Goal: Use online tool/utility: Utilize a website feature to perform a specific function

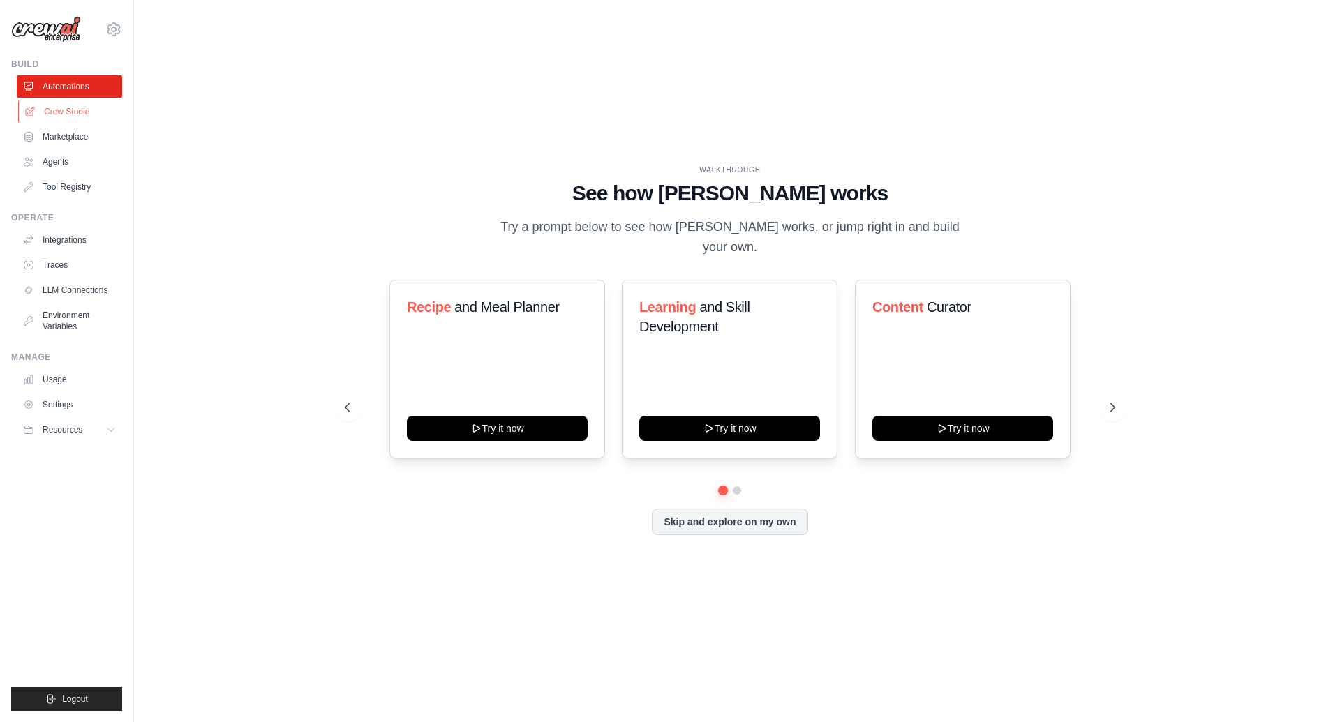
click at [84, 115] on link "Crew Studio" at bounding box center [70, 111] width 105 height 22
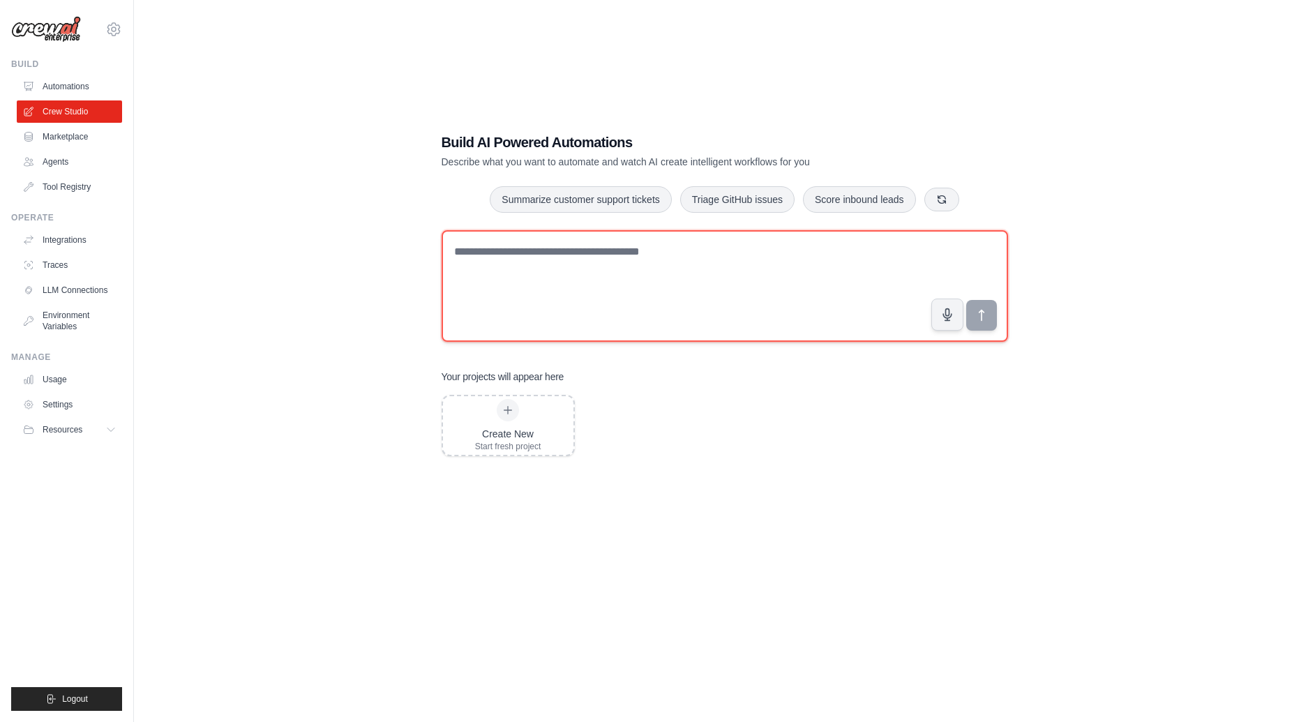
click at [631, 274] on textarea at bounding box center [725, 286] width 567 height 112
click at [650, 280] on textarea at bounding box center [725, 286] width 567 height 112
type textarea "*"
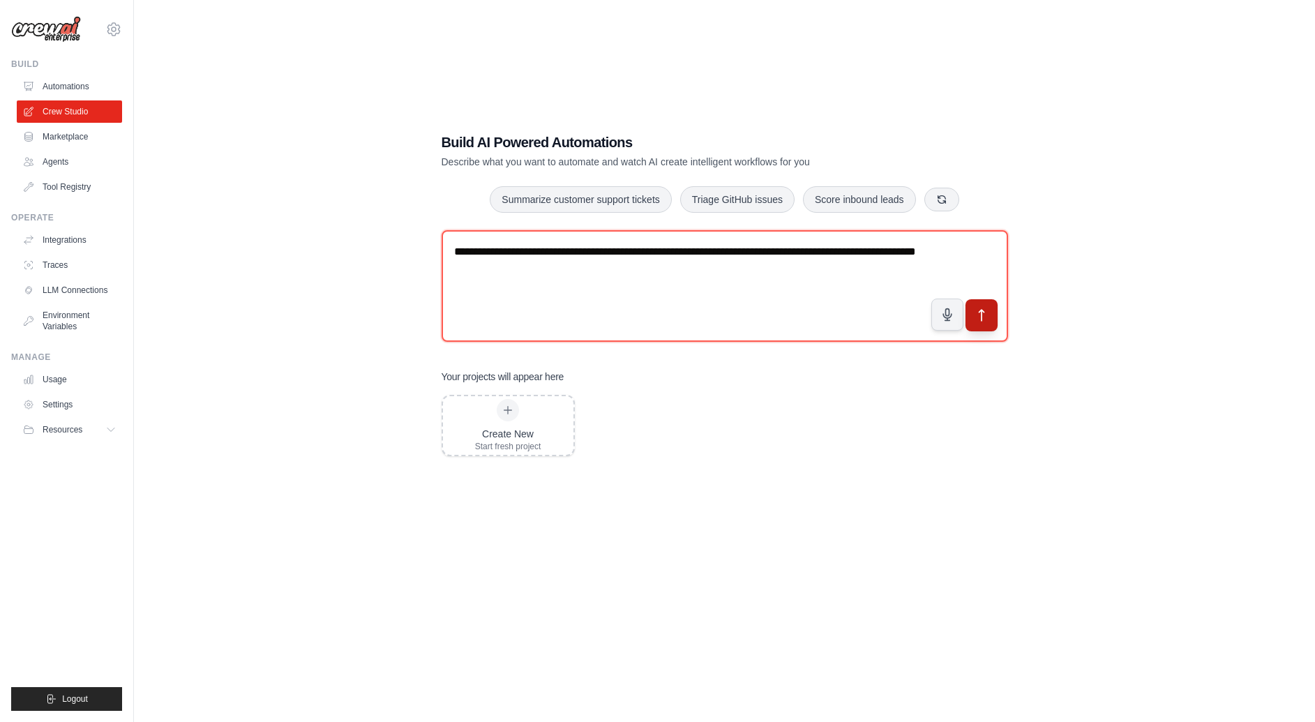
type textarea "**********"
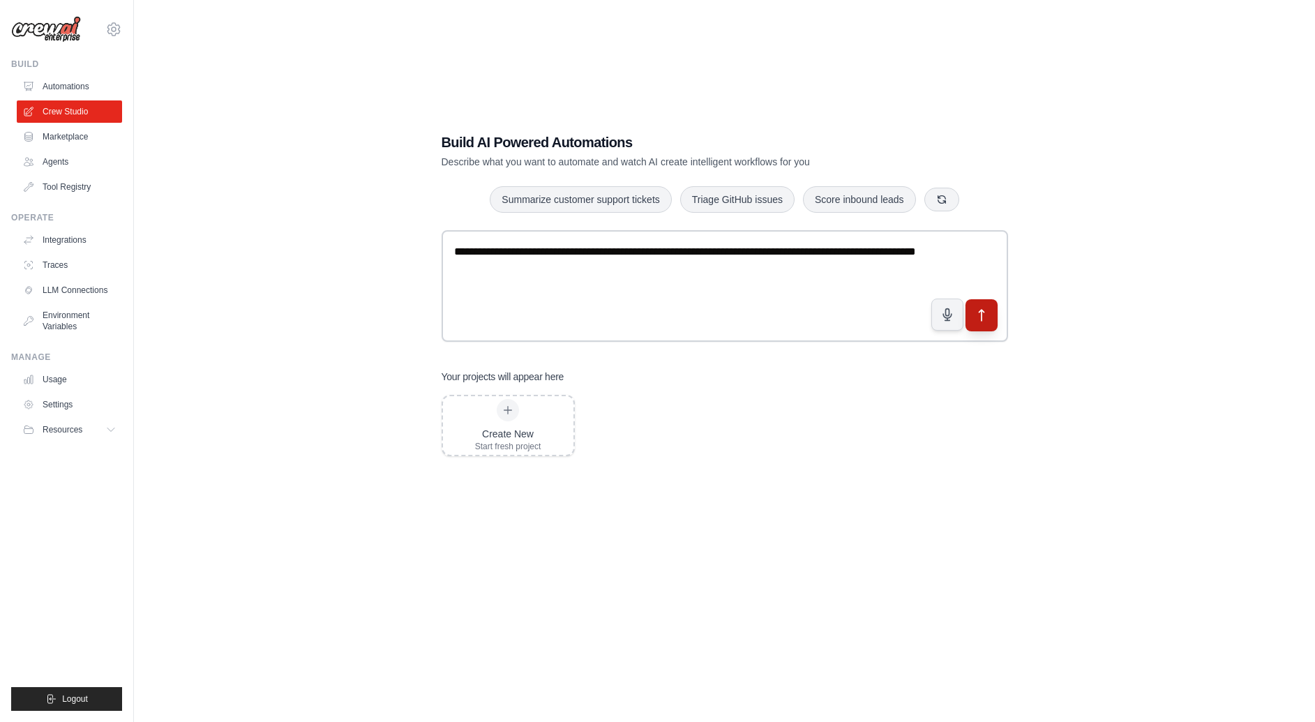
click at [977, 314] on icon "submit" at bounding box center [981, 315] width 15 height 15
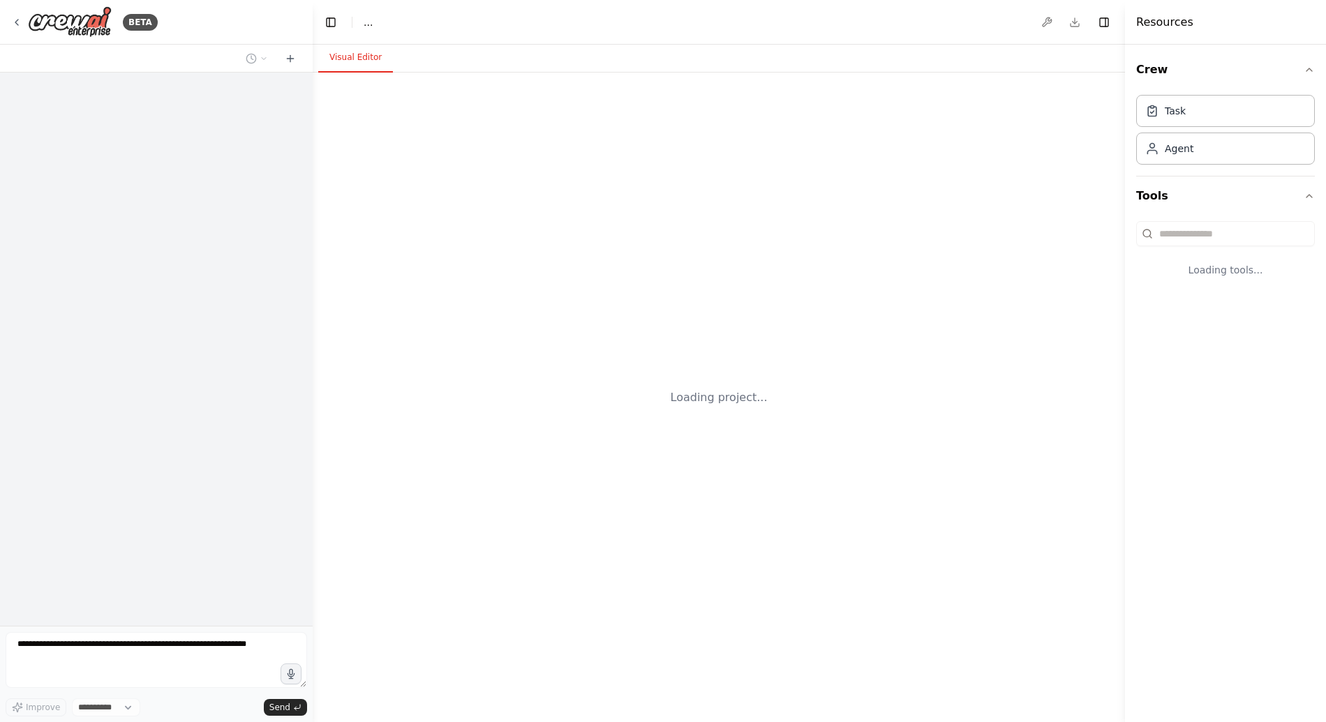
select select "****"
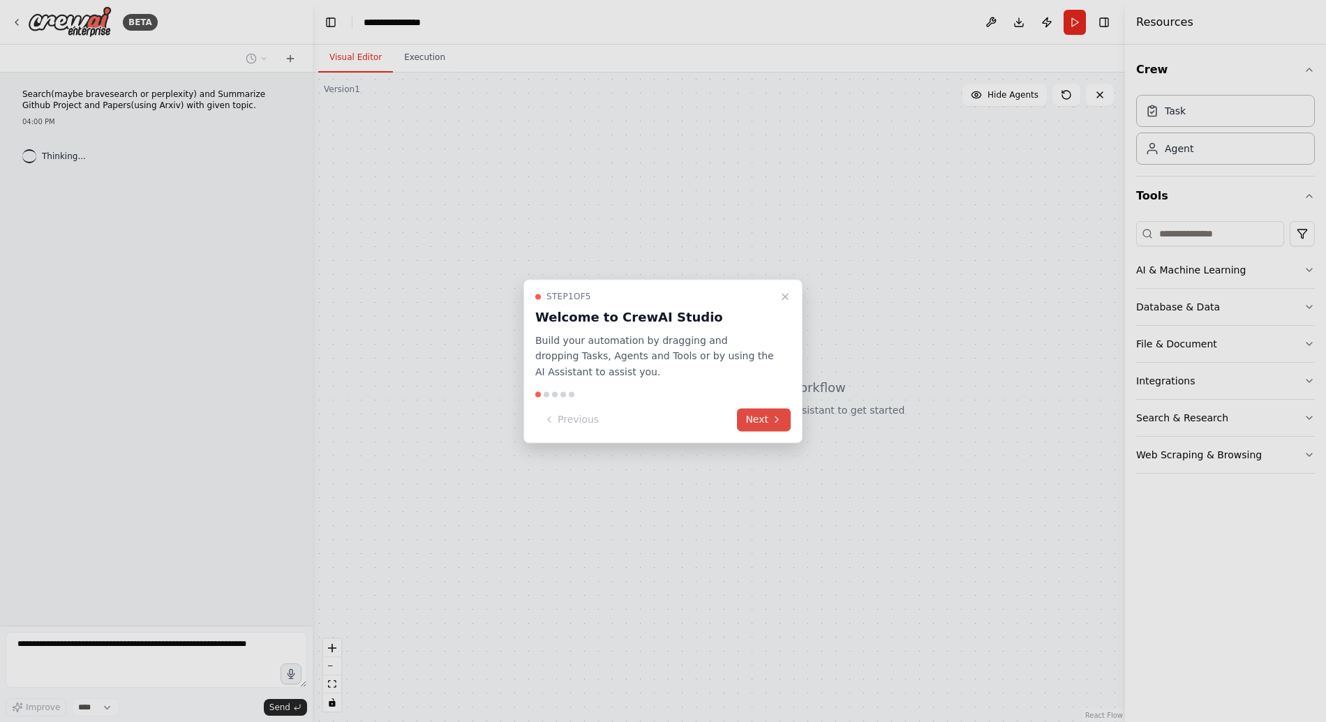
click at [774, 416] on icon at bounding box center [776, 419] width 11 height 11
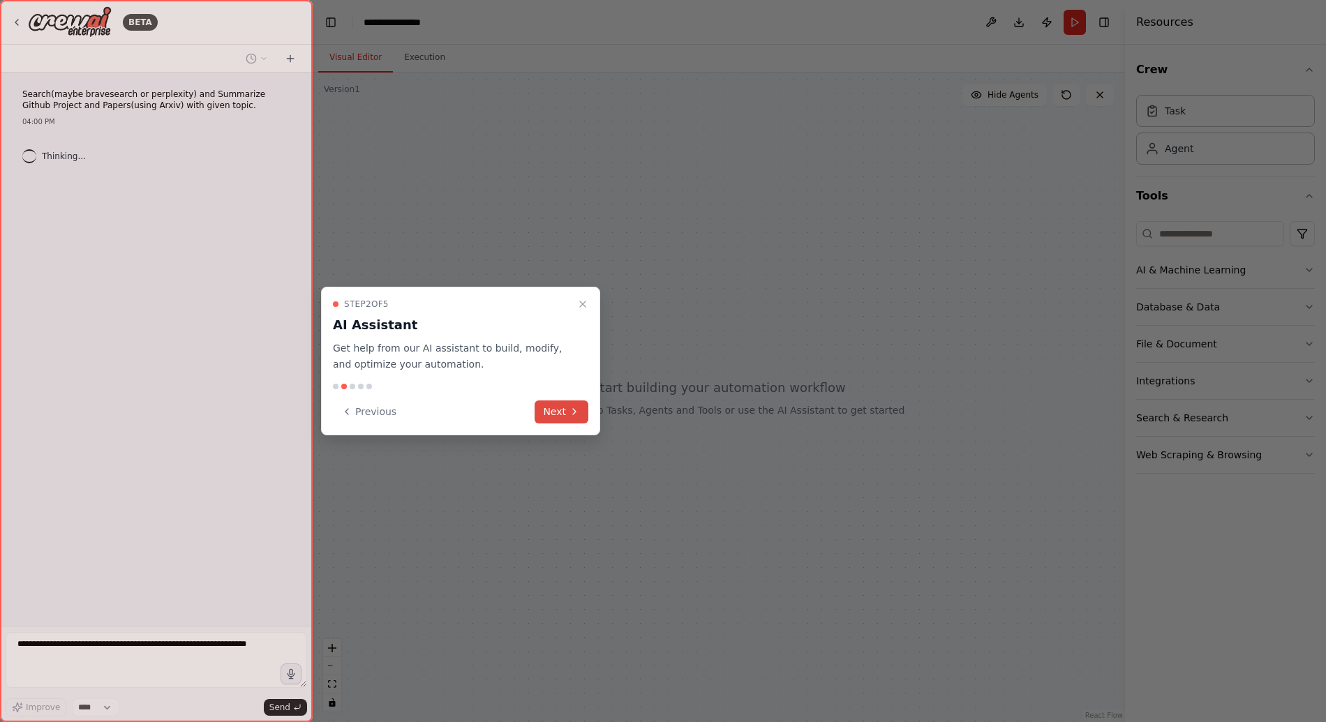
click at [542, 410] on button "Next" at bounding box center [561, 411] width 54 height 23
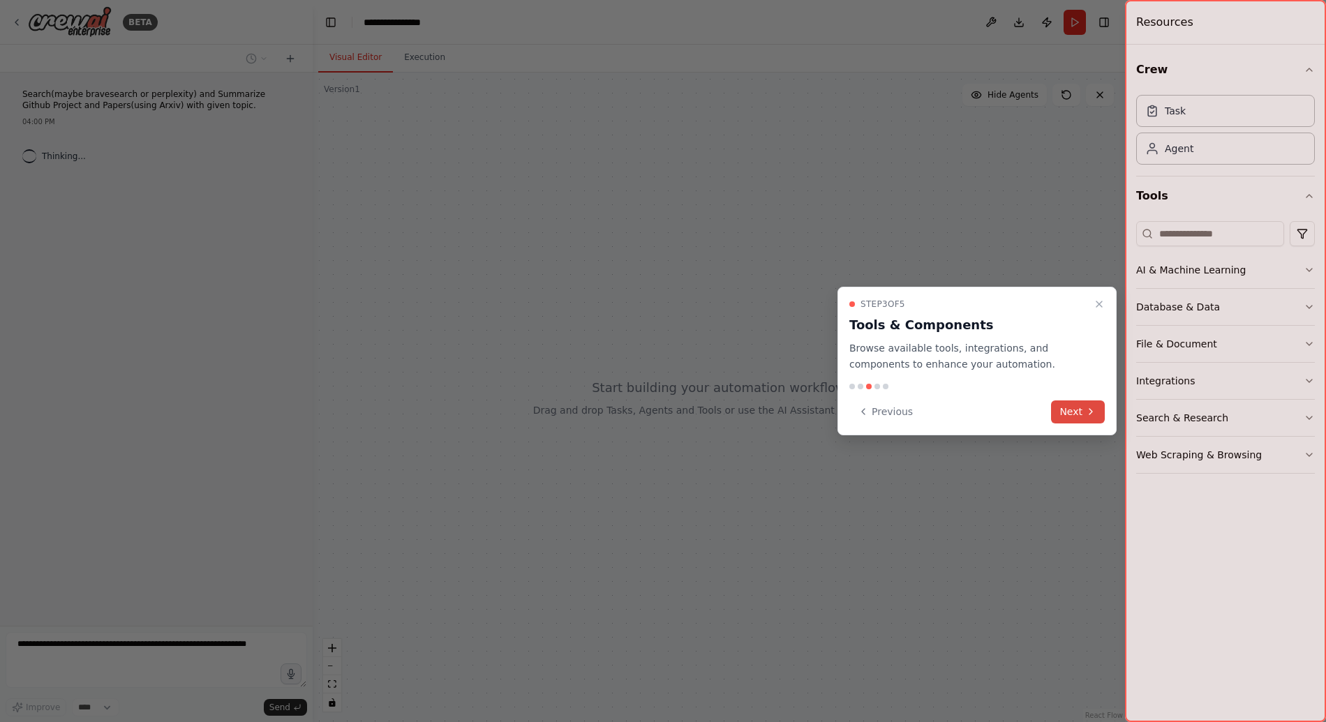
click at [1080, 412] on button "Next" at bounding box center [1078, 411] width 54 height 23
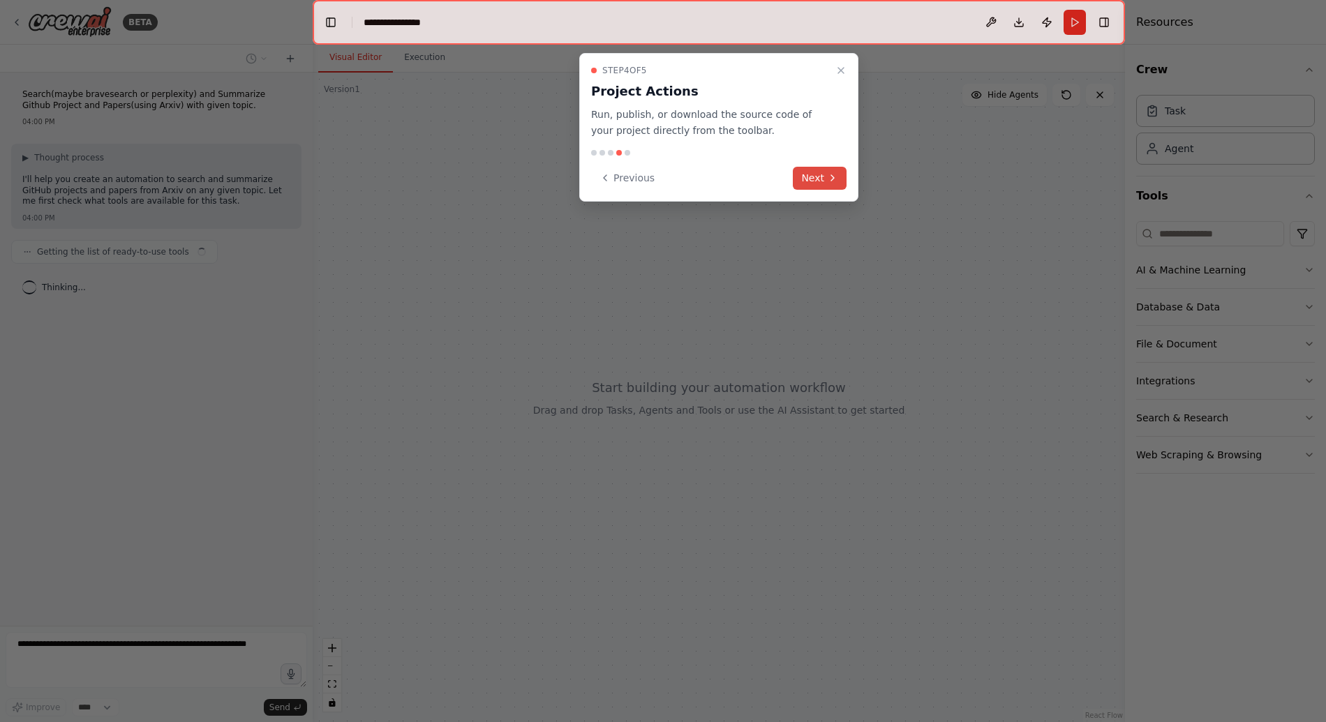
click at [816, 181] on button "Next" at bounding box center [820, 178] width 54 height 23
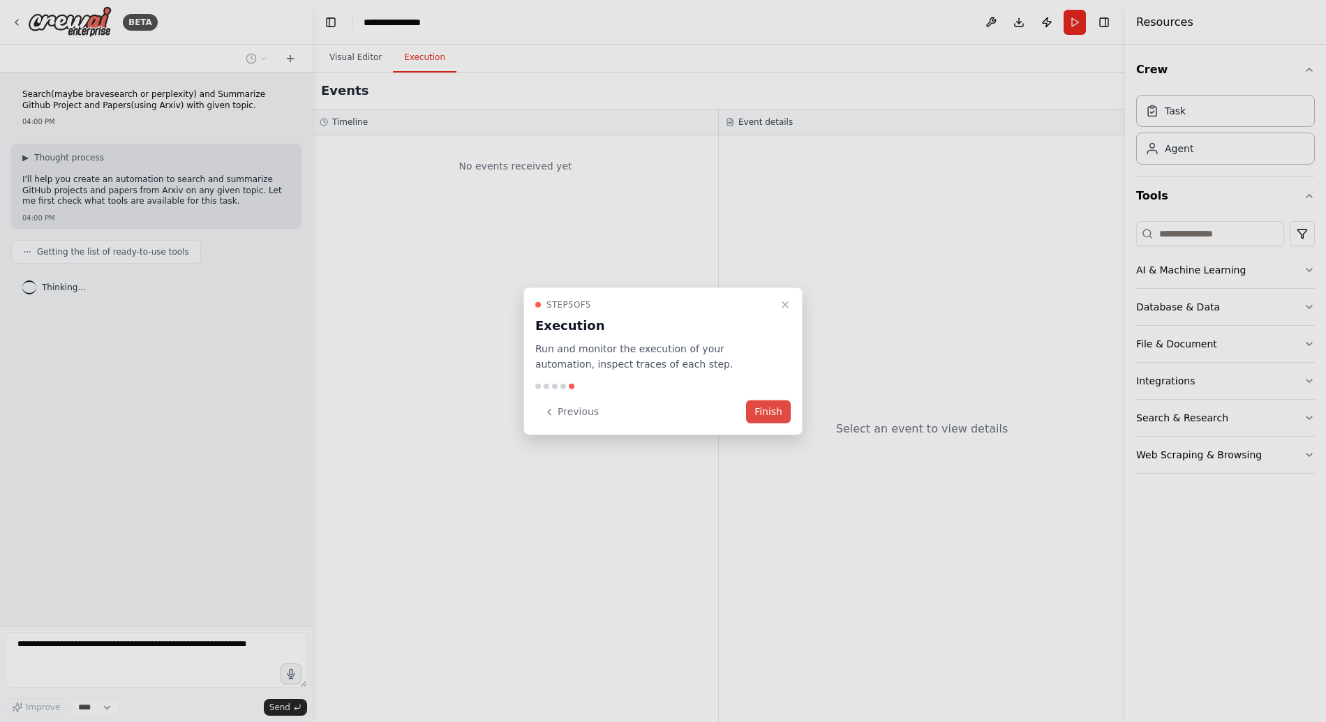
click at [764, 407] on button "Finish" at bounding box center [768, 411] width 45 height 23
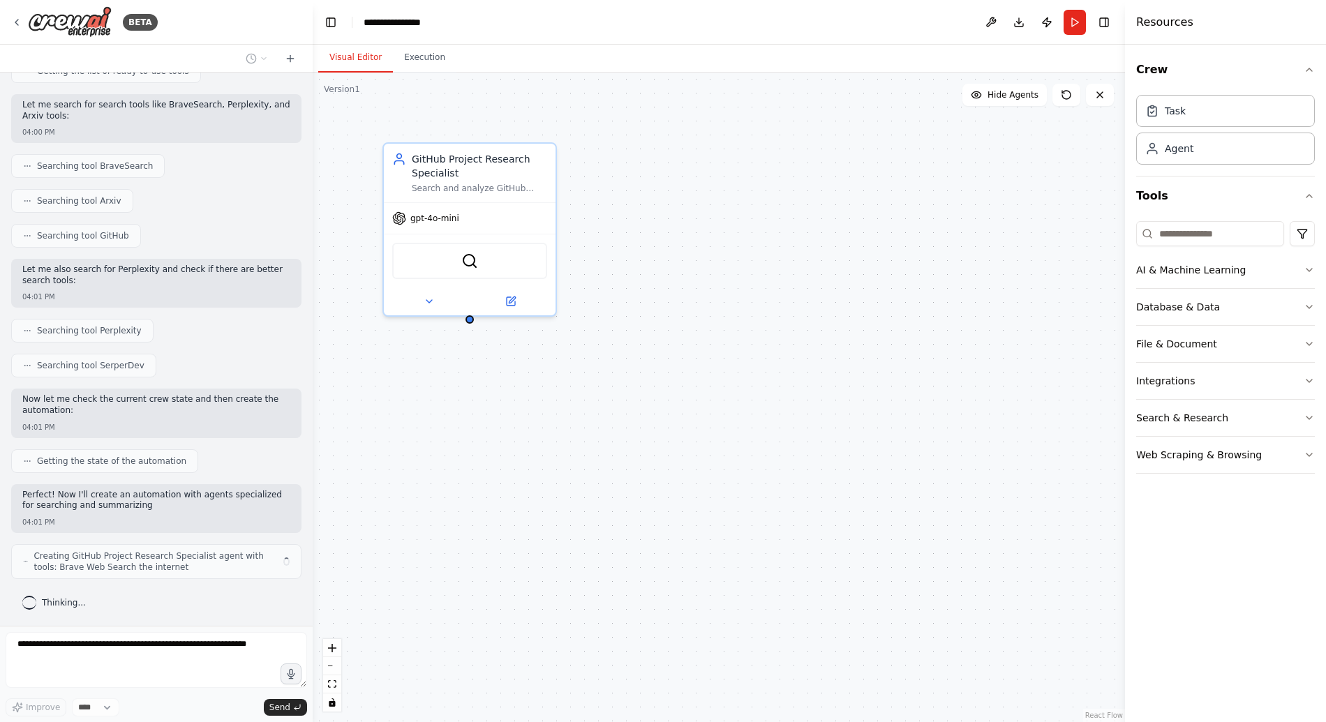
scroll to position [191, 0]
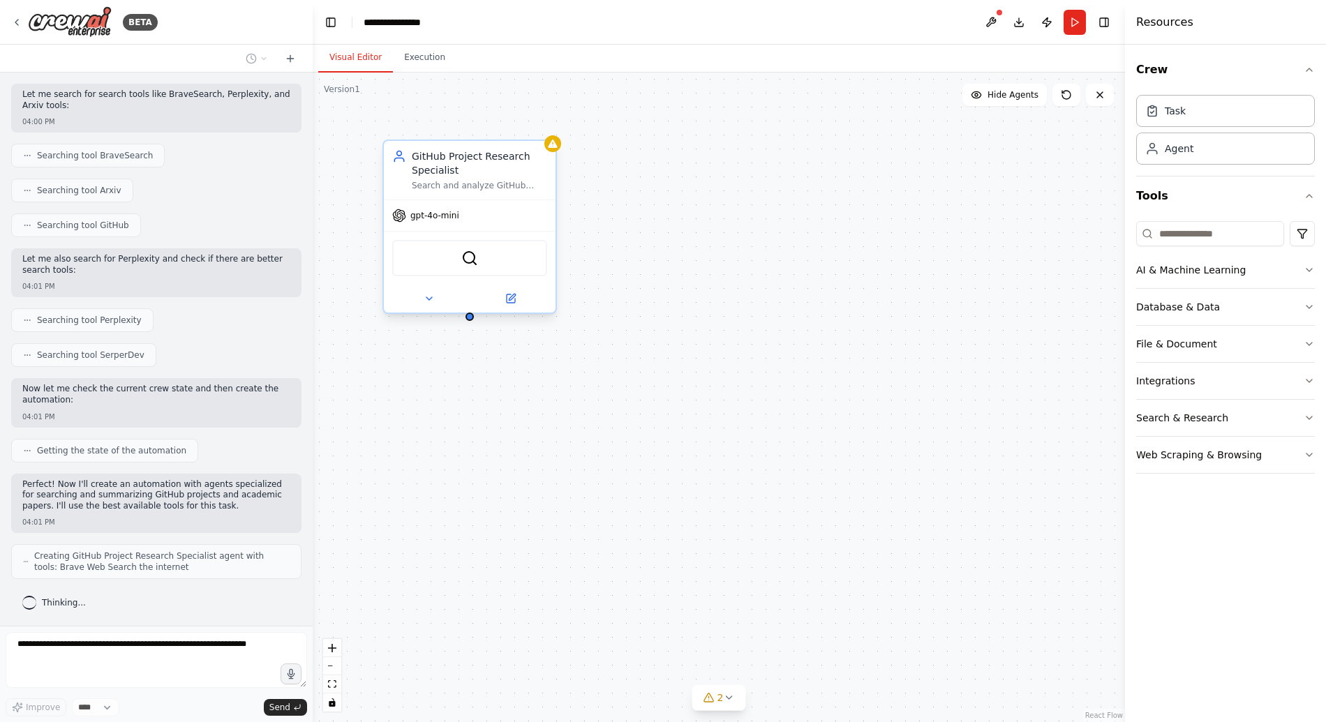
click at [442, 217] on span "gpt-4o-mini" at bounding box center [434, 215] width 49 height 11
click at [643, 225] on div "GitHub Project Research Specialist Search and analyze GitHub repositories relat…" at bounding box center [719, 398] width 812 height 650
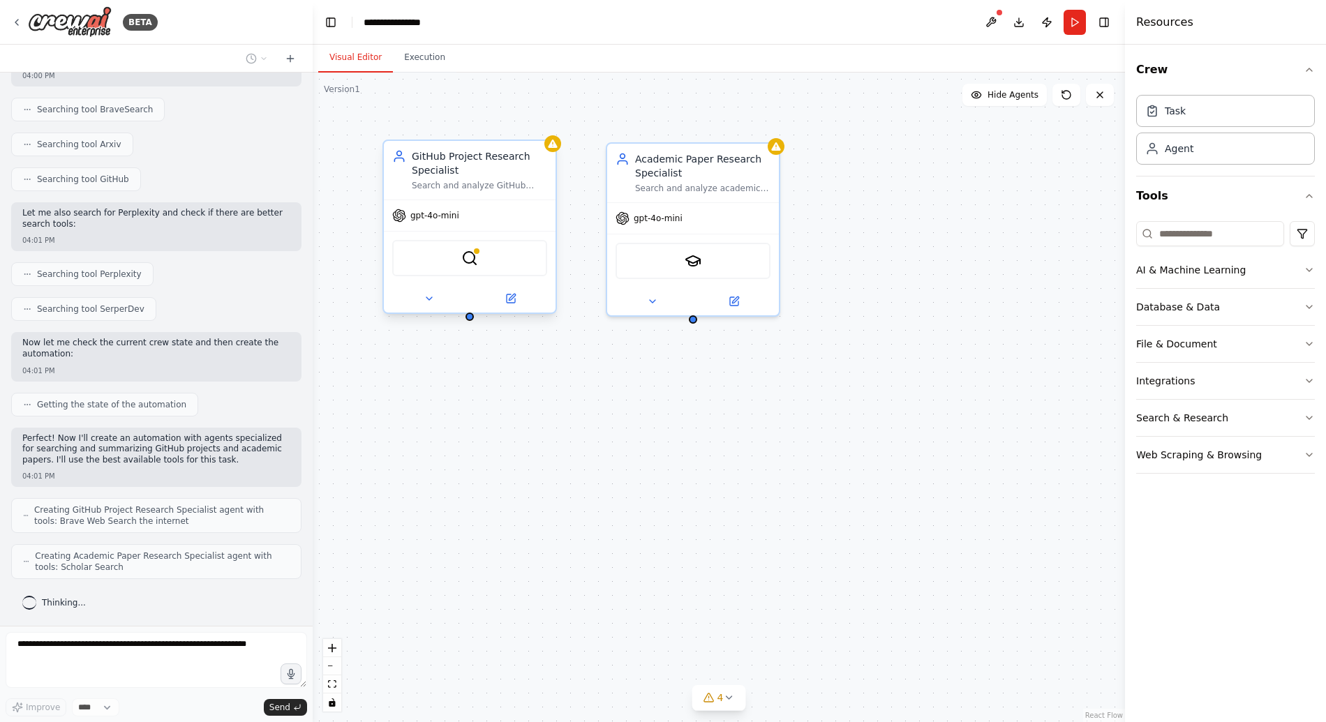
scroll to position [272, 0]
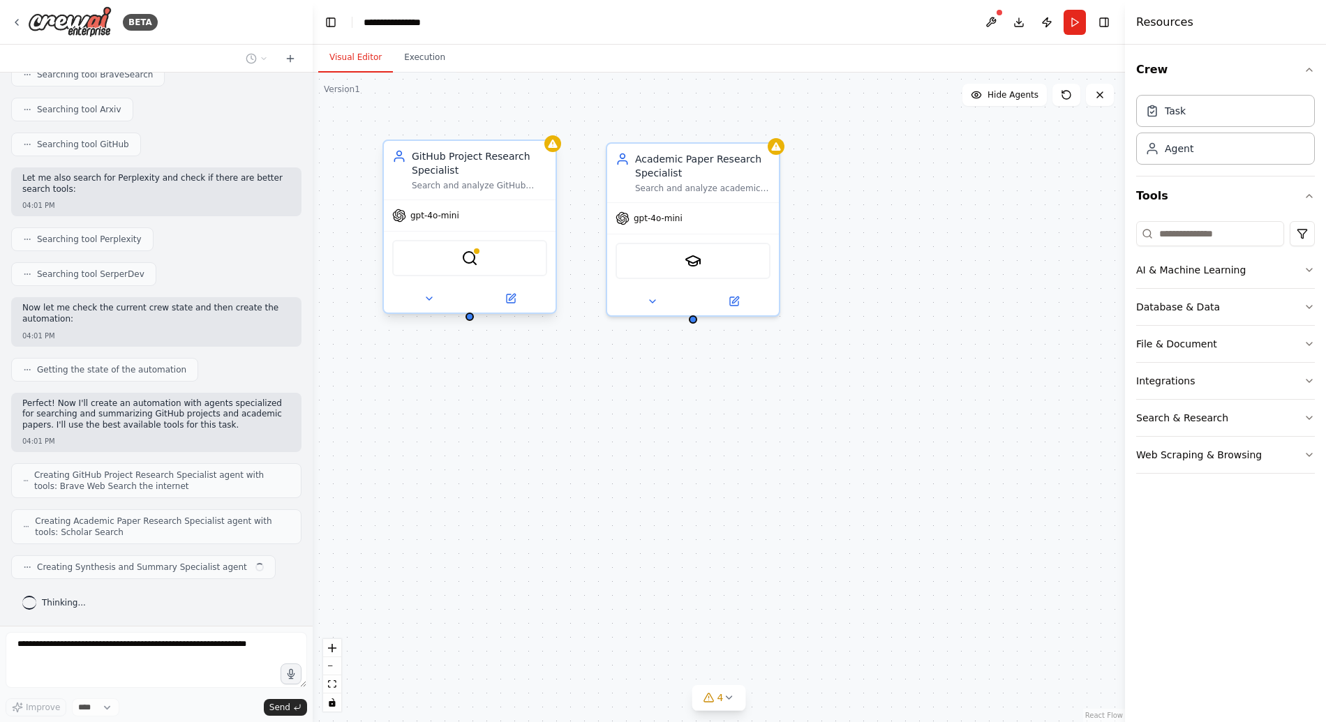
click at [478, 195] on div "GitHub Project Research Specialist Search and analyze GitHub repositories relat…" at bounding box center [470, 170] width 172 height 59
click at [483, 257] on div "BraveSearchTool" at bounding box center [469, 258] width 155 height 36
click at [434, 301] on icon at bounding box center [428, 298] width 11 height 11
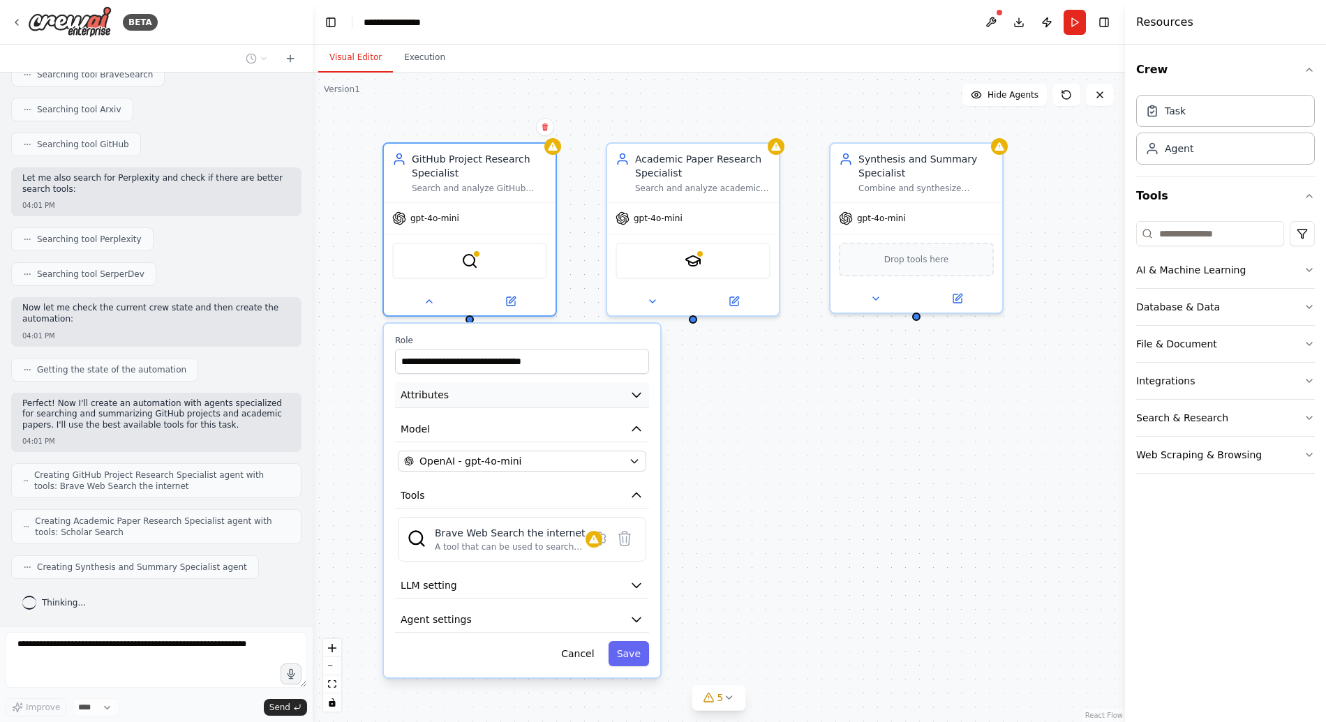
click at [546, 408] on div "**********" at bounding box center [522, 501] width 276 height 354
click at [553, 400] on button "Attributes" at bounding box center [522, 395] width 254 height 26
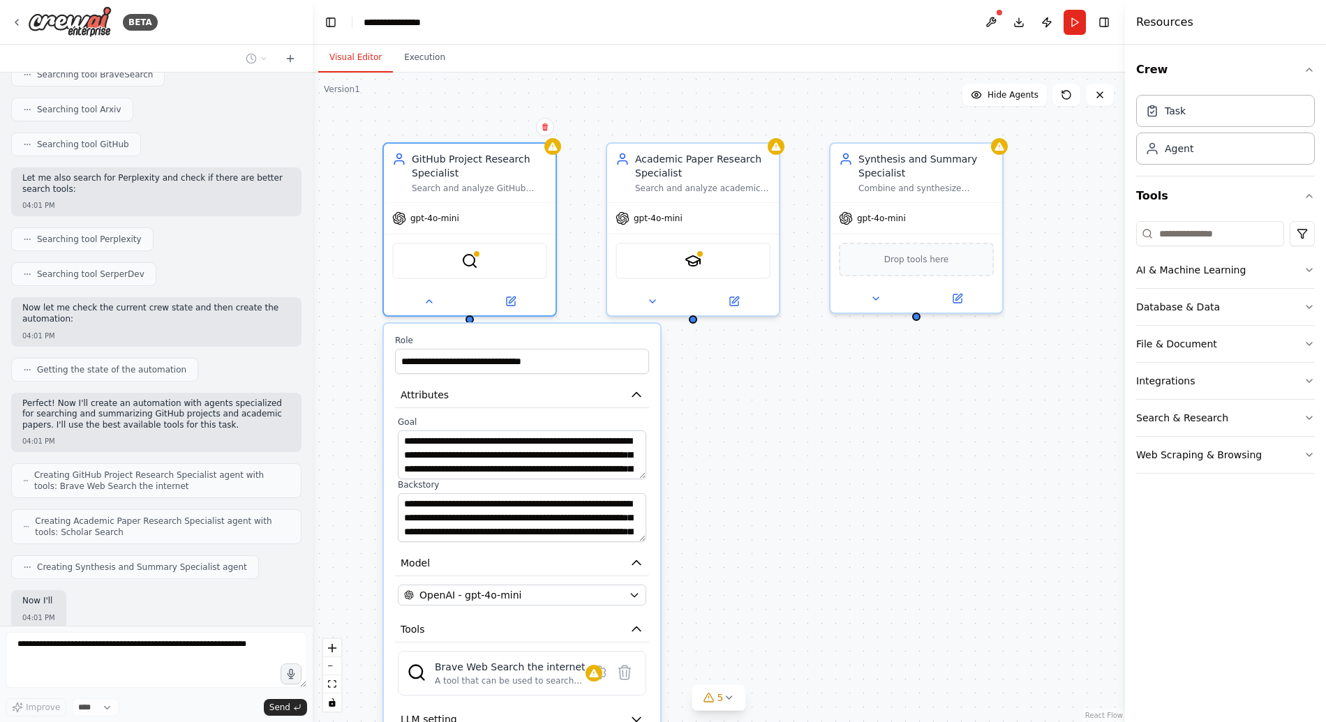
scroll to position [357, 0]
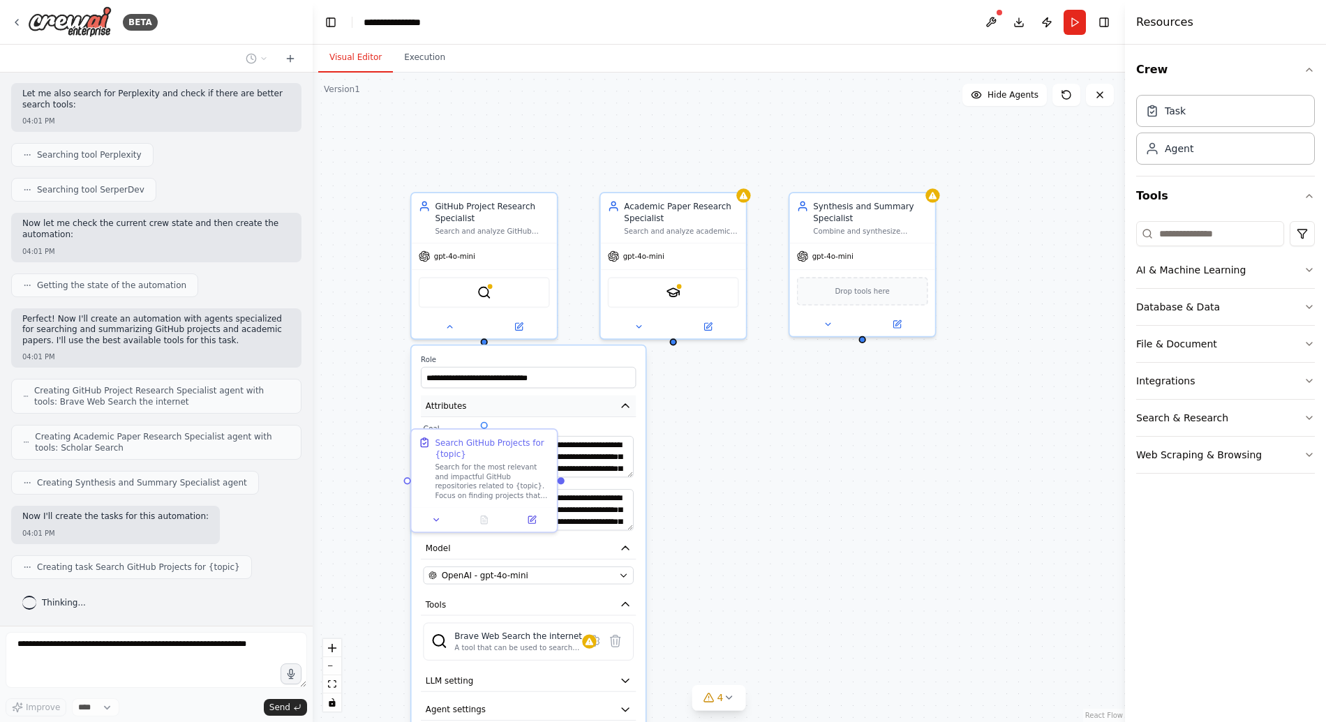
click at [585, 400] on button "Attributes" at bounding box center [528, 407] width 215 height 22
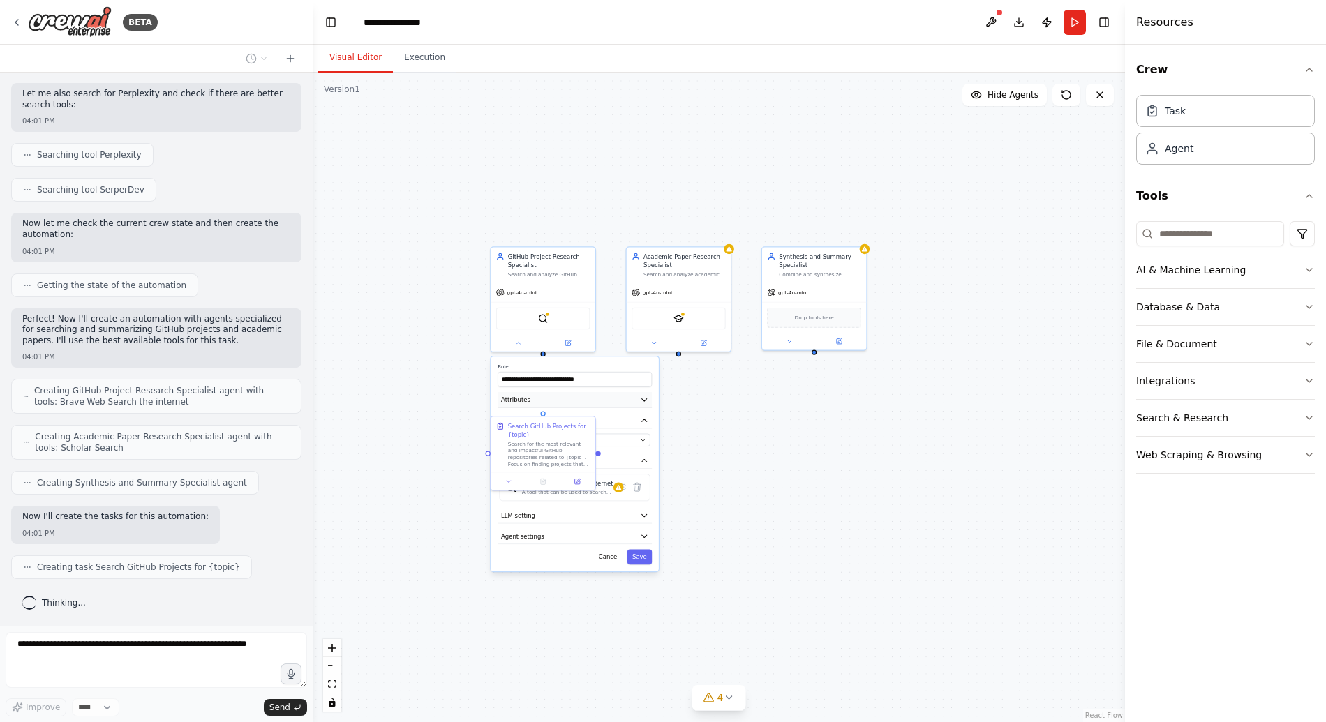
click at [622, 400] on button "Attributes" at bounding box center [574, 399] width 154 height 15
click at [757, 400] on div ".deletable-edge-delete-btn { width: 20px; height: 20px; border: 0px solid #ffff…" at bounding box center [719, 398] width 812 height 650
click at [613, 555] on button "Cancel" at bounding box center [608, 556] width 30 height 15
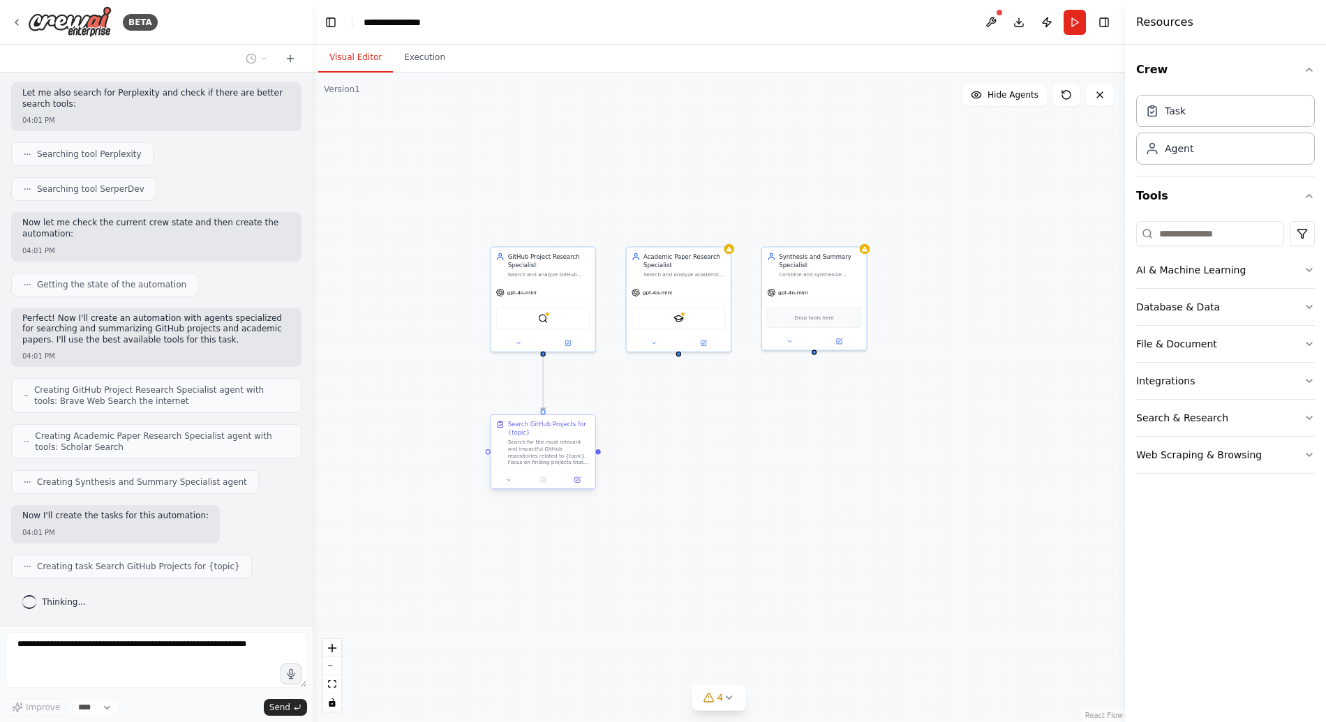
drag, startPoint x: 566, startPoint y: 457, endPoint x: 609, endPoint y: 459, distance: 43.3
click at [590, 459] on div "Search for the most relevant and impactful GitHub repositories related to {topi…" at bounding box center [549, 452] width 82 height 27
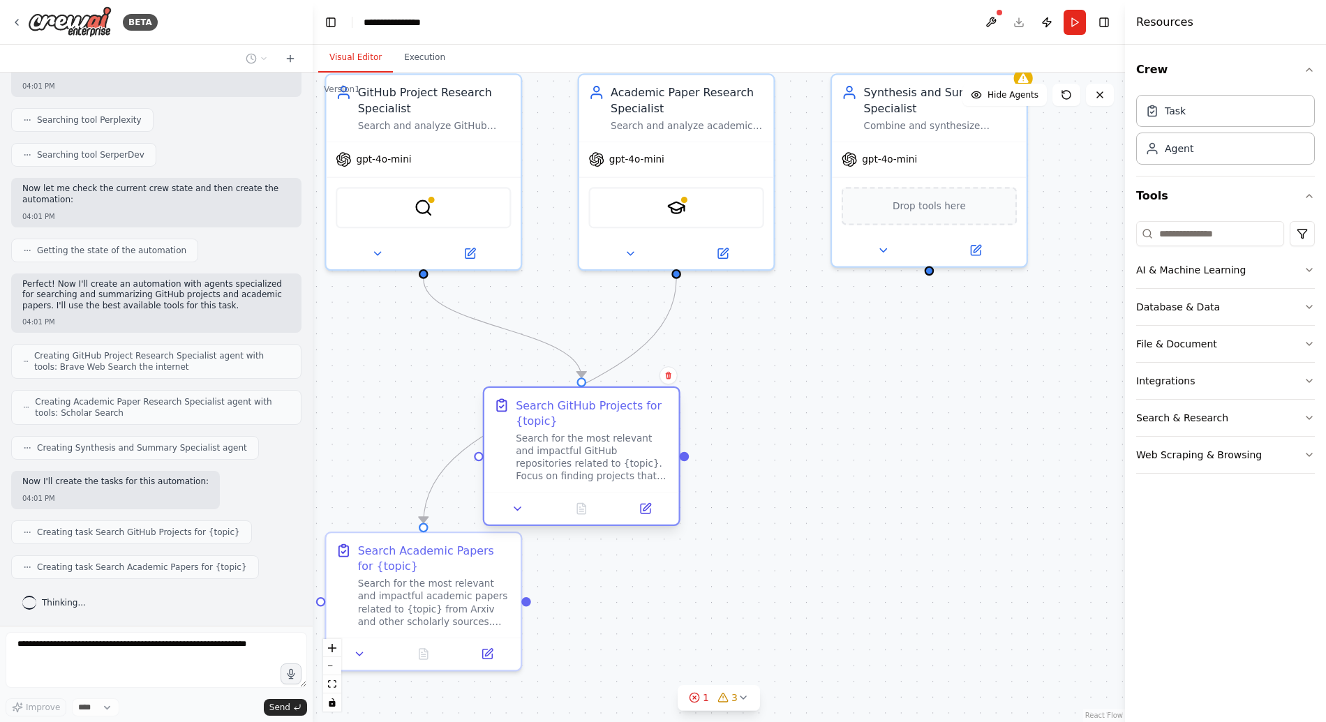
drag, startPoint x: 479, startPoint y: 474, endPoint x: 592, endPoint y: 483, distance: 113.4
click at [599, 482] on div "Search for the most relevant and impactful GitHub repositories related to {topi…" at bounding box center [592, 457] width 153 height 50
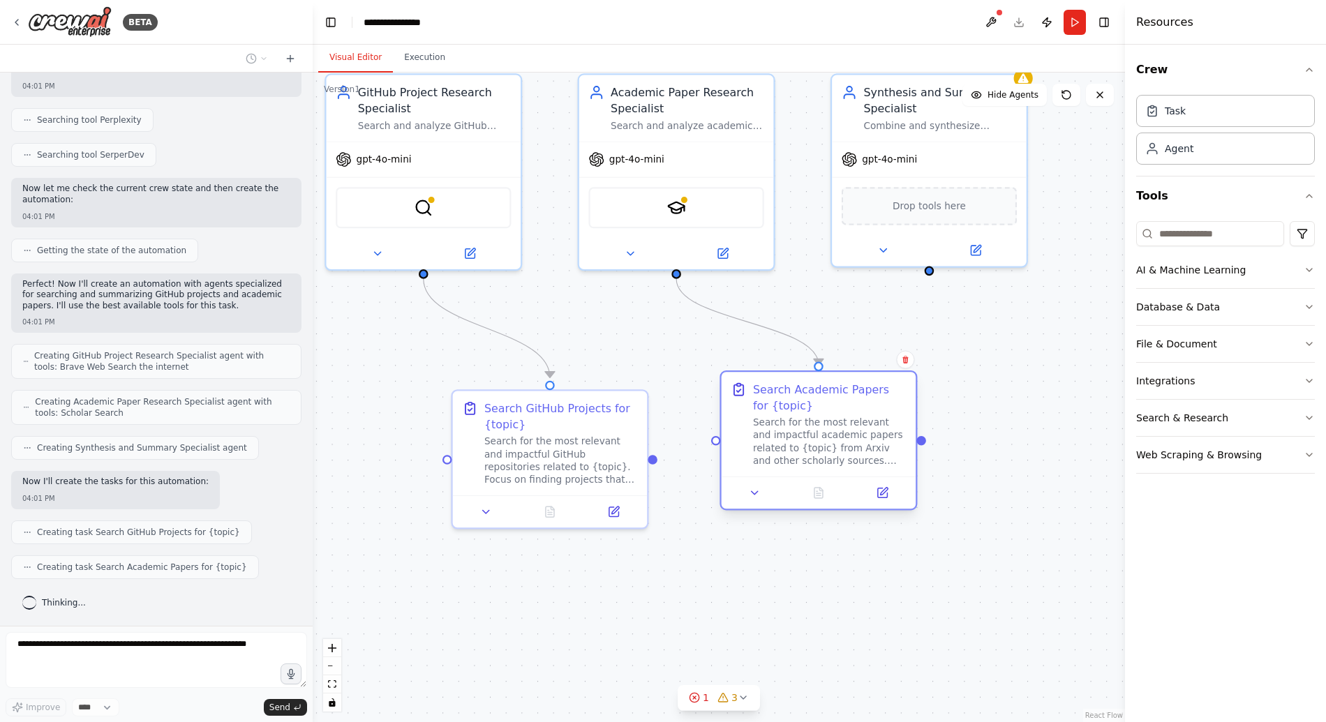
drag, startPoint x: 447, startPoint y: 596, endPoint x: 832, endPoint y: 441, distance: 415.7
click at [833, 441] on div "Search for the most relevant and impactful academic papers related to {topic} f…" at bounding box center [829, 442] width 153 height 50
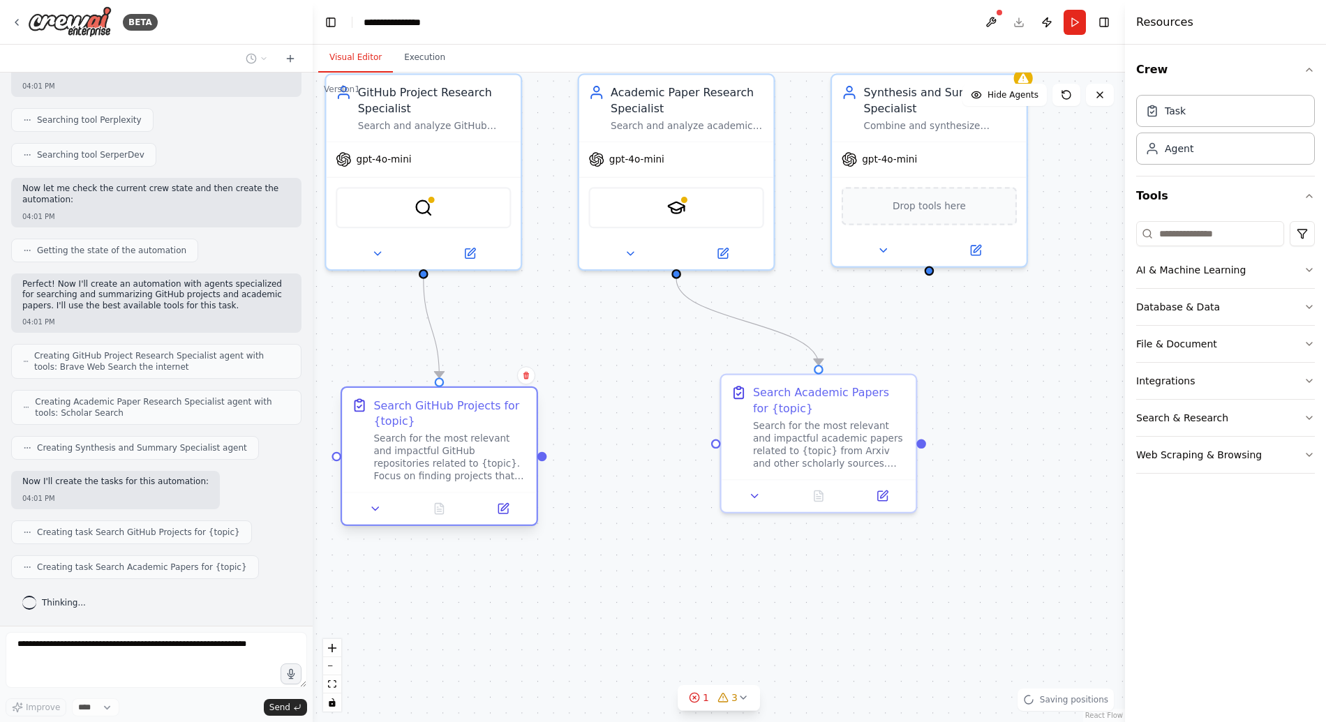
drag, startPoint x: 603, startPoint y: 479, endPoint x: 499, endPoint y: 477, distance: 104.0
click at [499, 477] on div "Search for the most relevant and impactful GitHub repositories related to {topi…" at bounding box center [449, 457] width 153 height 50
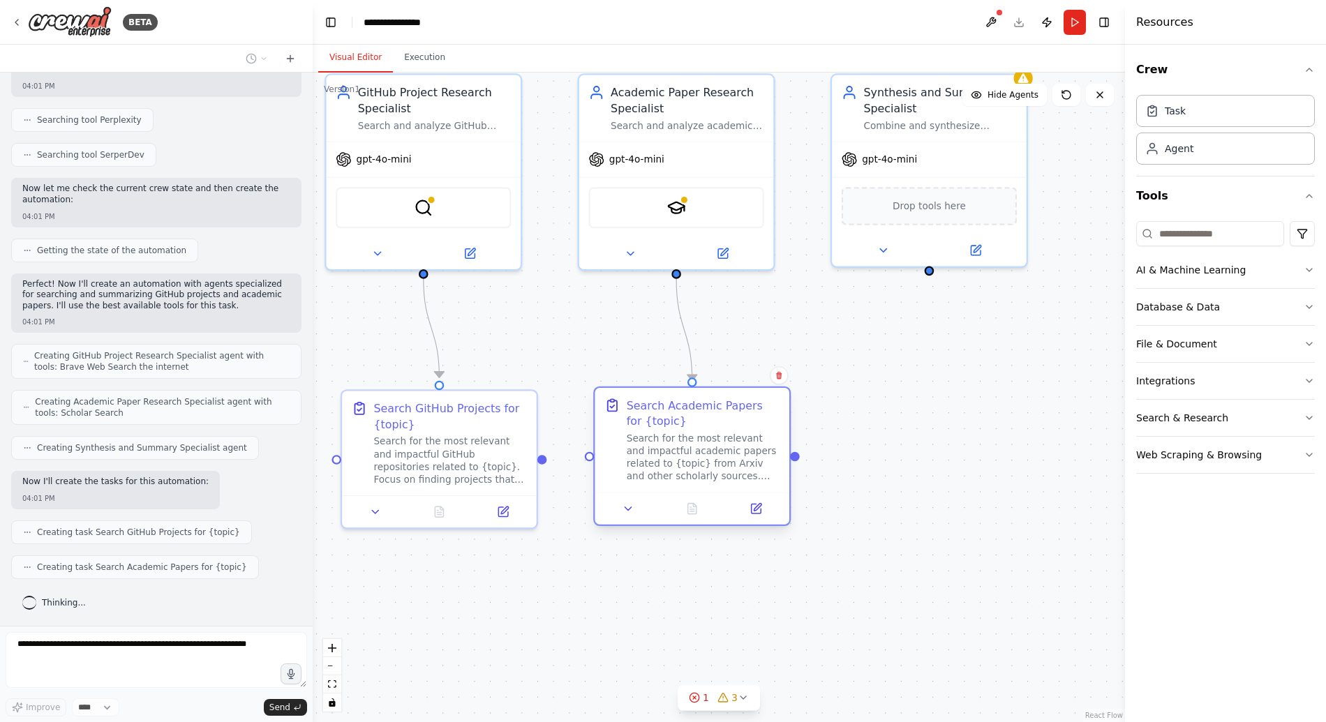
drag, startPoint x: 751, startPoint y: 470, endPoint x: 629, endPoint y: 481, distance: 122.7
click at [629, 481] on div "Search Academic Papers for {topic} Search for the most relevant and impactful a…" at bounding box center [691, 440] width 195 height 104
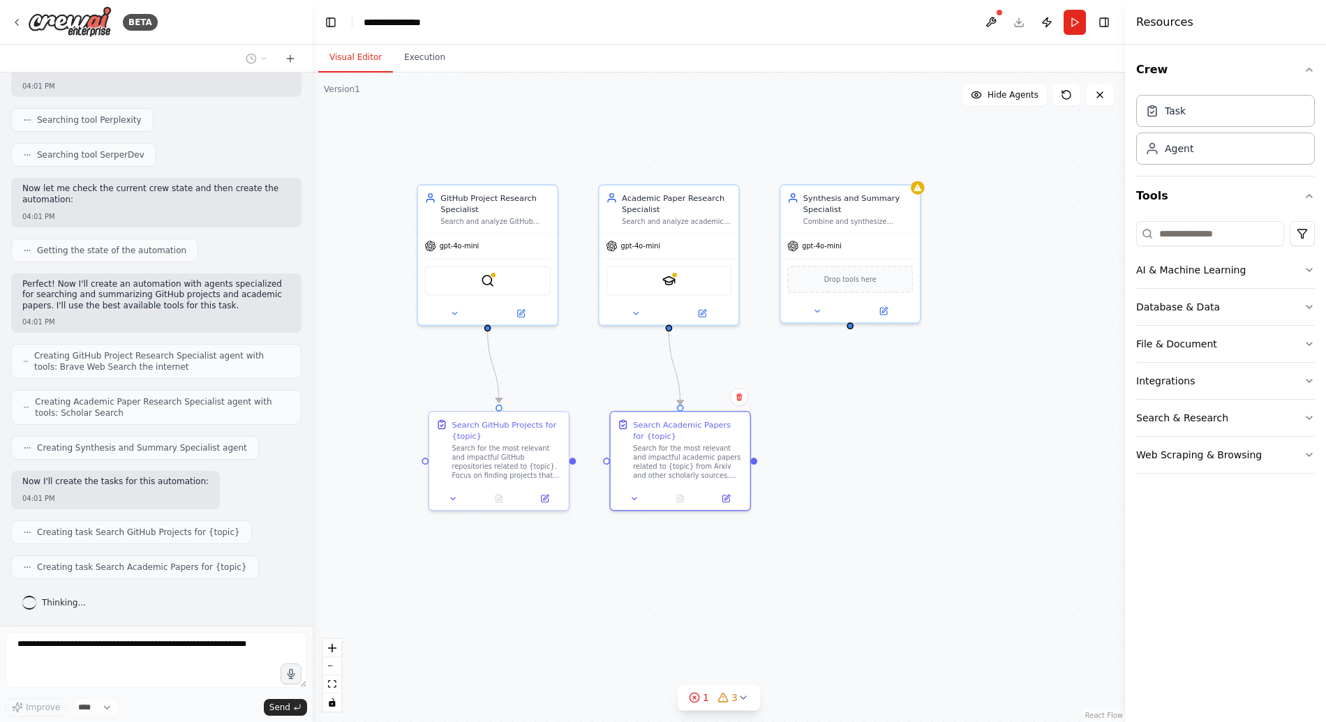
scroll to position [426, 0]
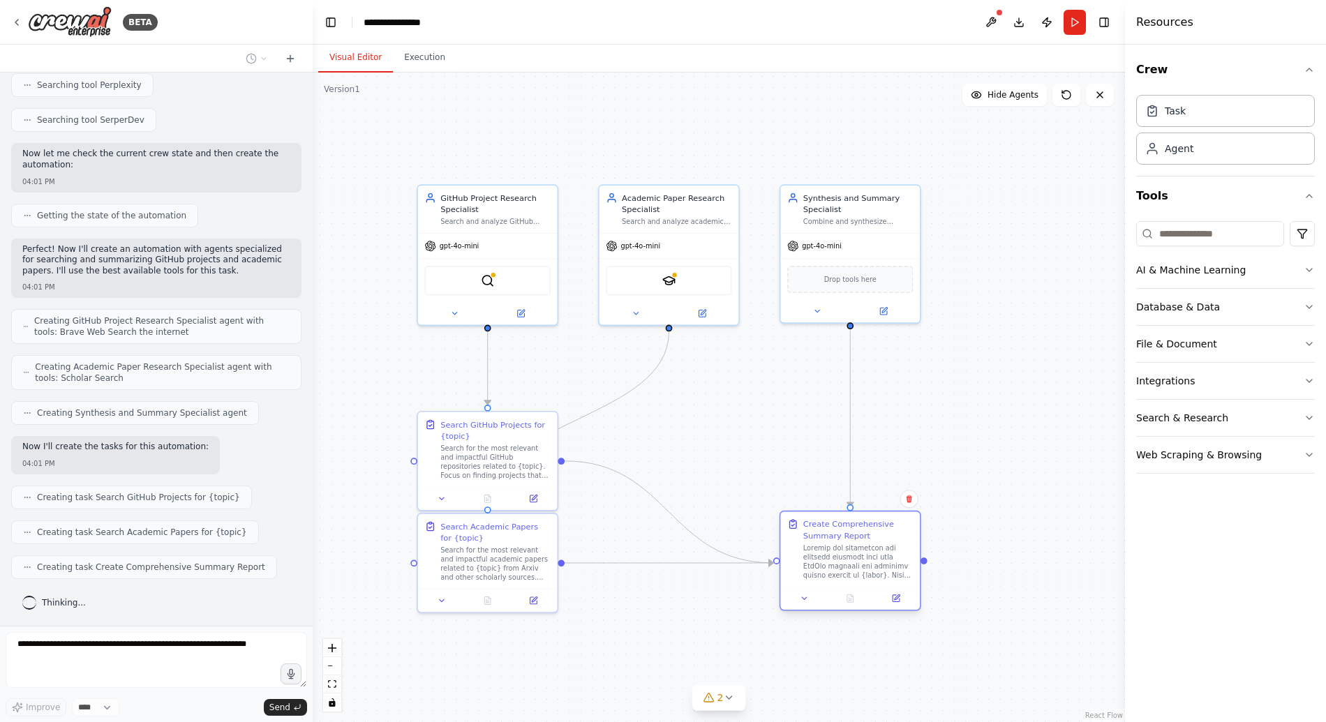
drag, startPoint x: 675, startPoint y: 467, endPoint x: 820, endPoint y: 569, distance: 177.3
click at [834, 571] on div at bounding box center [858, 561] width 110 height 36
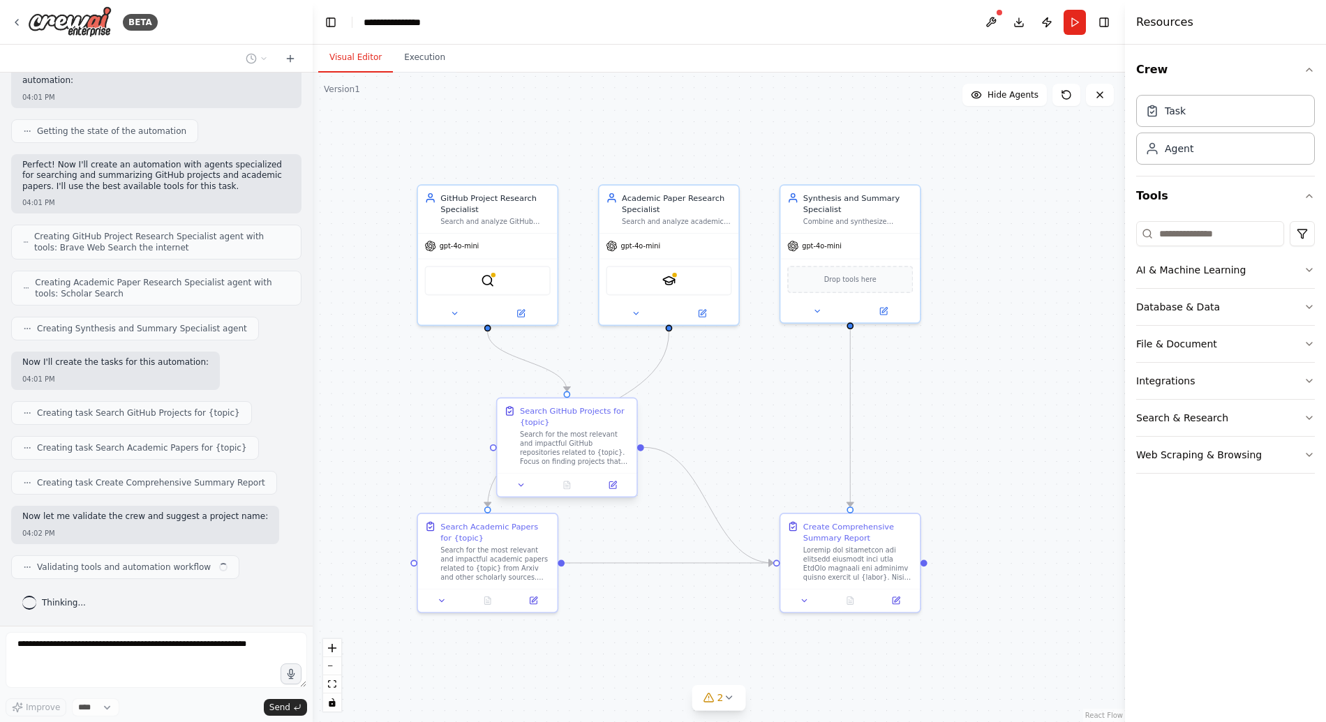
drag, startPoint x: 496, startPoint y: 472, endPoint x: 560, endPoint y: 465, distance: 64.5
click at [571, 456] on div "Search for the most relevant and impactful GitHub repositories related to {topi…" at bounding box center [575, 448] width 110 height 36
drag, startPoint x: 544, startPoint y: 569, endPoint x: 794, endPoint y: 416, distance: 293.2
click at [794, 416] on div "Search for the most relevant and impactful academic papers related to {topic} f…" at bounding box center [745, 403] width 110 height 36
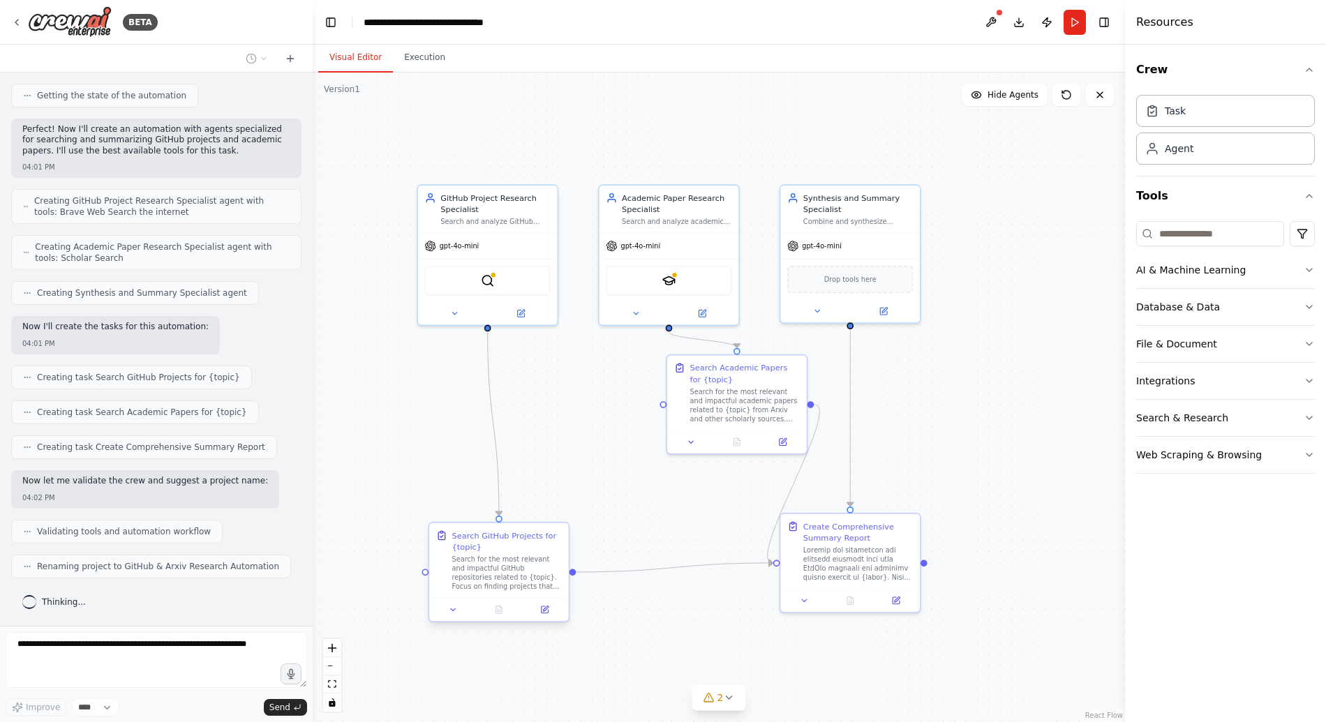
scroll to position [546, 0]
drag, startPoint x: 555, startPoint y: 486, endPoint x: 481, endPoint y: 587, distance: 124.7
click at [481, 587] on div "Search GitHub Projects for {topic} Search for the most relevant and impactful G…" at bounding box center [488, 561] width 142 height 100
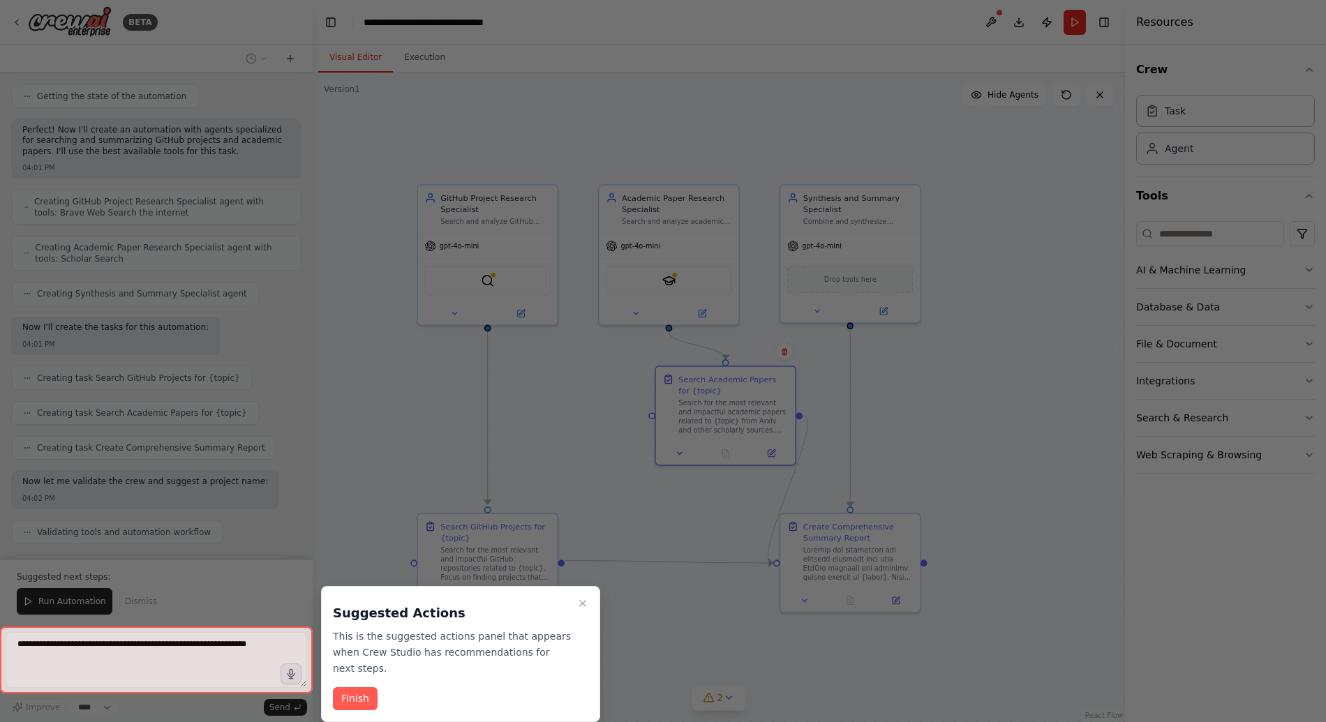
scroll to position [557, 0]
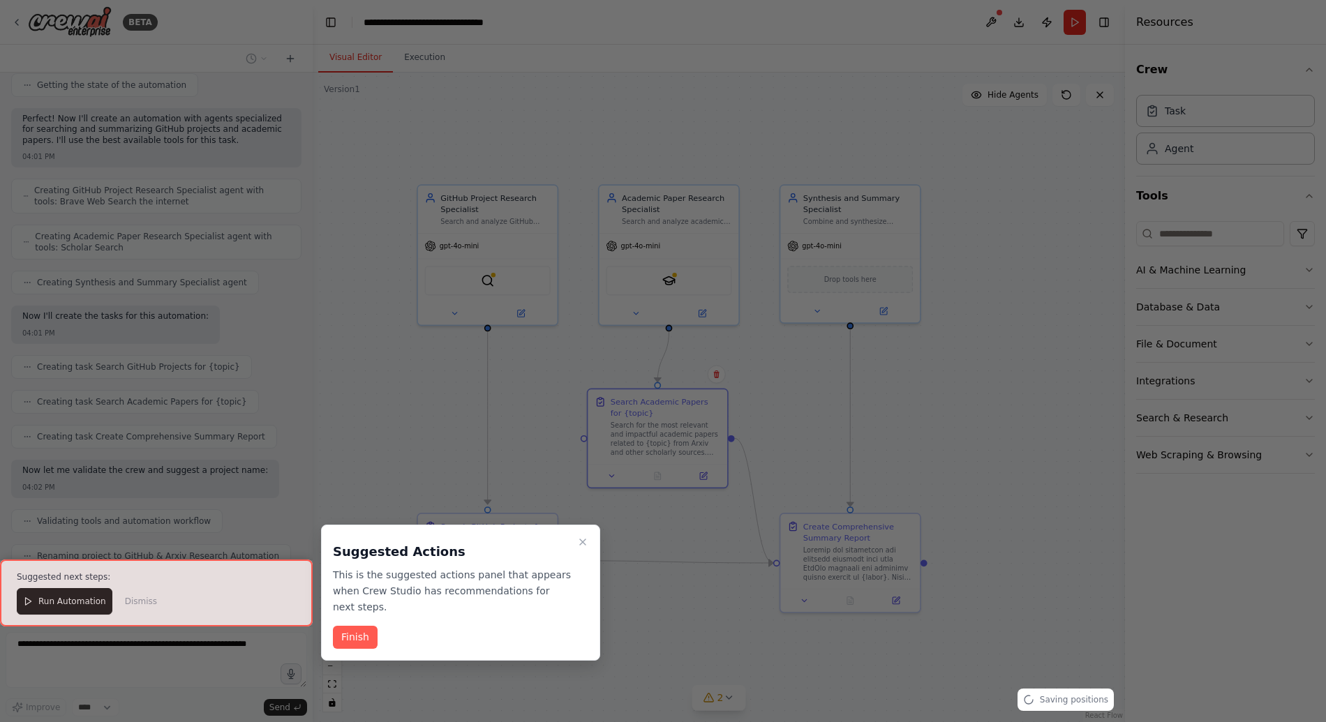
drag, startPoint x: 707, startPoint y: 417, endPoint x: 626, endPoint y: 445, distance: 85.6
click at [626, 445] on div "BETA Search(maybe bravesearch or perplexity) and Summarize Github Project and P…" at bounding box center [663, 361] width 1326 height 722
click at [357, 637] on button "Finish" at bounding box center [355, 637] width 45 height 23
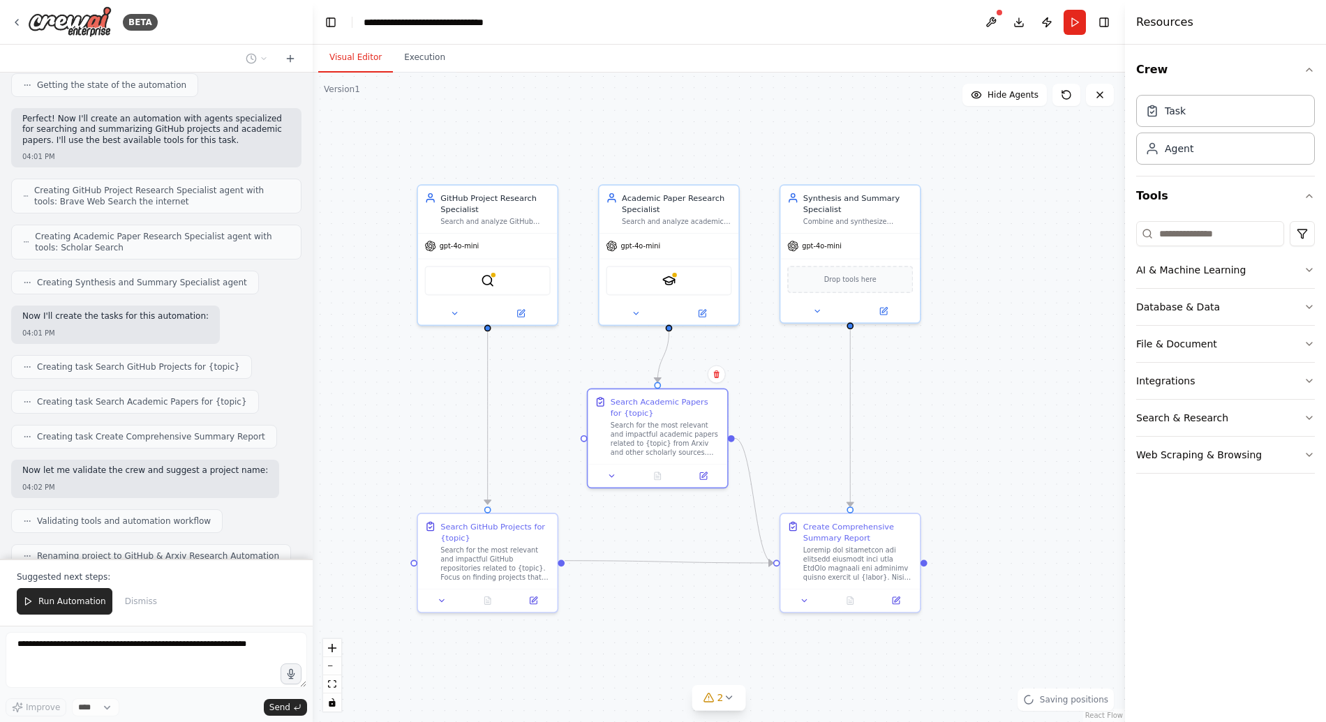
scroll to position [613, 0]
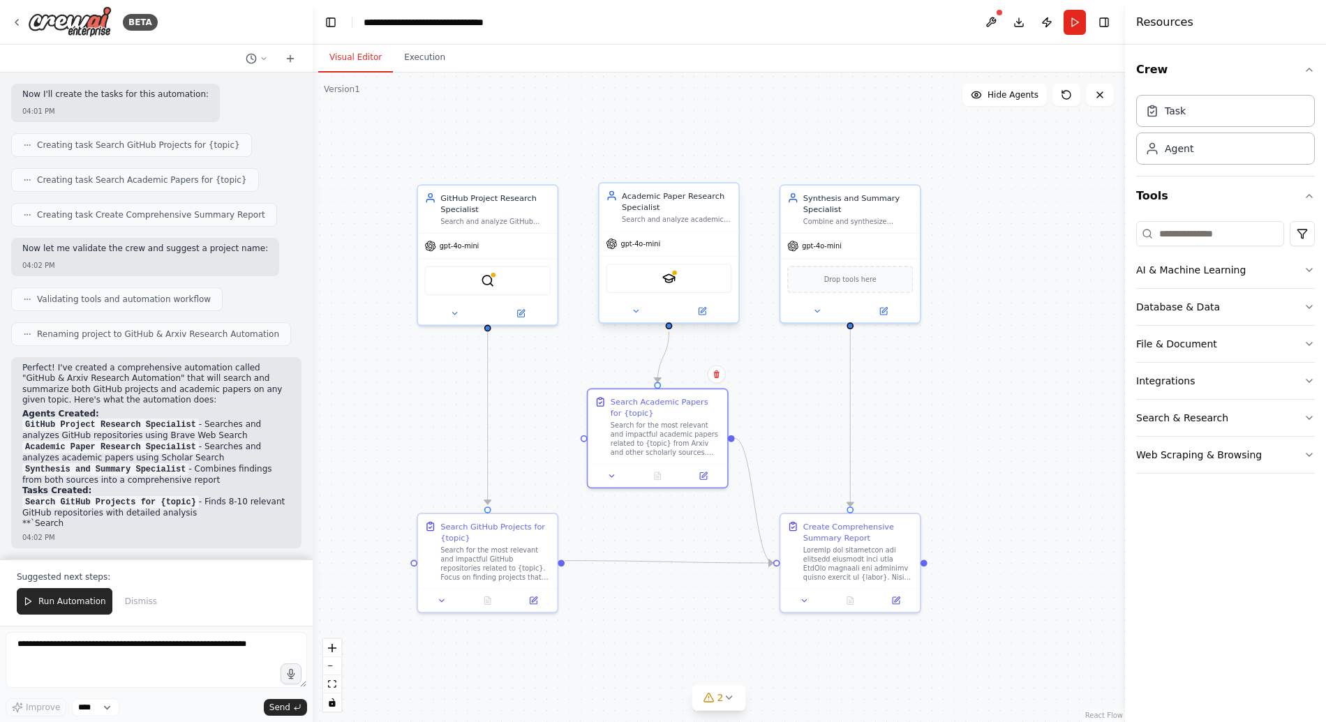
click at [667, 270] on div "SerplyScholarSearchTool" at bounding box center [669, 278] width 126 height 29
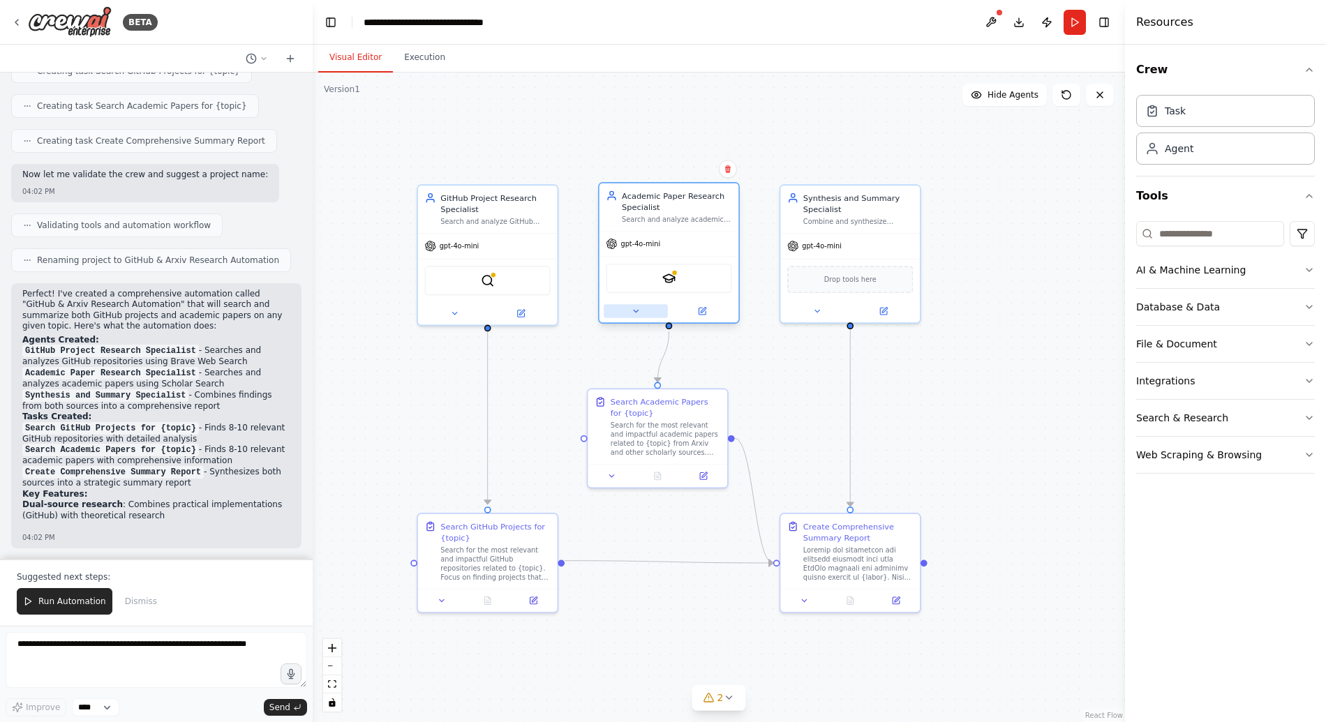
click at [636, 308] on icon at bounding box center [635, 311] width 9 height 9
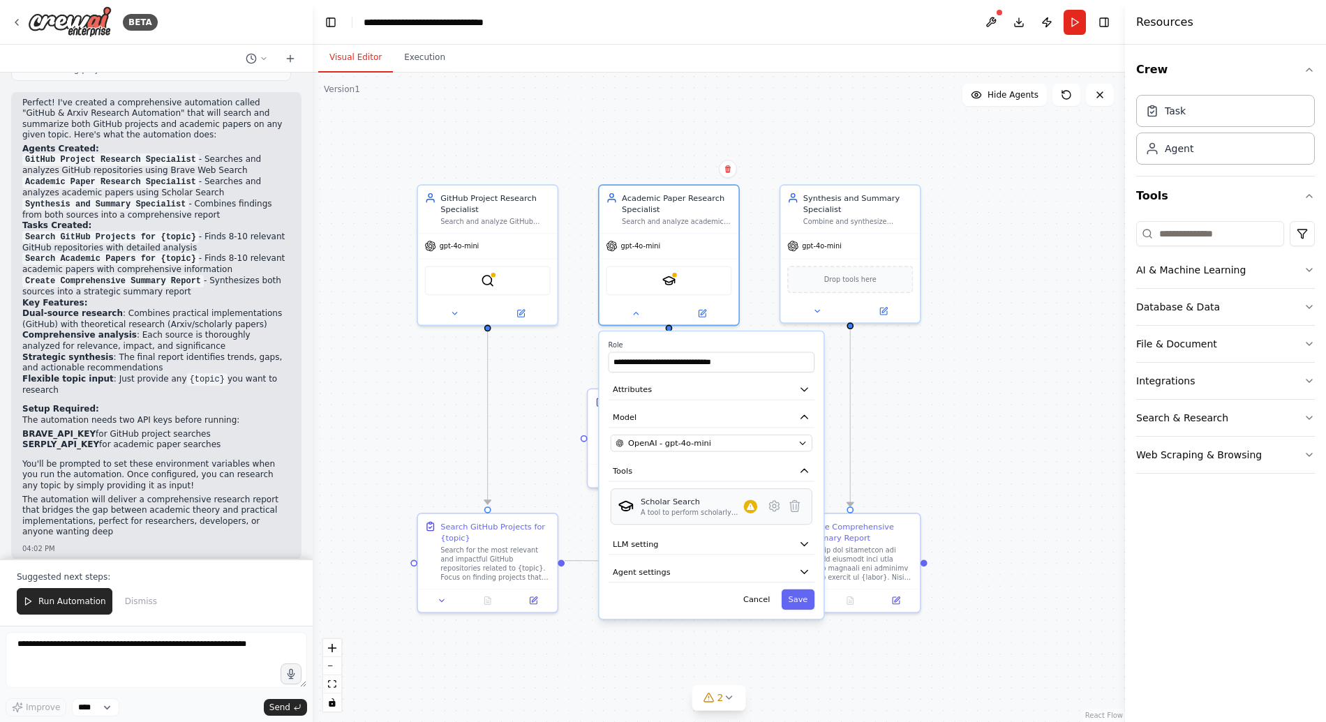
scroll to position [1055, 0]
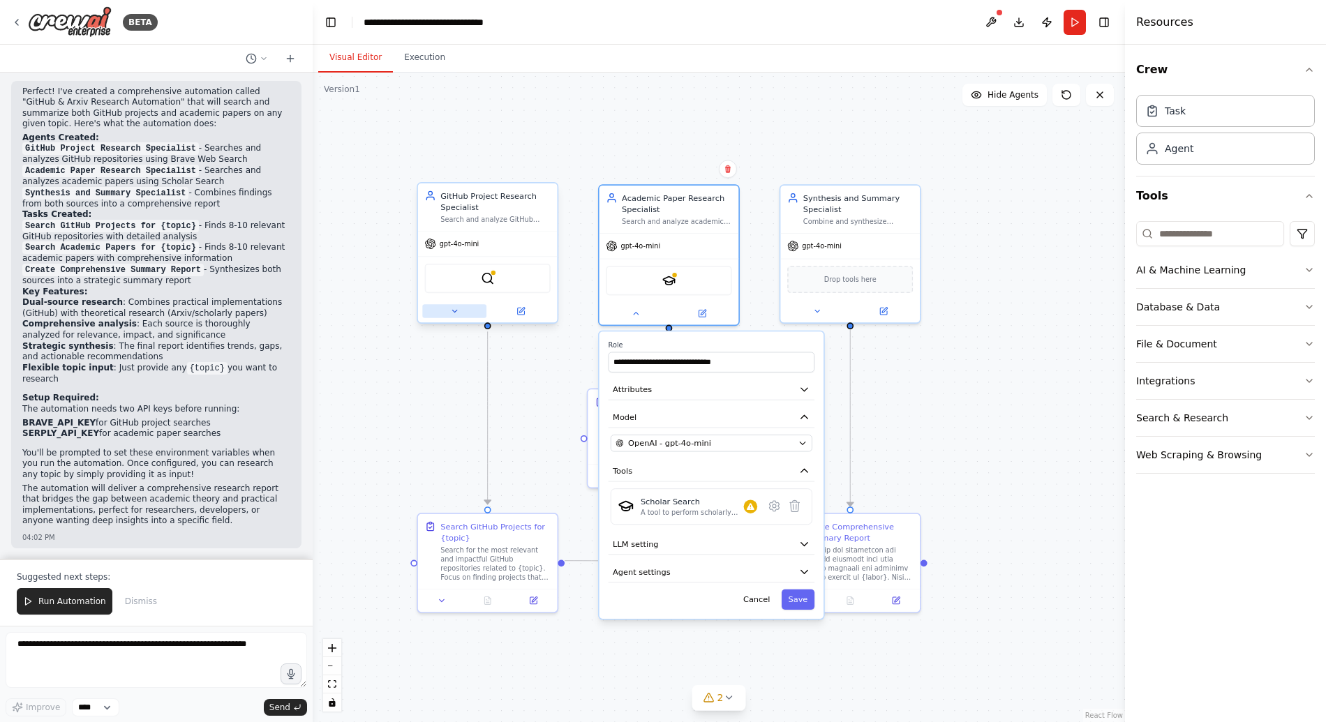
click at [456, 315] on icon at bounding box center [454, 311] width 9 height 9
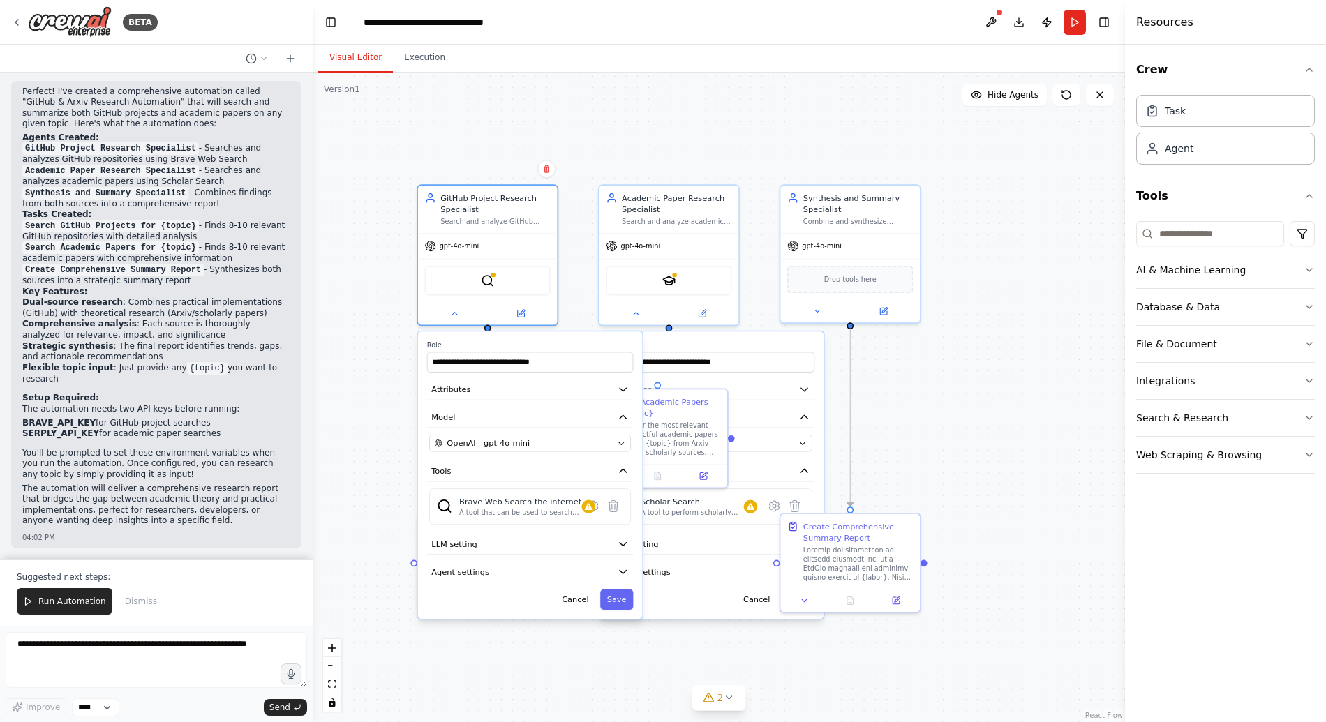
click at [874, 416] on div ".deletable-edge-delete-btn { width: 20px; height: 20px; border: 0px solid #ffff…" at bounding box center [719, 398] width 812 height 650
click at [689, 348] on label "Role" at bounding box center [711, 344] width 207 height 9
click at [684, 232] on div "gpt-4o-mini" at bounding box center [669, 244] width 140 height 25
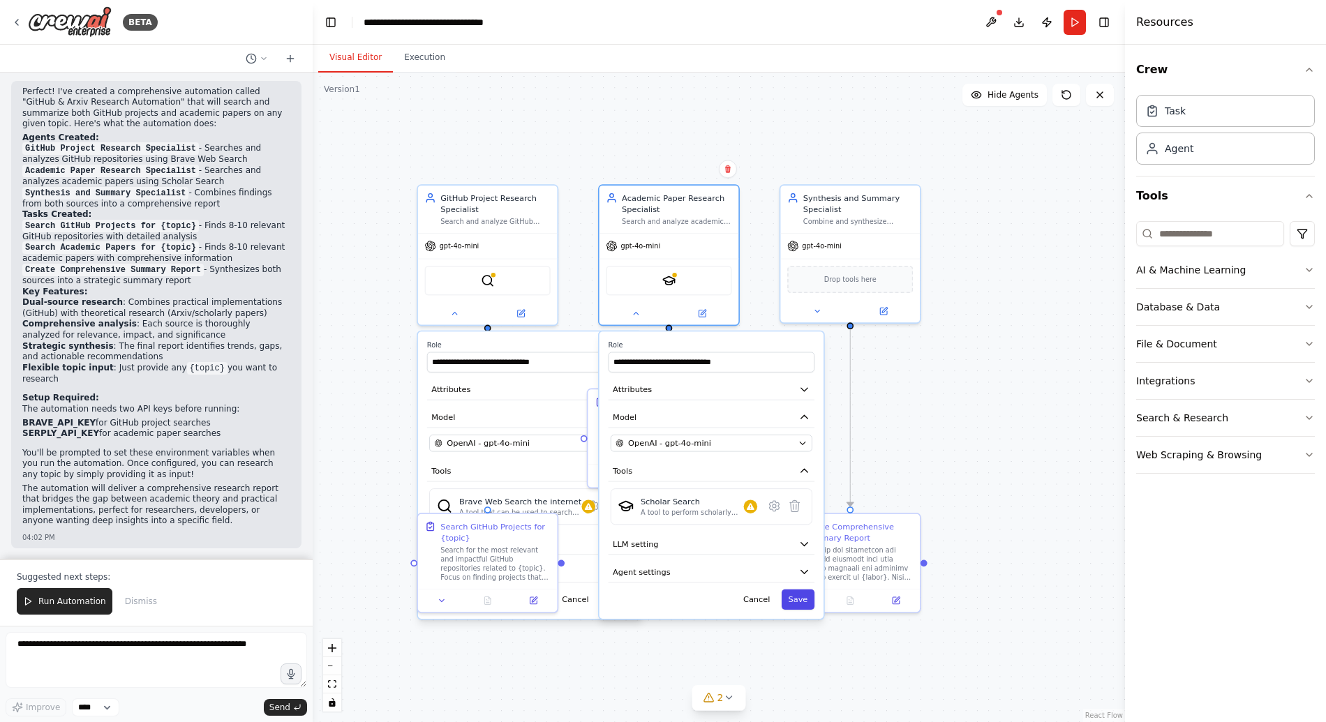
click at [791, 600] on button "Save" at bounding box center [797, 600] width 33 height 20
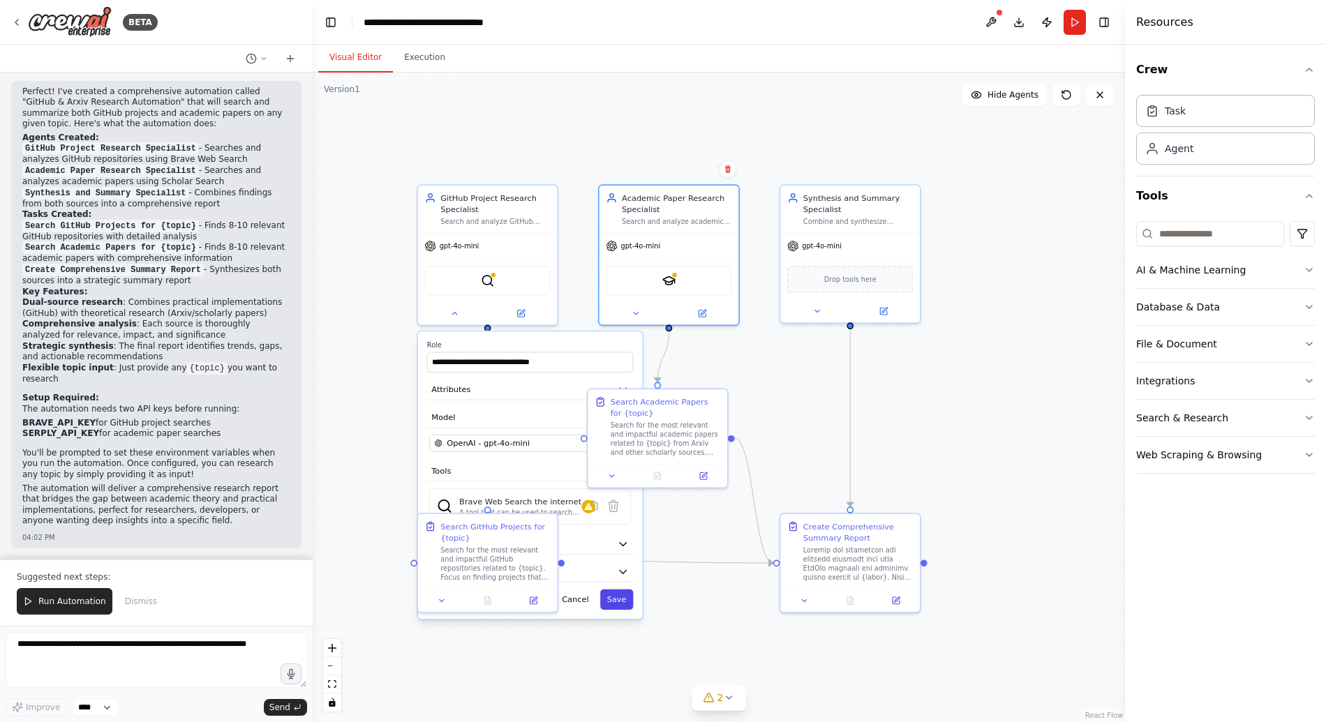
click at [607, 601] on button "Save" at bounding box center [616, 600] width 33 height 20
click at [636, 607] on div ".deletable-edge-delete-btn { width: 20px; height: 20px; border: 0px solid #ffff…" at bounding box center [719, 398] width 812 height 650
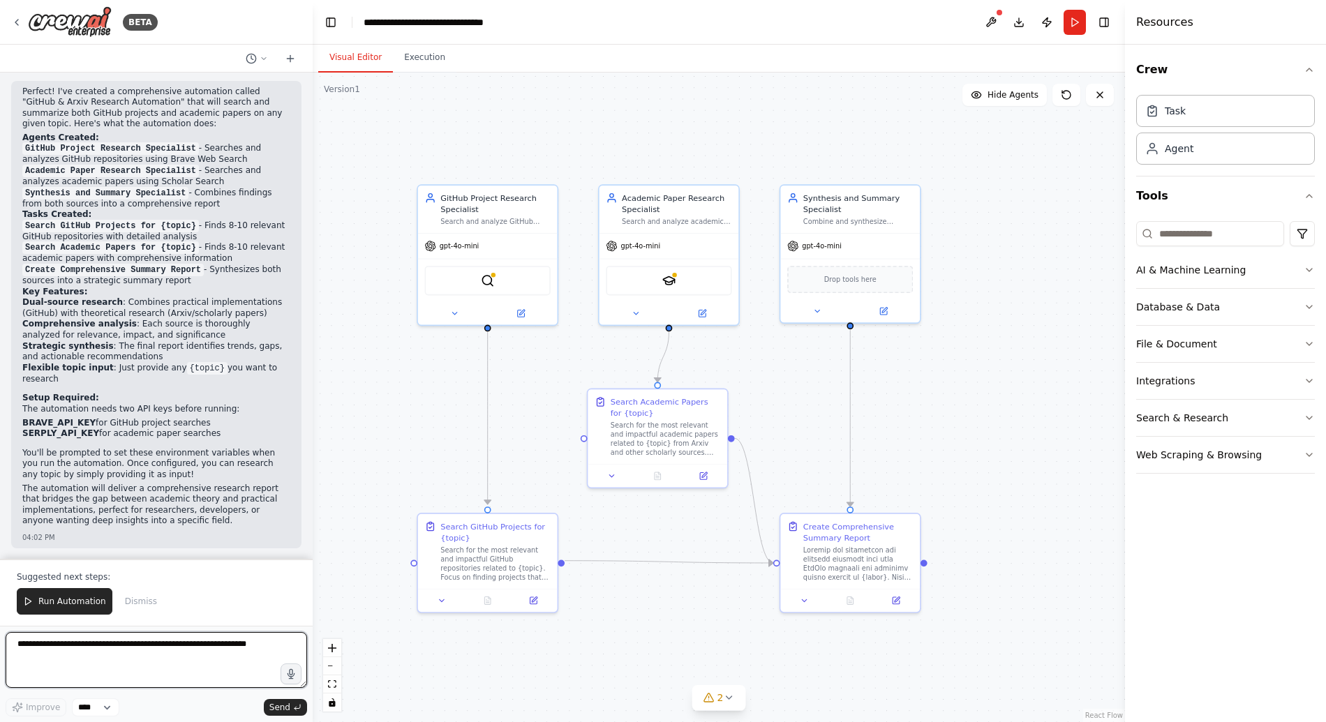
click at [83, 667] on textarea at bounding box center [156, 660] width 301 height 56
type textarea "*"
type textarea "**********"
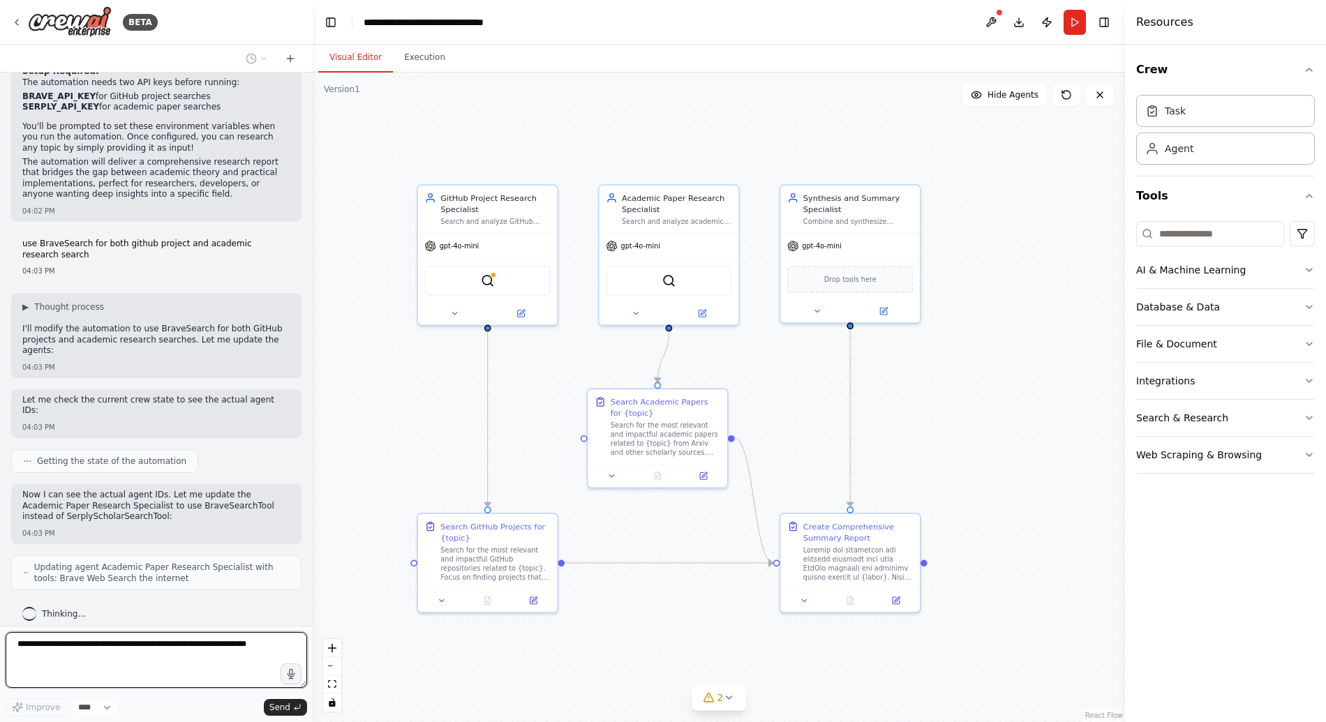
scroll to position [1395, 0]
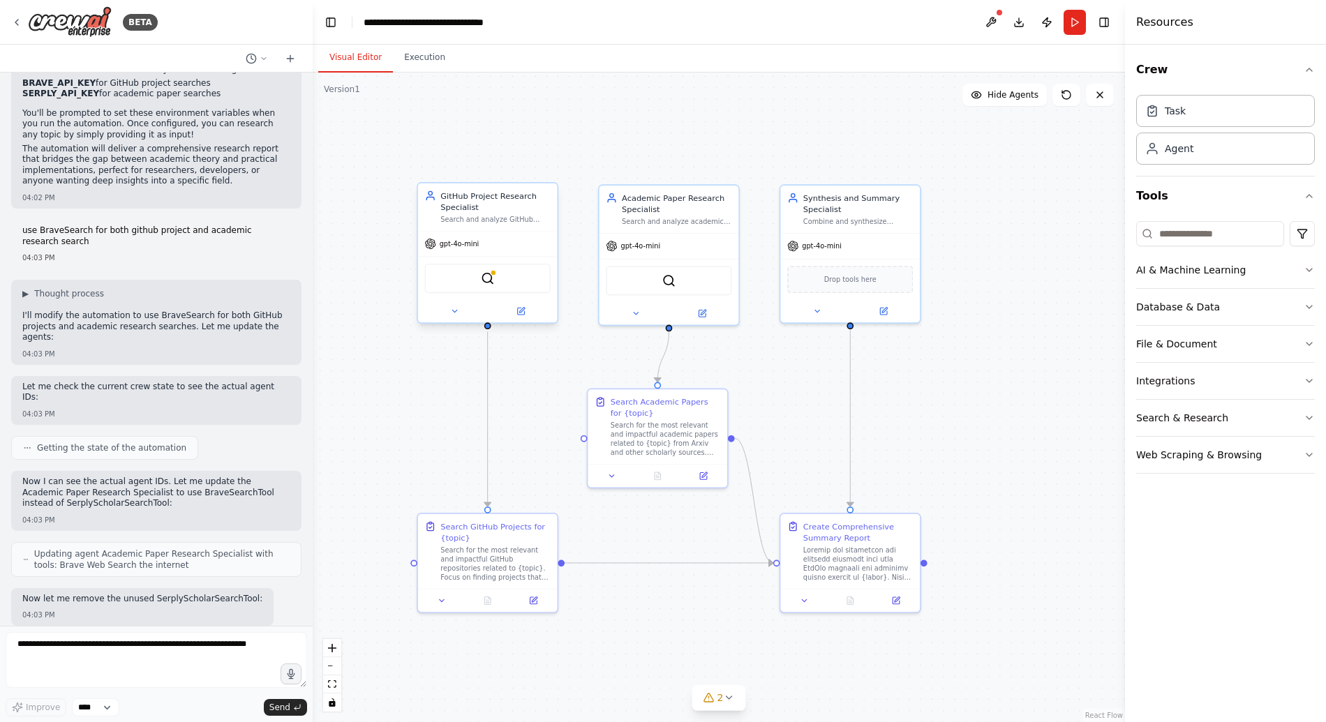
click at [460, 241] on span "gpt-4o-mini" at bounding box center [460, 243] width 40 height 9
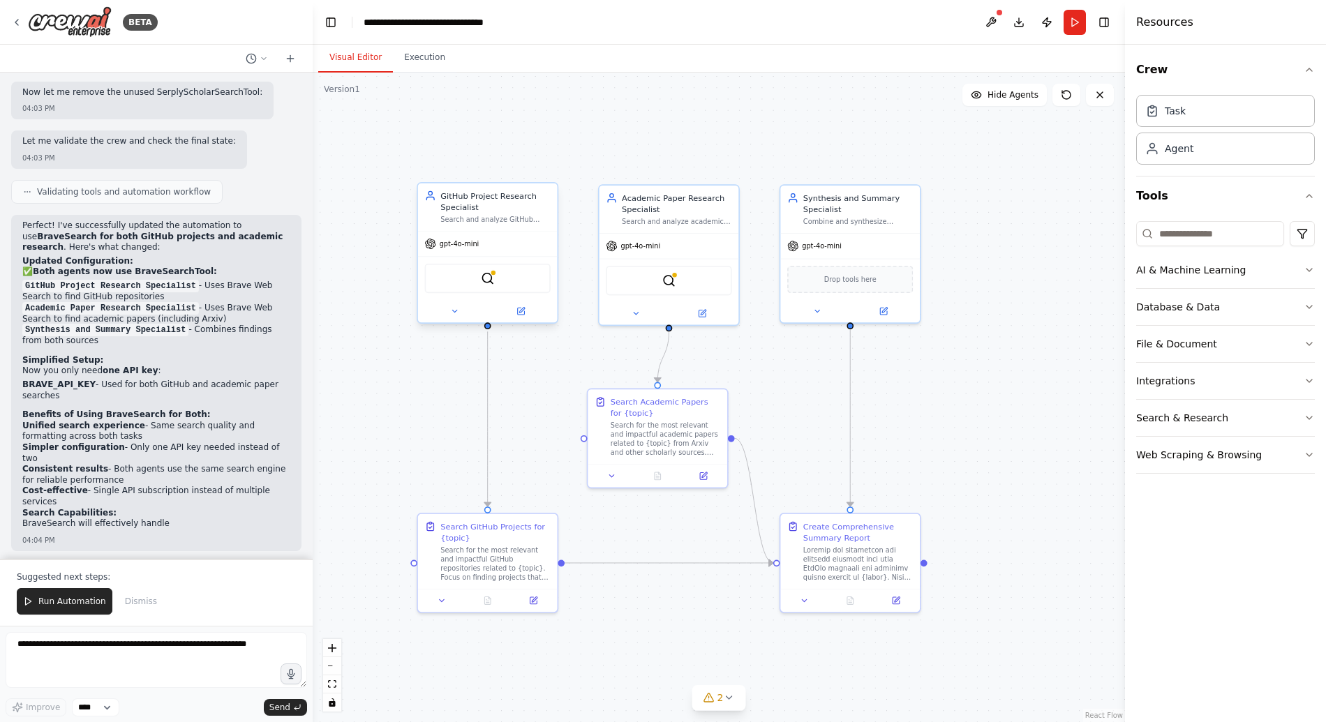
click at [522, 282] on div "BraveSearchTool" at bounding box center [488, 278] width 126 height 29
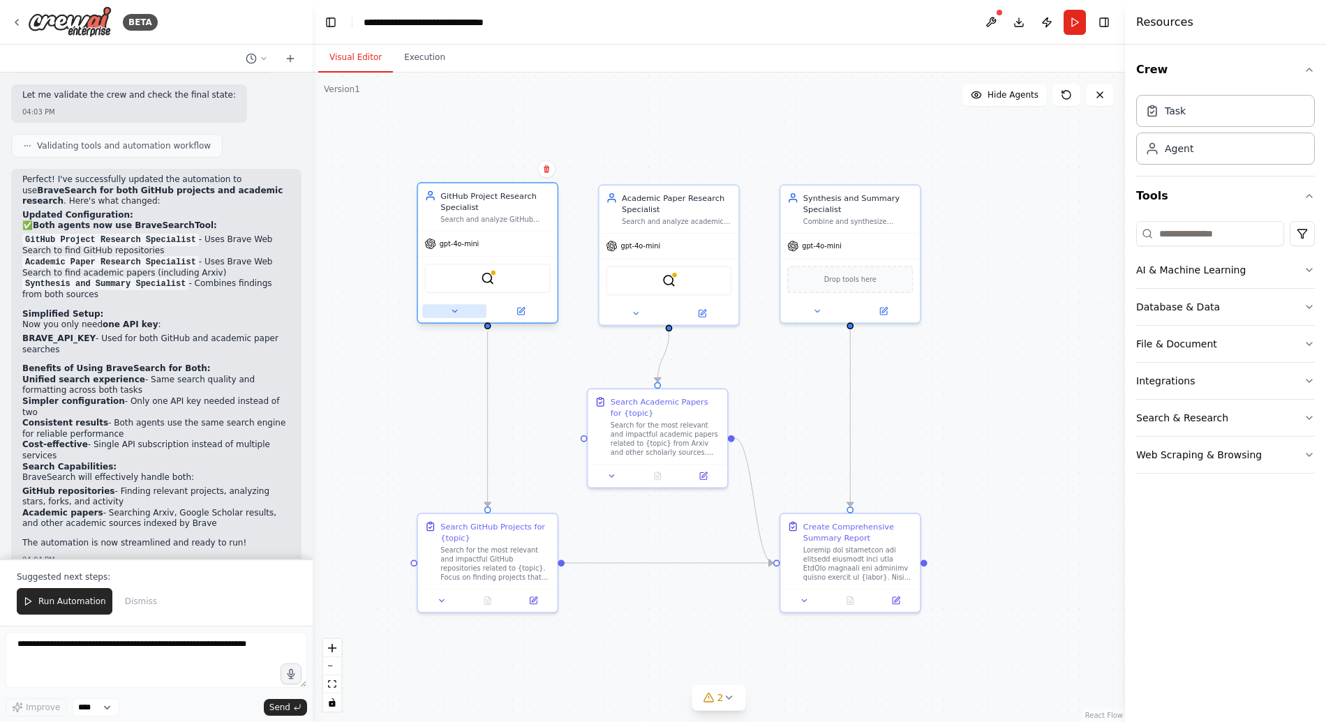
click at [451, 313] on icon at bounding box center [454, 311] width 9 height 9
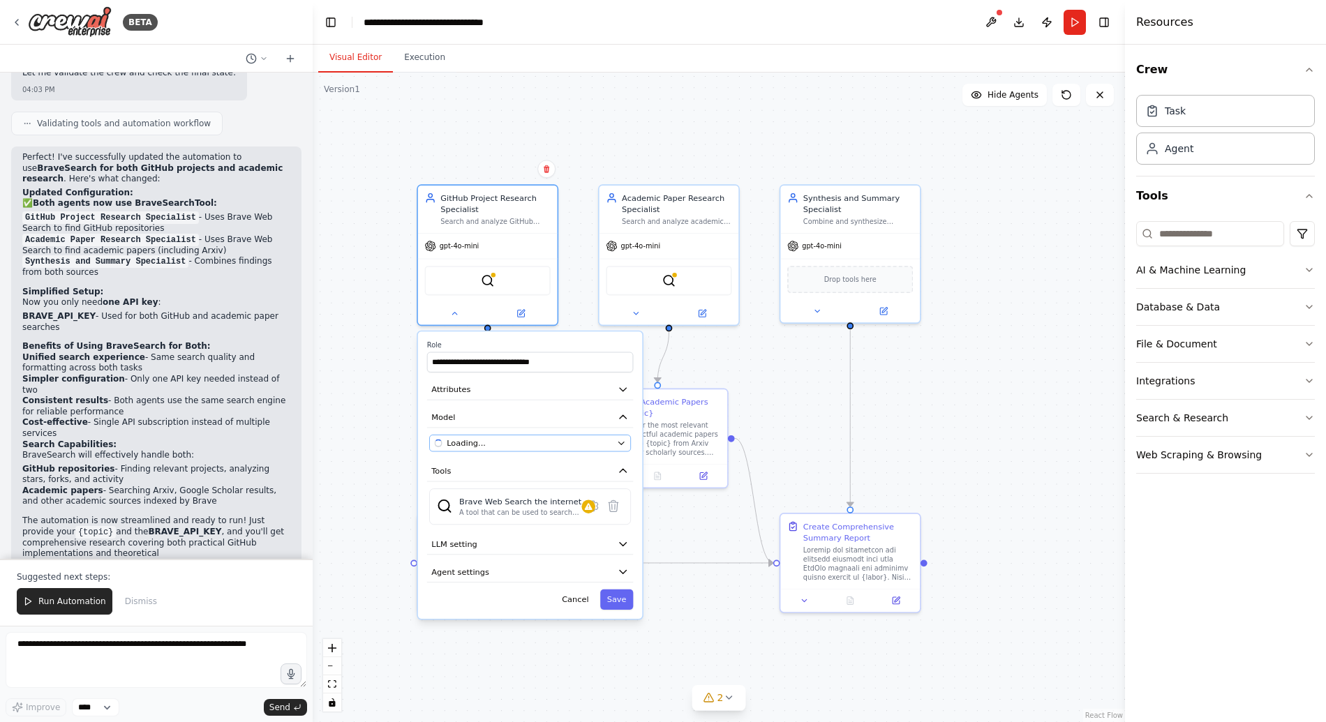
scroll to position [1981, 0]
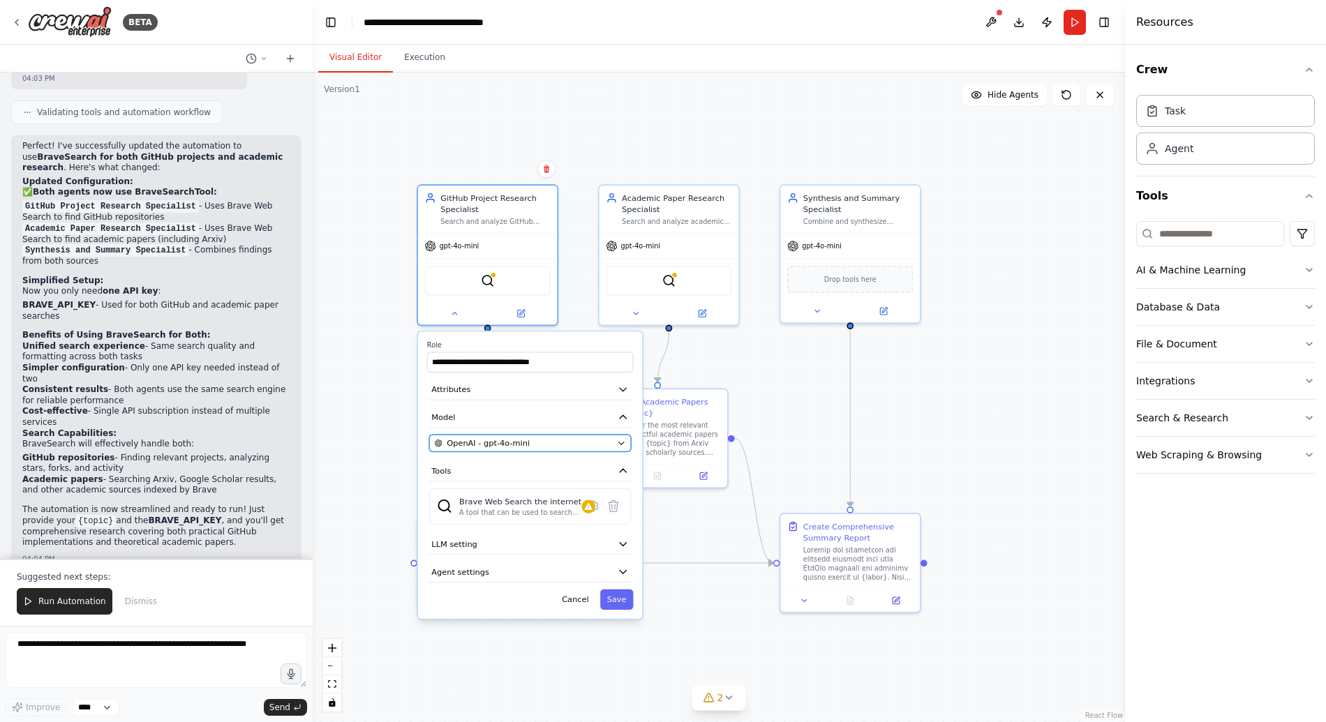
click at [563, 446] on div "OpenAI - gpt-4o-mini" at bounding box center [523, 442] width 178 height 11
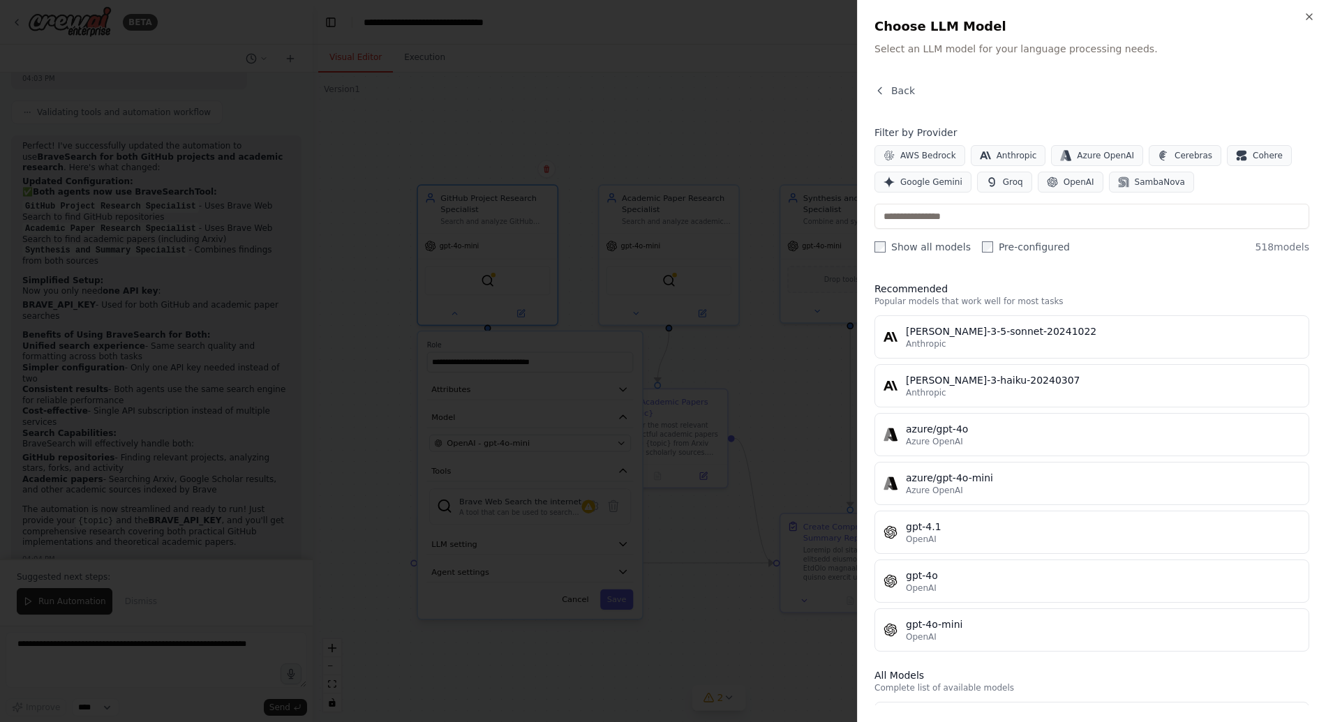
click at [763, 421] on div at bounding box center [663, 361] width 1326 height 722
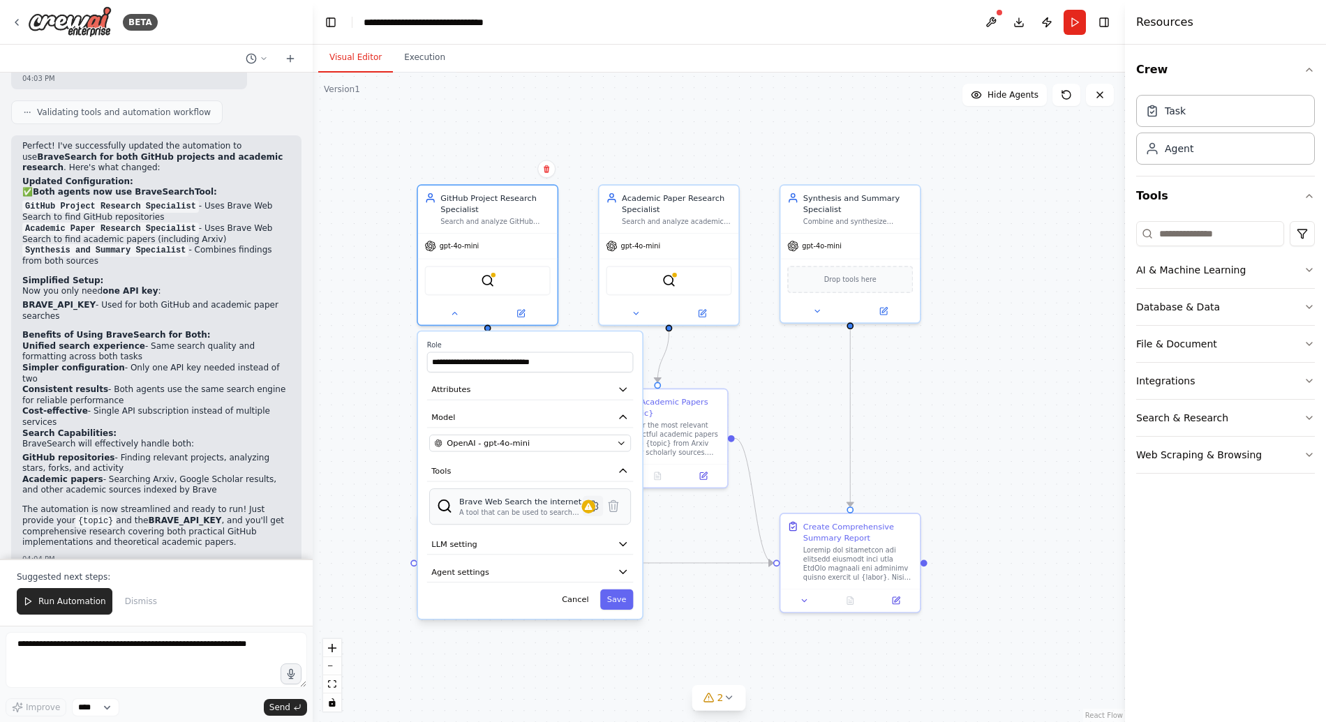
click at [597, 509] on icon at bounding box center [593, 506] width 10 height 10
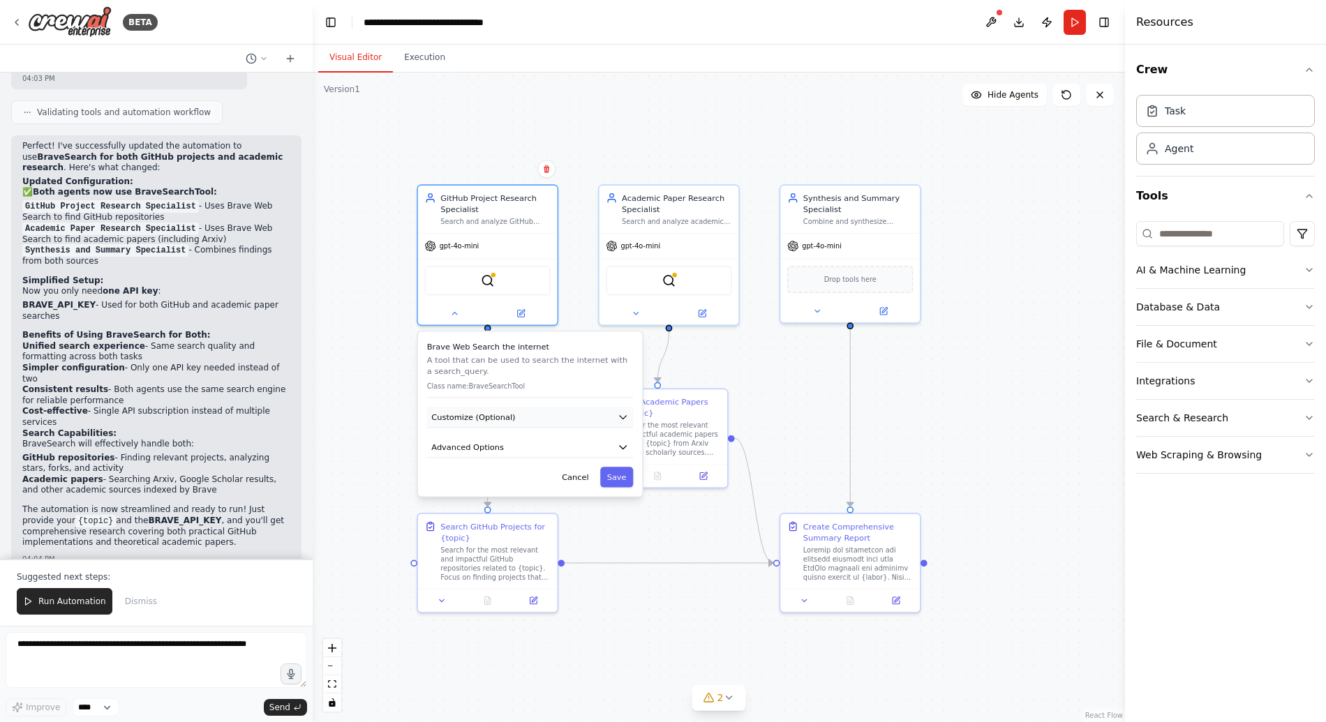
click at [494, 419] on span "Customize (Optional)" at bounding box center [473, 417] width 84 height 11
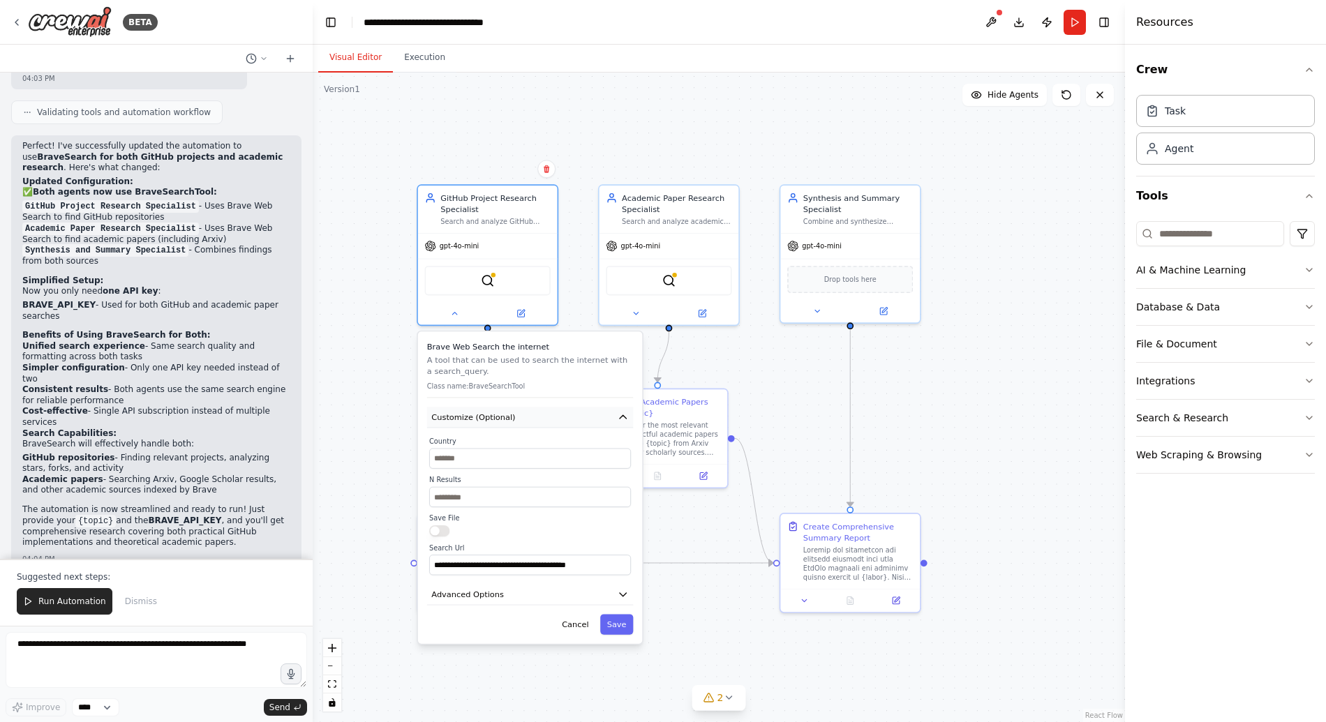
click at [495, 418] on span "Customize (Optional)" at bounding box center [473, 417] width 84 height 11
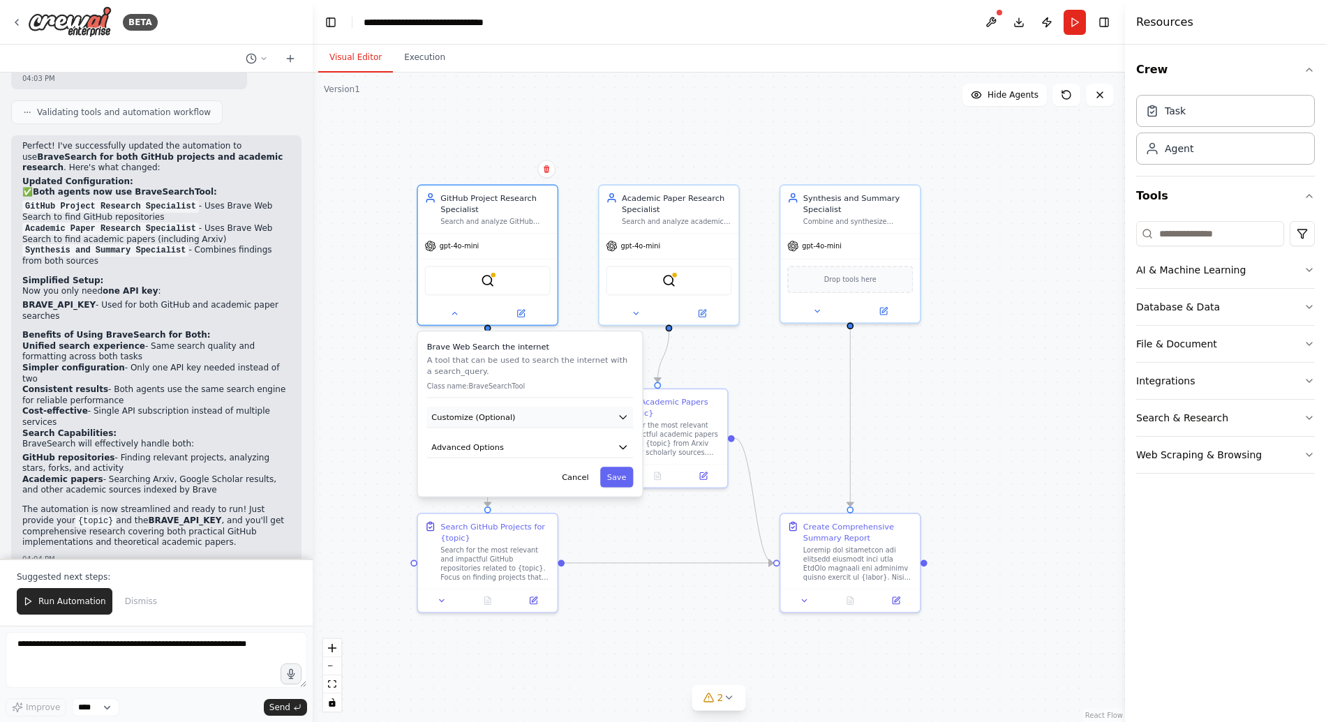
click at [524, 419] on button "Customize (Optional)" at bounding box center [530, 417] width 207 height 21
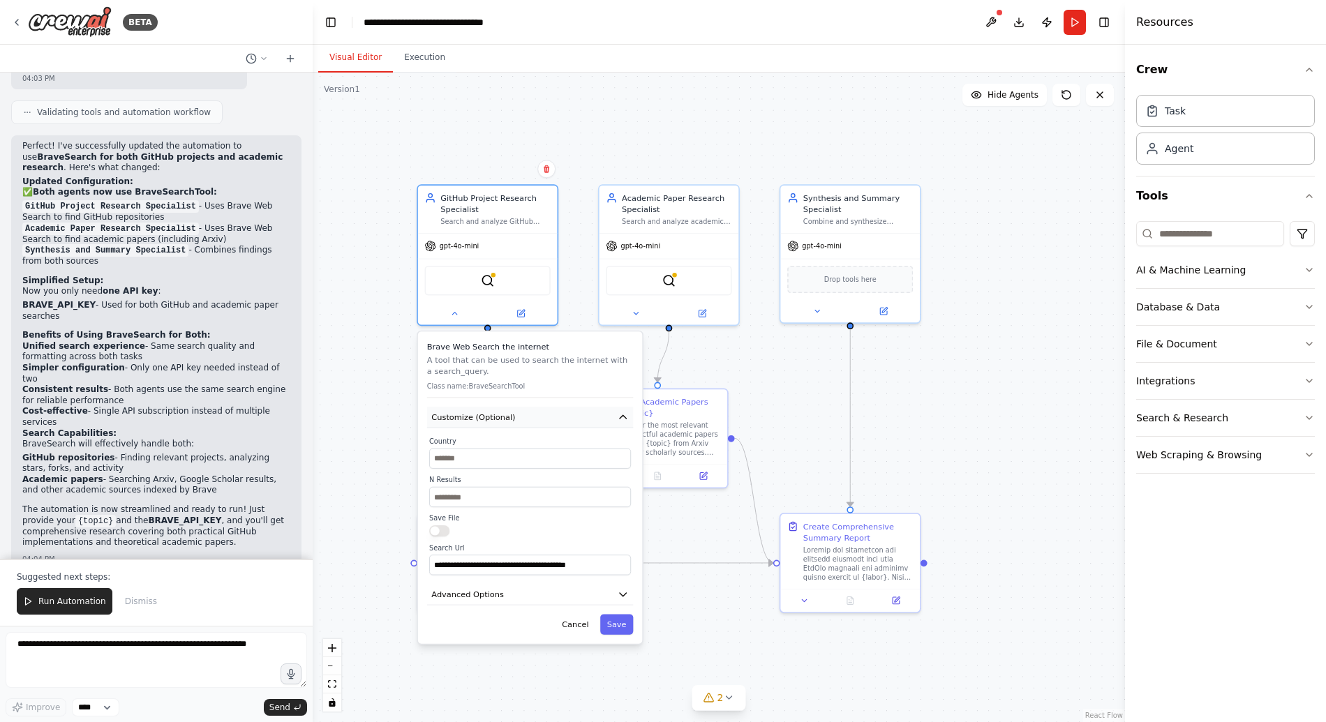
click at [524, 419] on button "Customize (Optional)" at bounding box center [530, 417] width 207 height 21
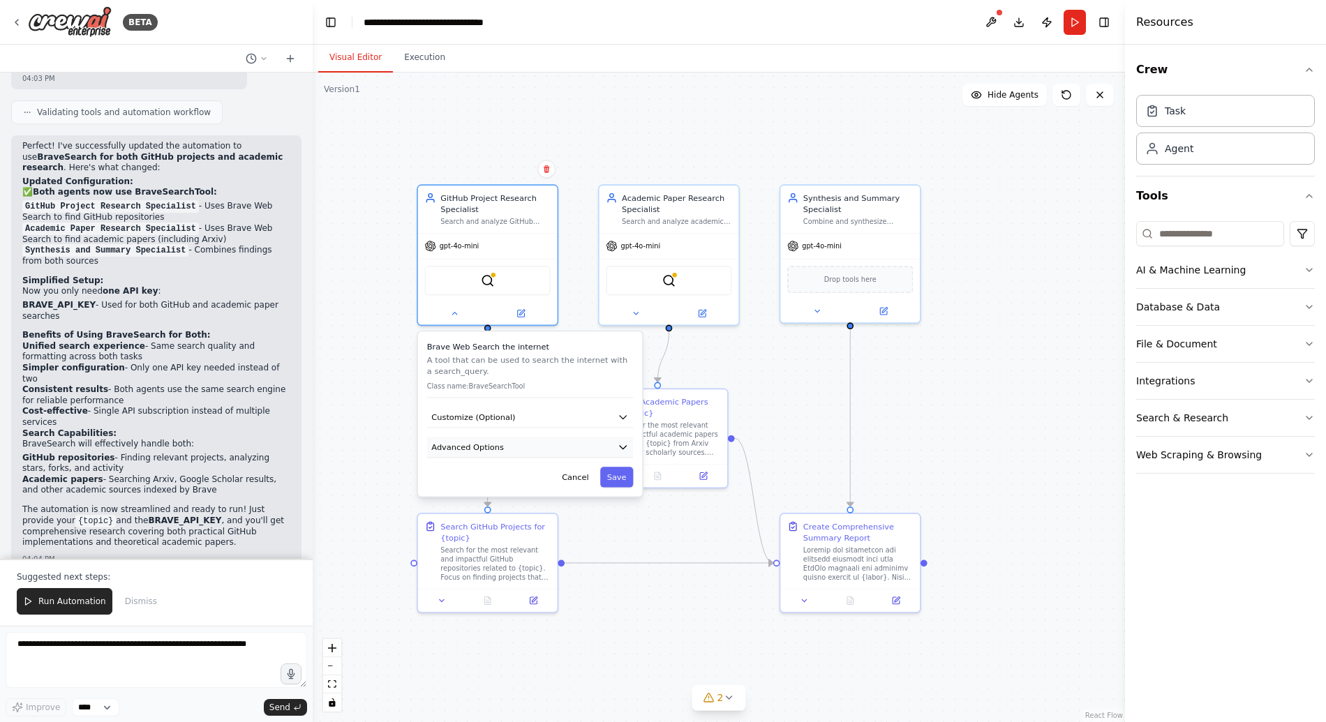
click at [511, 451] on button "Advanced Options" at bounding box center [530, 447] width 207 height 21
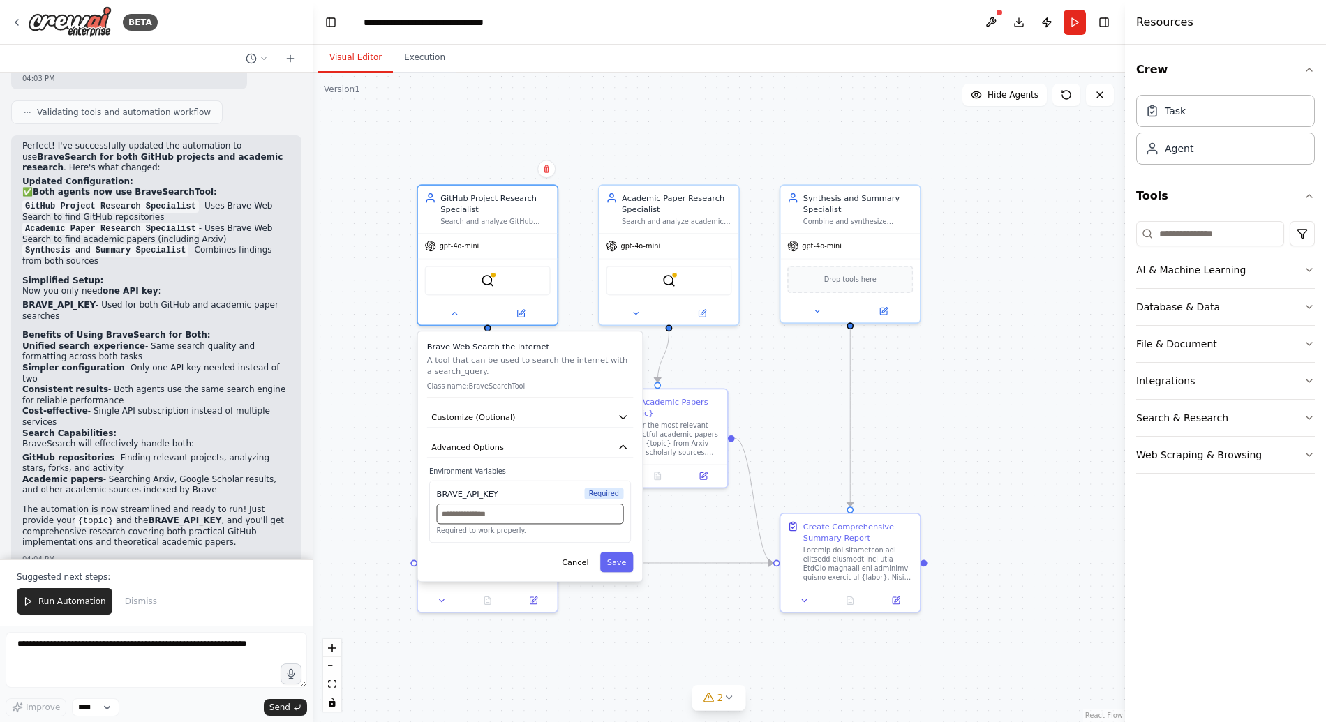
click at [495, 511] on input "text" at bounding box center [530, 514] width 187 height 20
paste input "**********"
type input "**********"
click at [616, 562] on button "Save" at bounding box center [616, 562] width 33 height 20
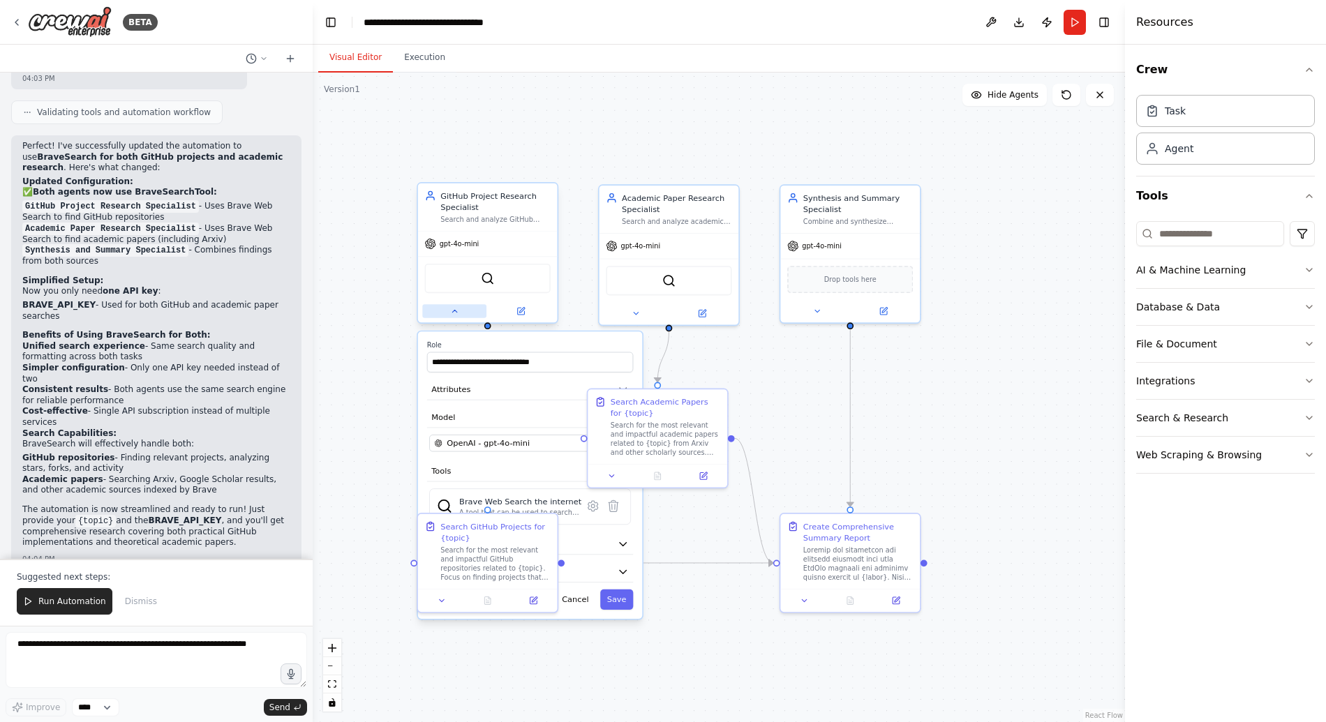
click at [450, 309] on icon at bounding box center [454, 311] width 9 height 9
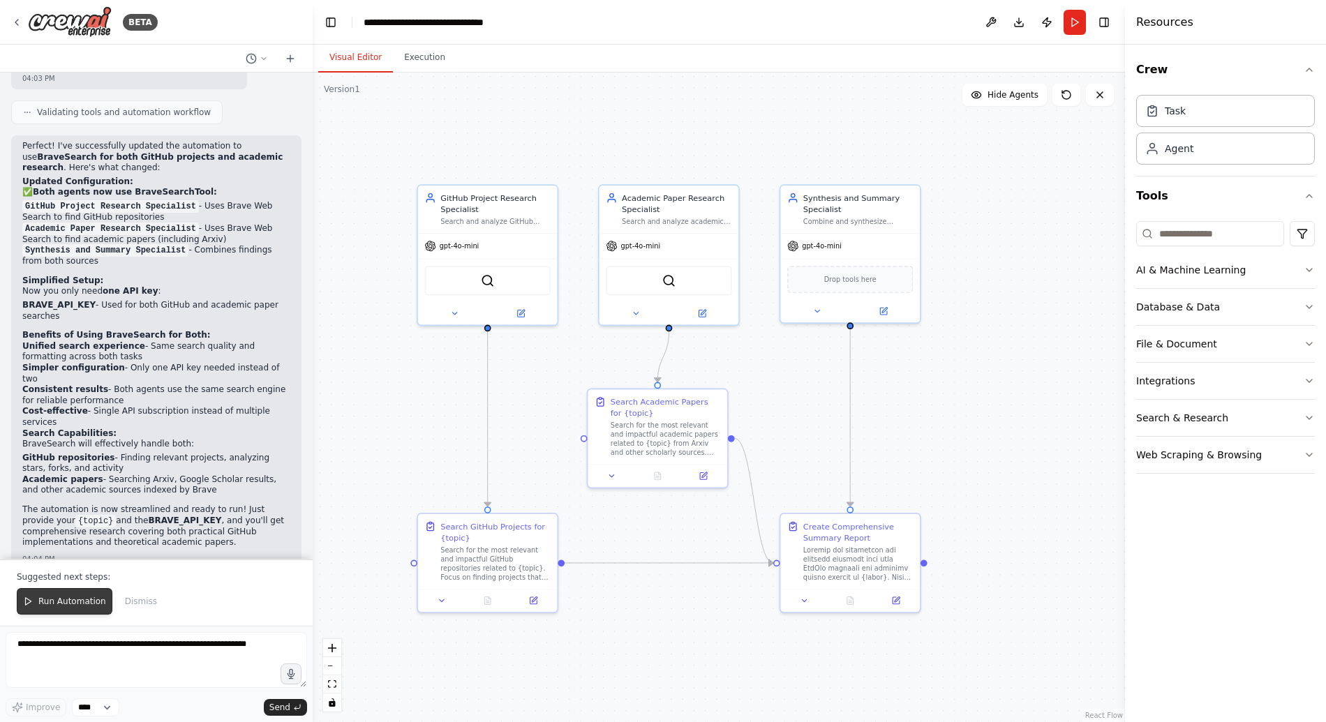
click at [60, 597] on span "Run Automation" at bounding box center [72, 601] width 68 height 11
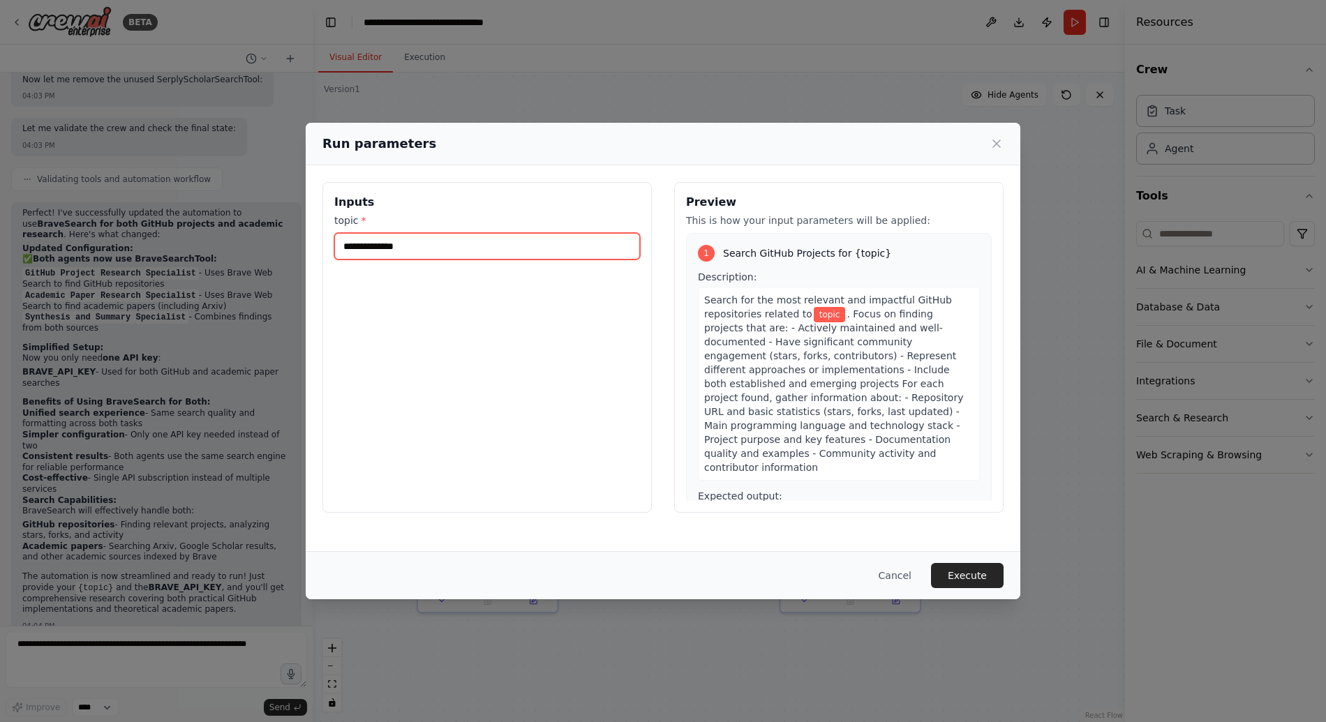
click at [409, 246] on input "topic *" at bounding box center [487, 246] width 306 height 27
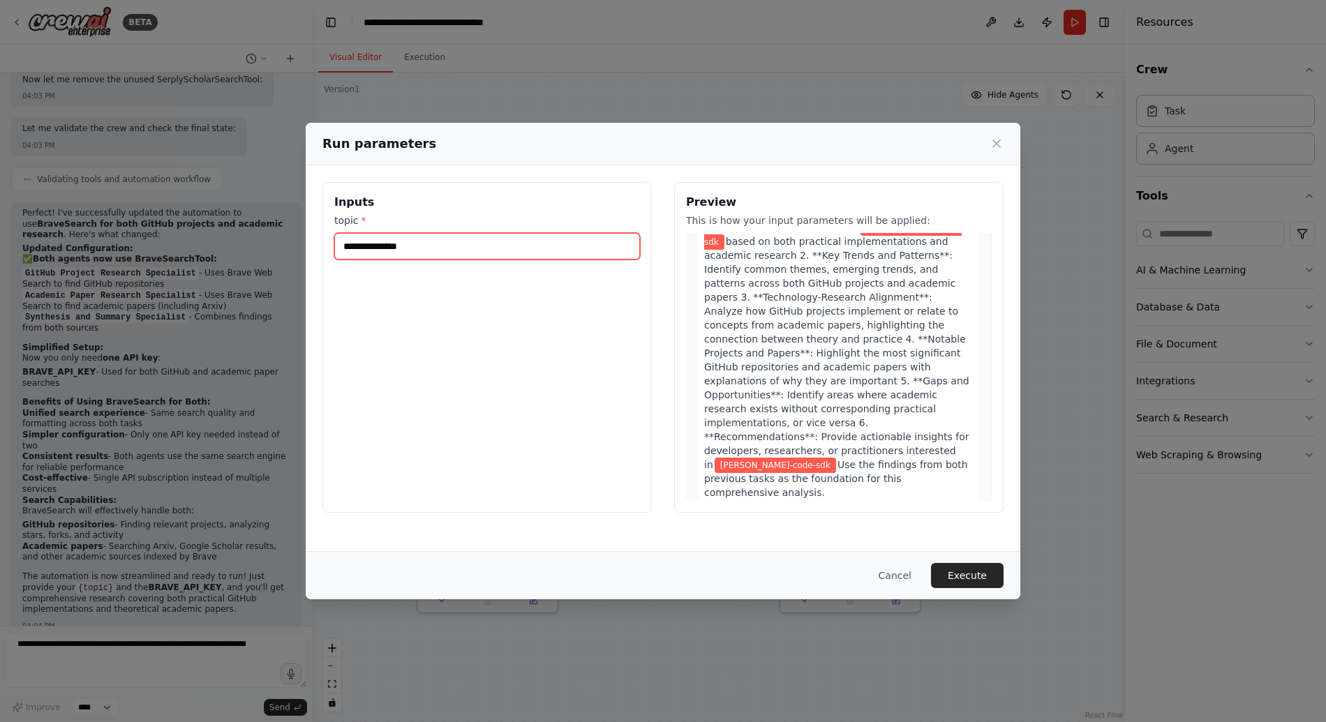
scroll to position [981, 0]
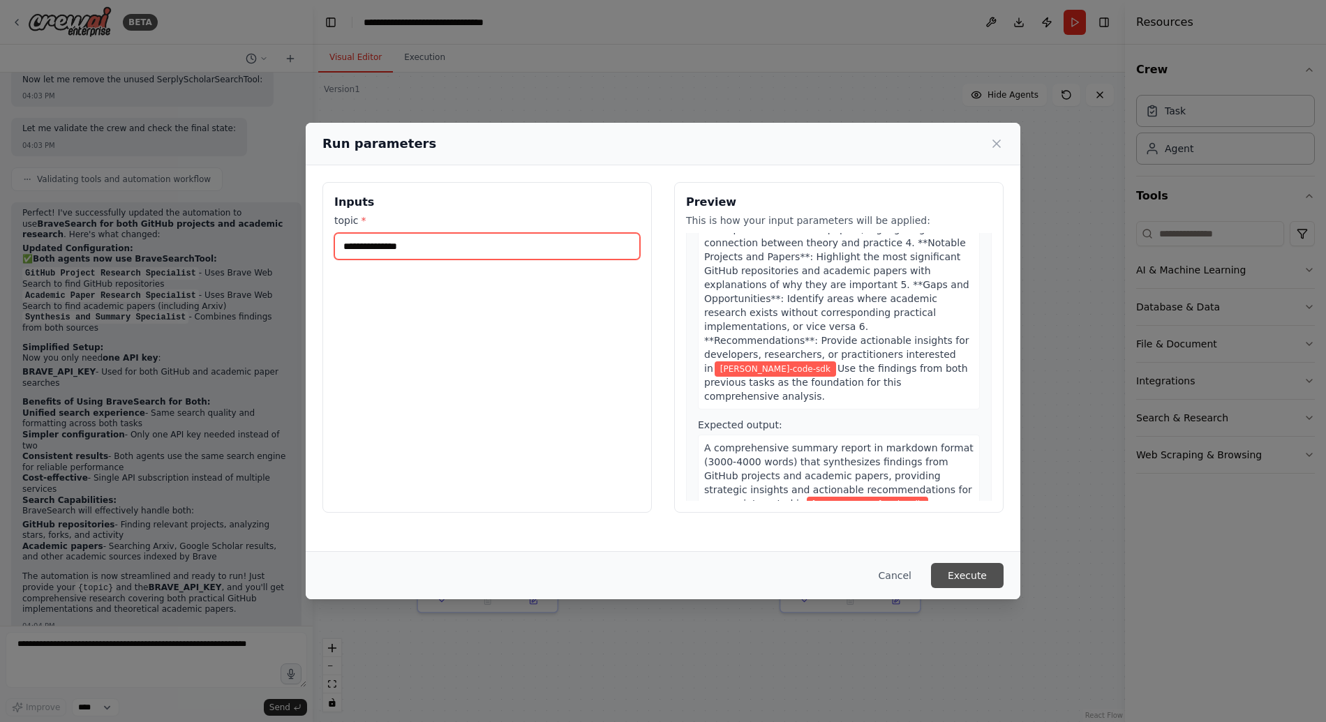
type input "**********"
click at [953, 574] on button "Execute" at bounding box center [967, 575] width 73 height 25
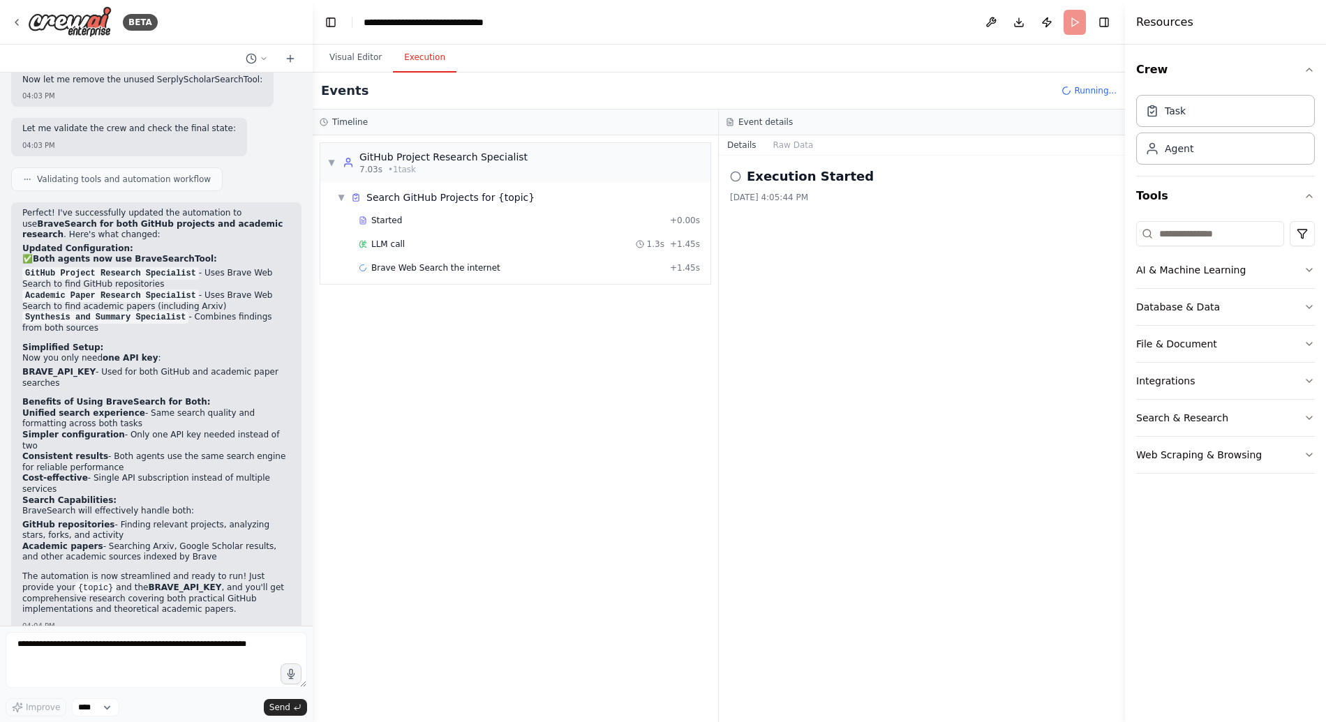
click at [423, 70] on button "Execution" at bounding box center [424, 57] width 63 height 29
click at [462, 288] on div "LLM call + 2.70s" at bounding box center [529, 291] width 341 height 11
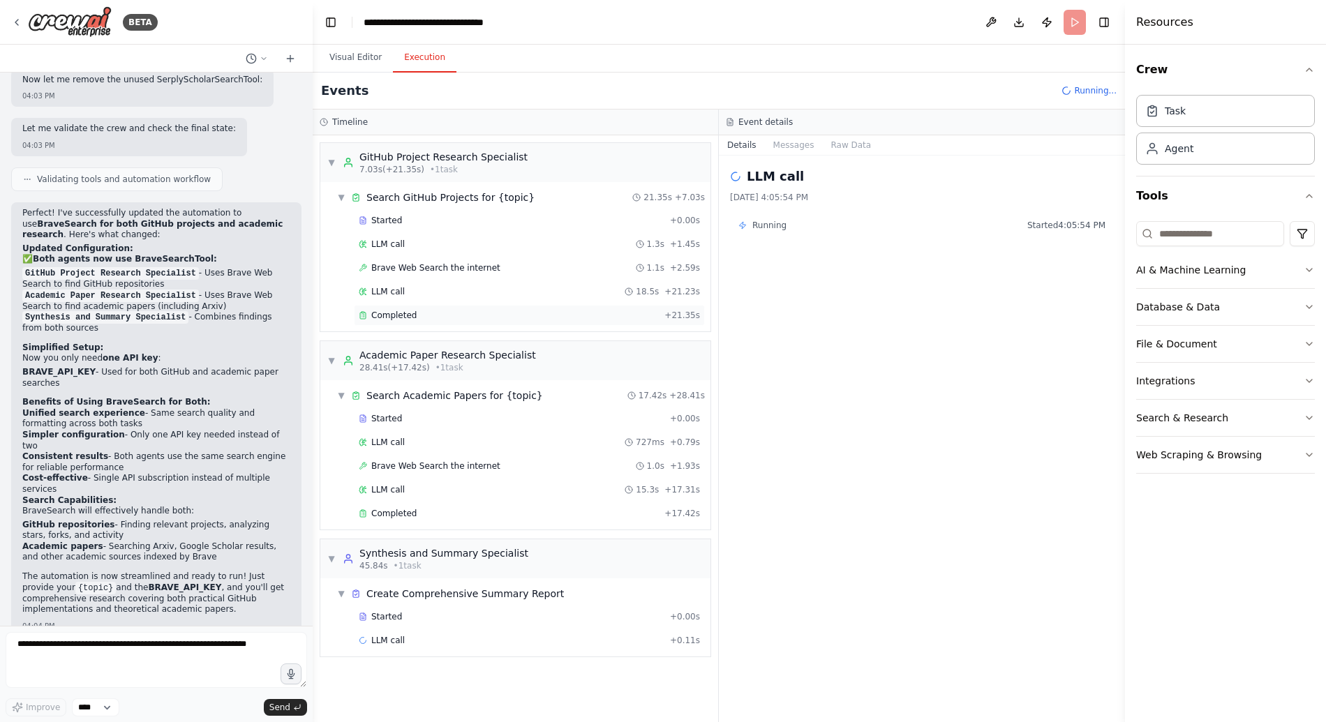
click at [433, 319] on div "Completed" at bounding box center [509, 315] width 300 height 11
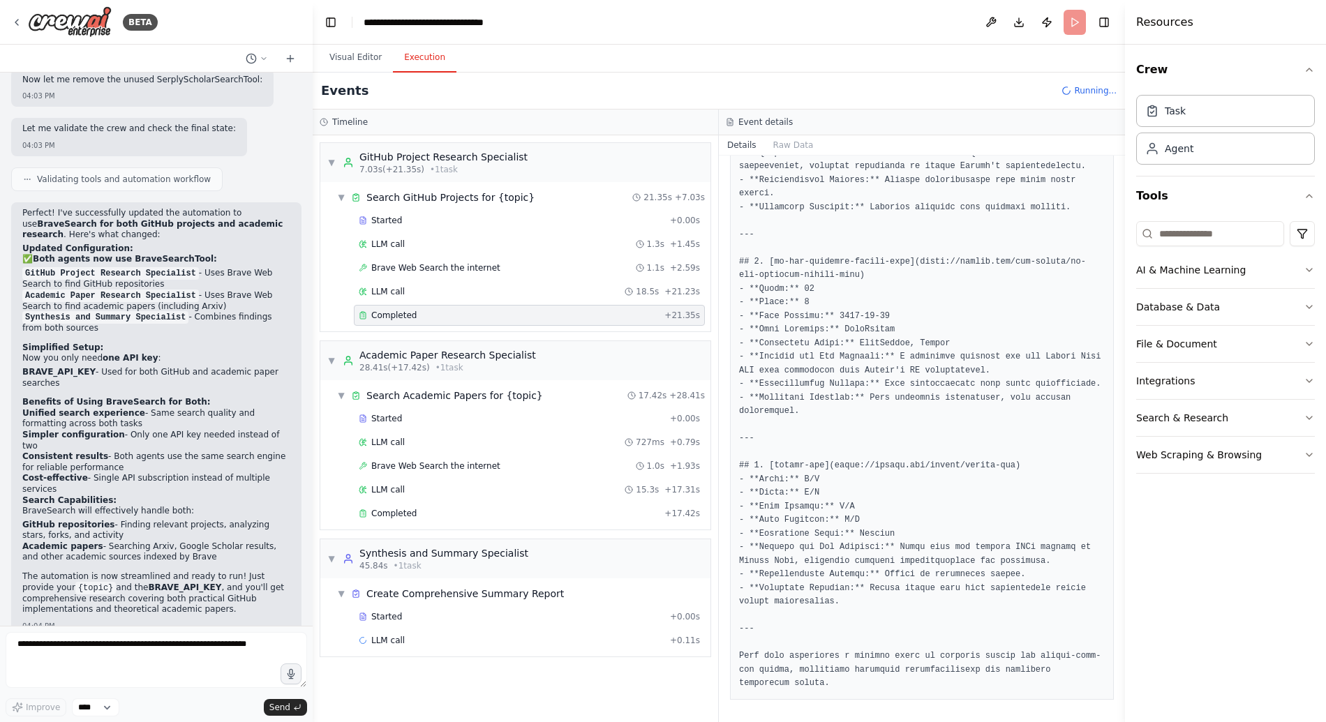
scroll to position [1550, 0]
click at [552, 514] on div "Completed" at bounding box center [509, 513] width 300 height 11
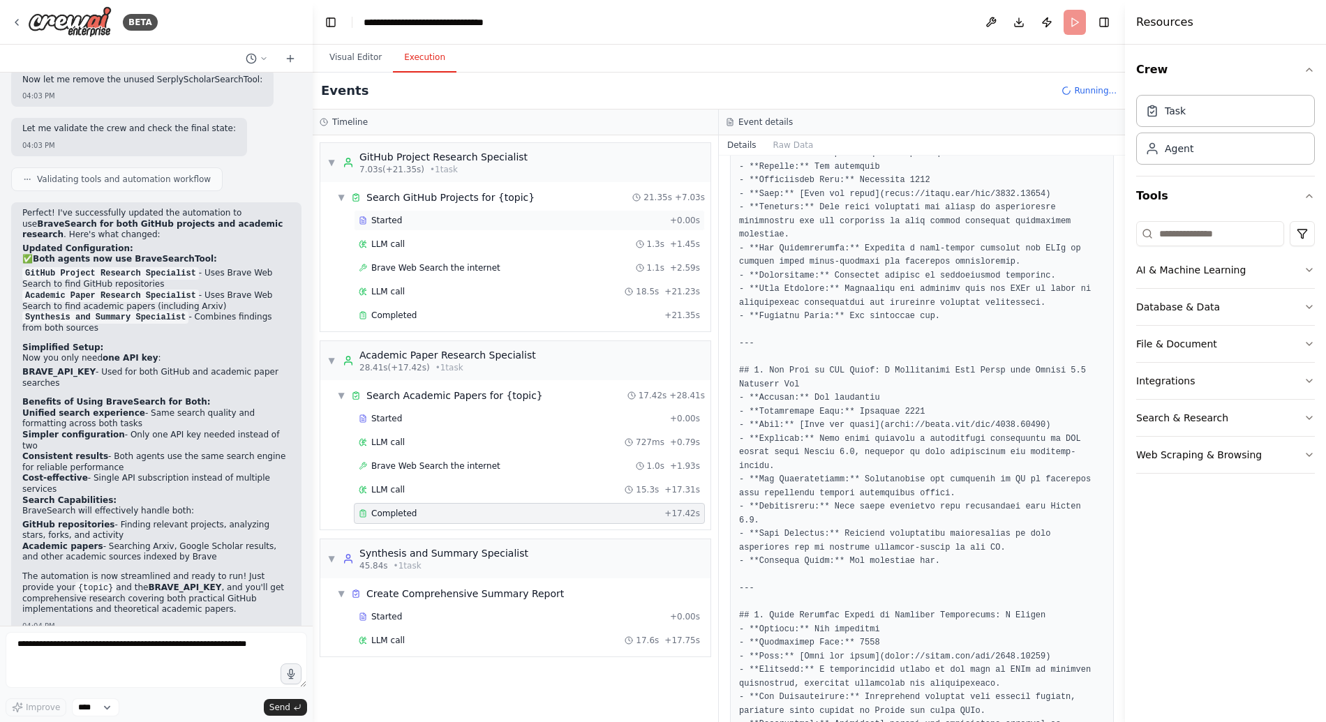
scroll to position [1981, 0]
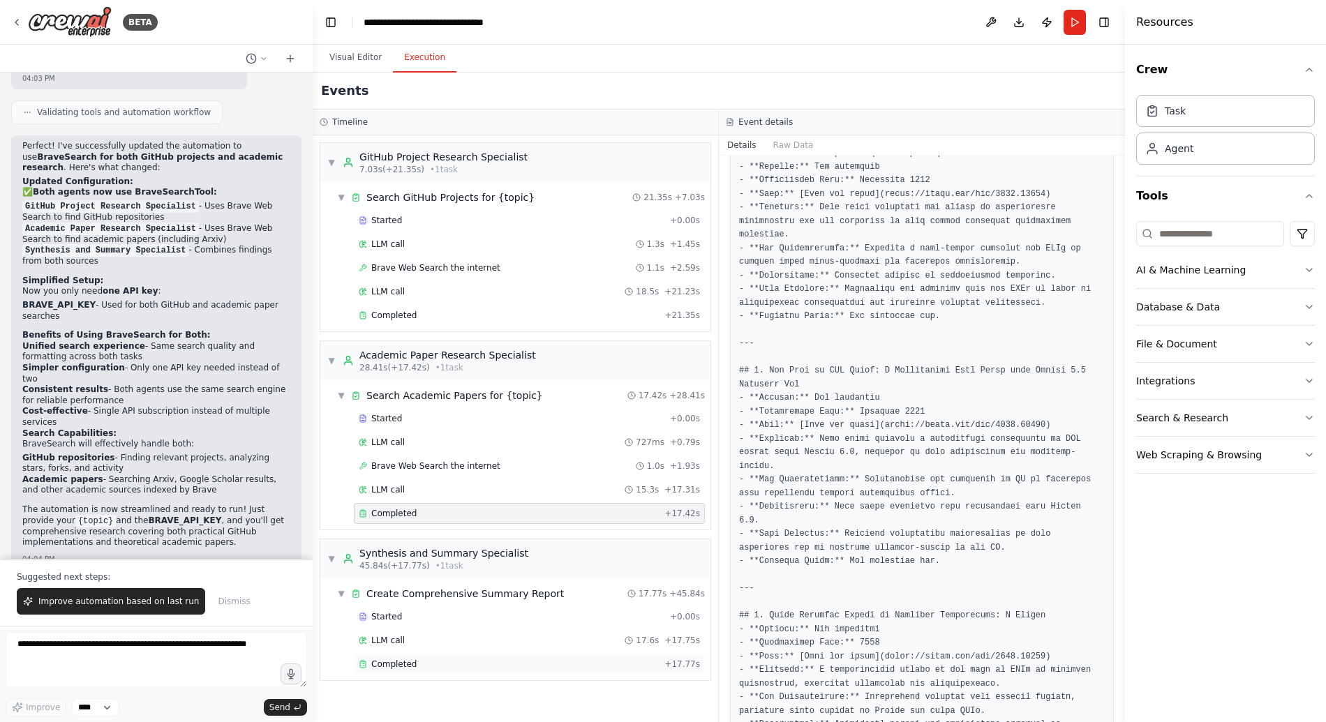
click at [444, 668] on div "Completed" at bounding box center [509, 664] width 300 height 11
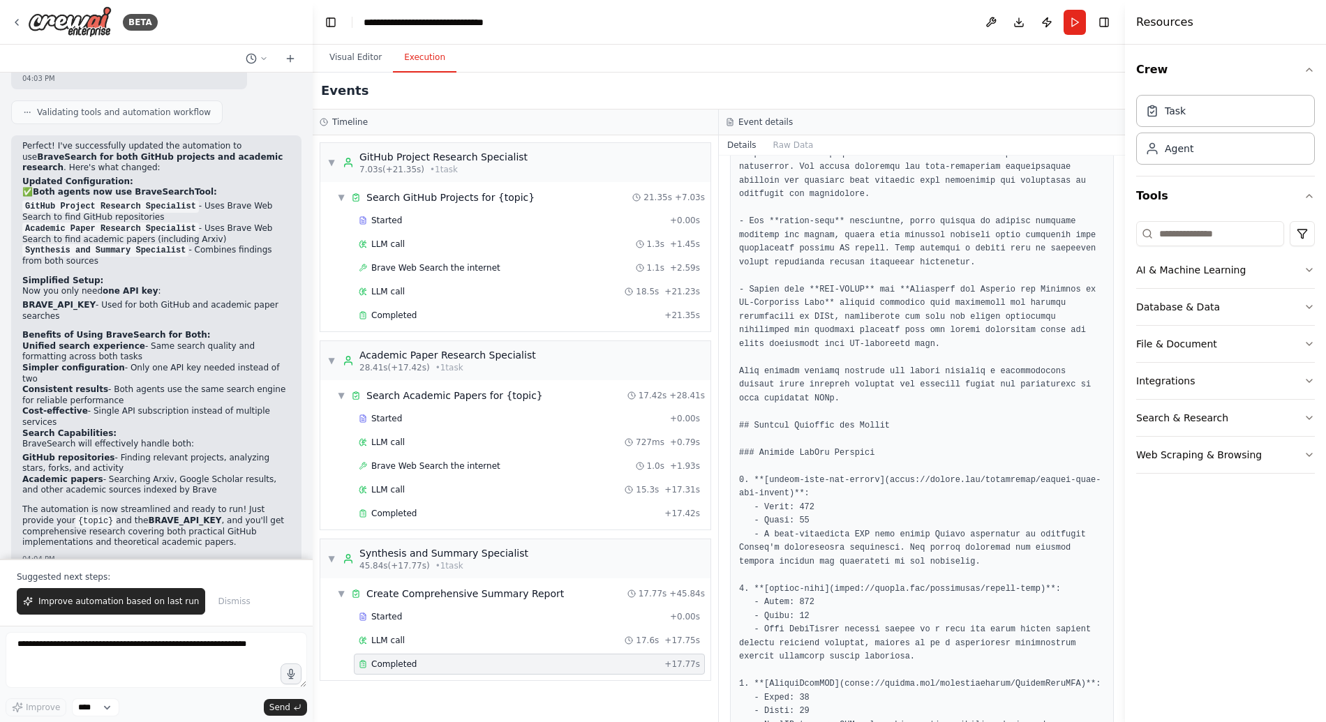
scroll to position [1500, 0]
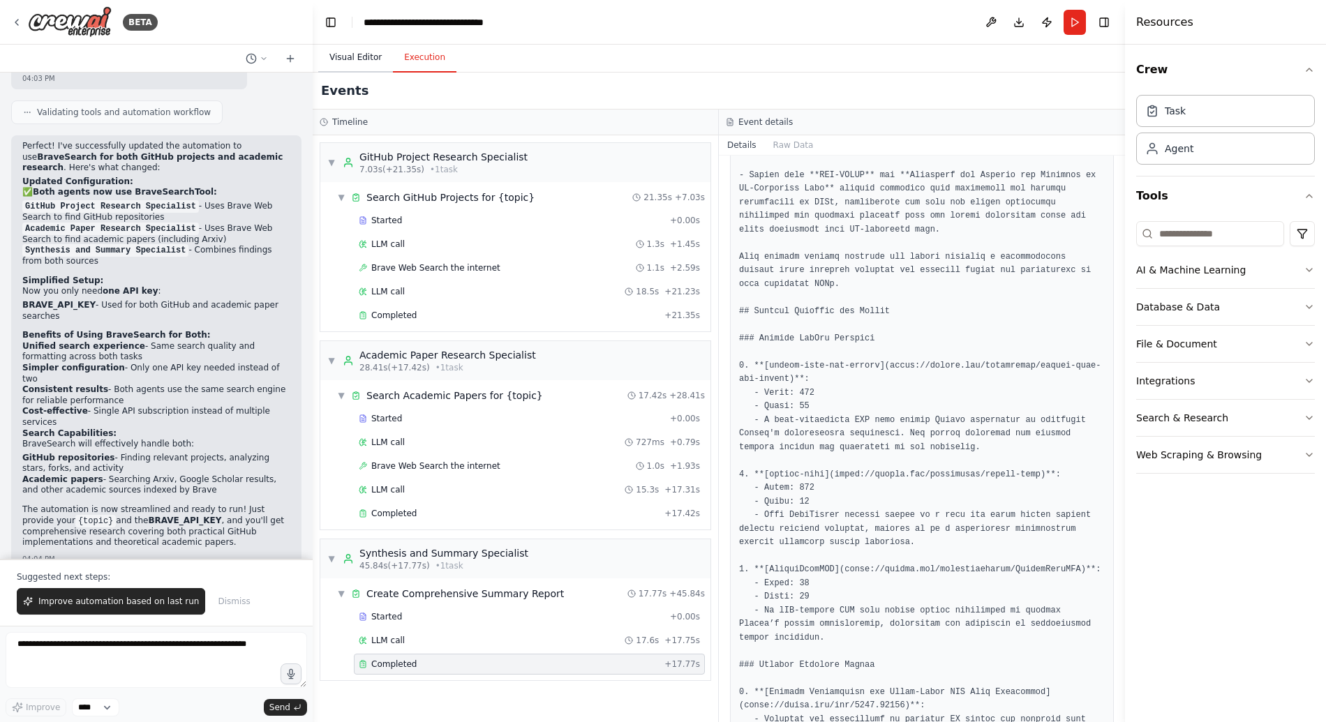
click at [359, 53] on button "Visual Editor" at bounding box center [355, 57] width 75 height 29
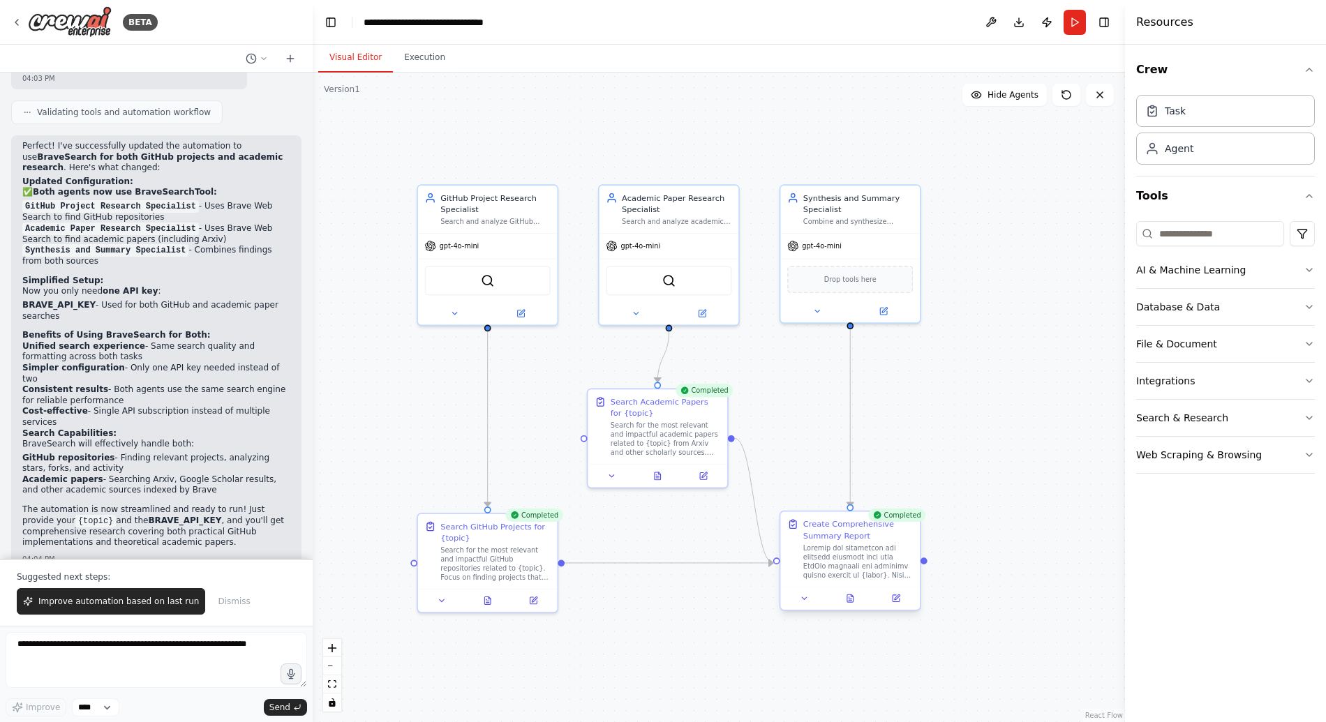
click at [822, 546] on div at bounding box center [858, 561] width 110 height 36
click at [1049, 17] on button "Publish" at bounding box center [1046, 22] width 22 height 25
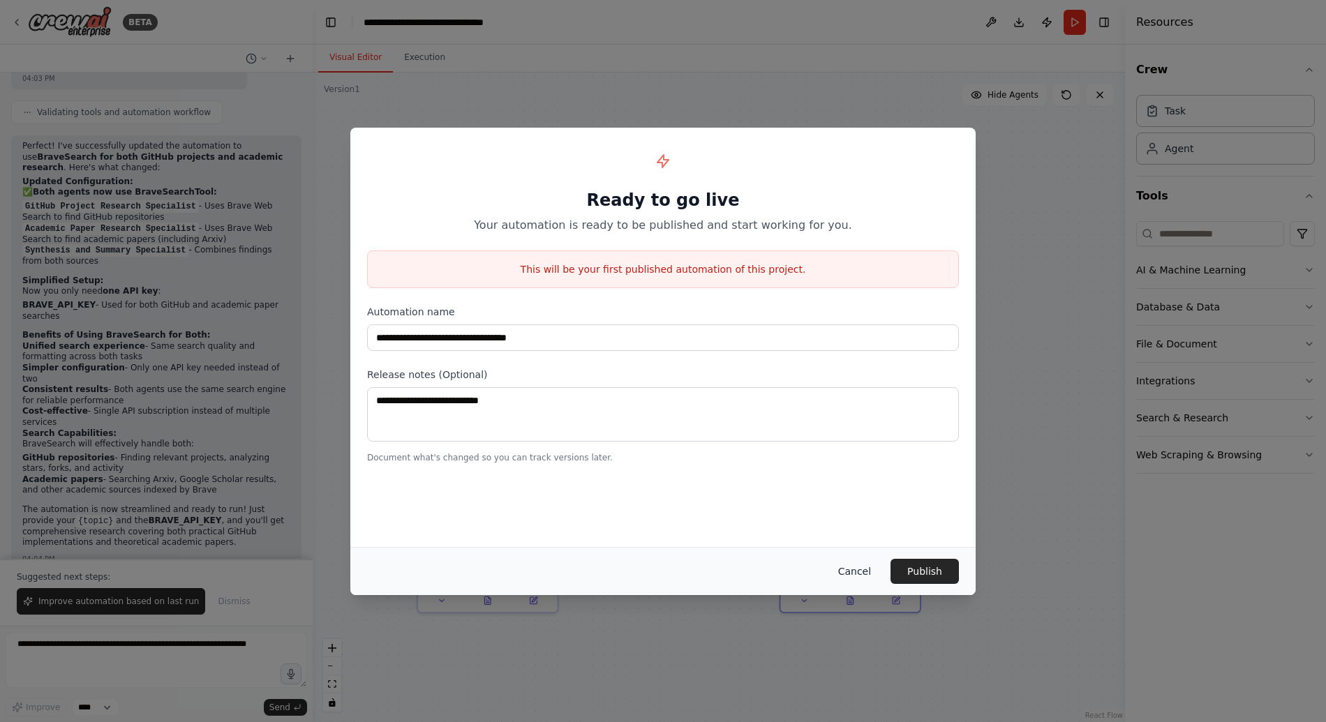
click at [861, 569] on button "Cancel" at bounding box center [854, 571] width 55 height 25
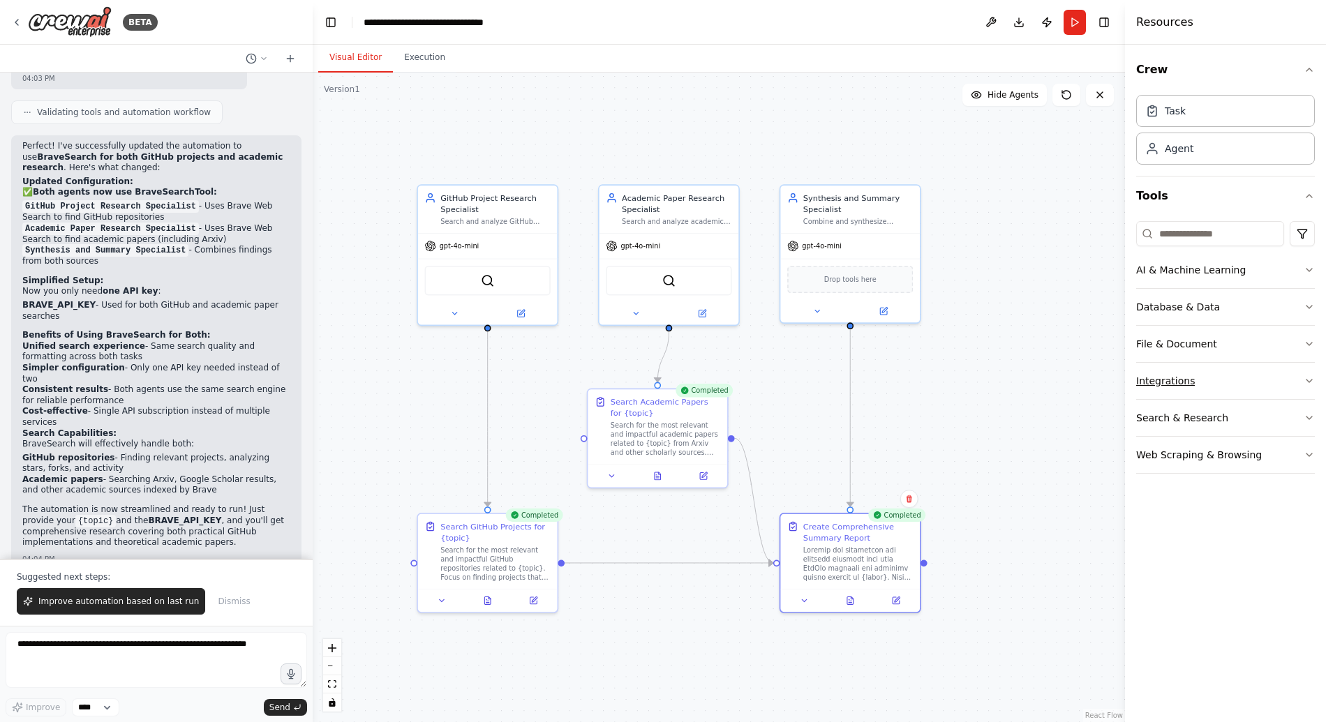
click at [1206, 381] on button "Integrations" at bounding box center [1225, 381] width 179 height 36
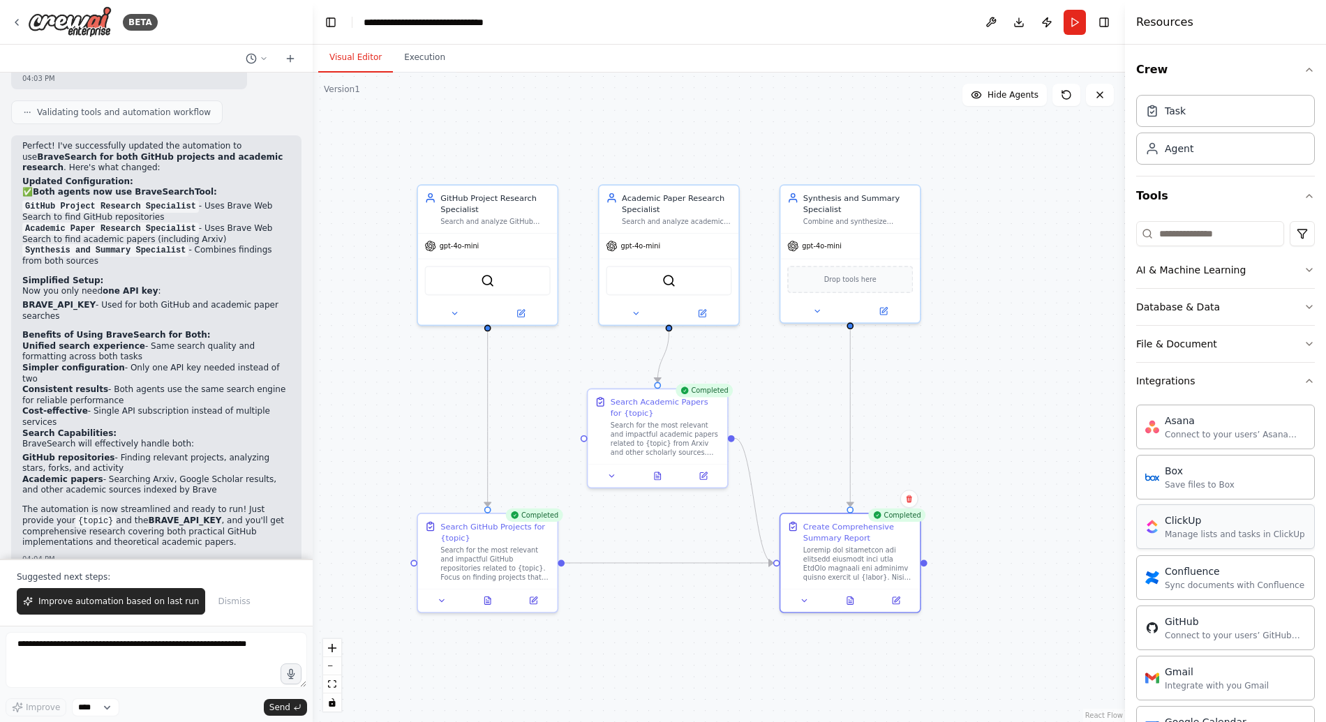
scroll to position [167, 0]
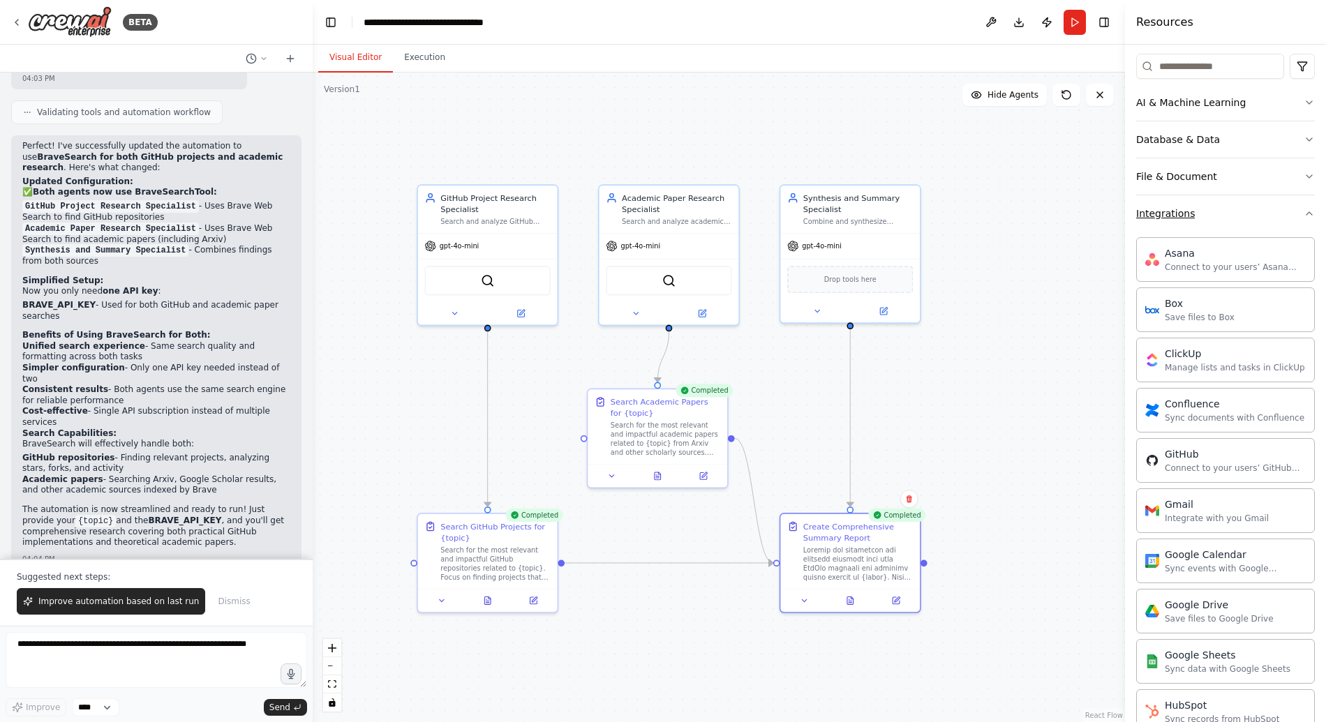
click at [1231, 220] on button "Integrations" at bounding box center [1225, 213] width 179 height 36
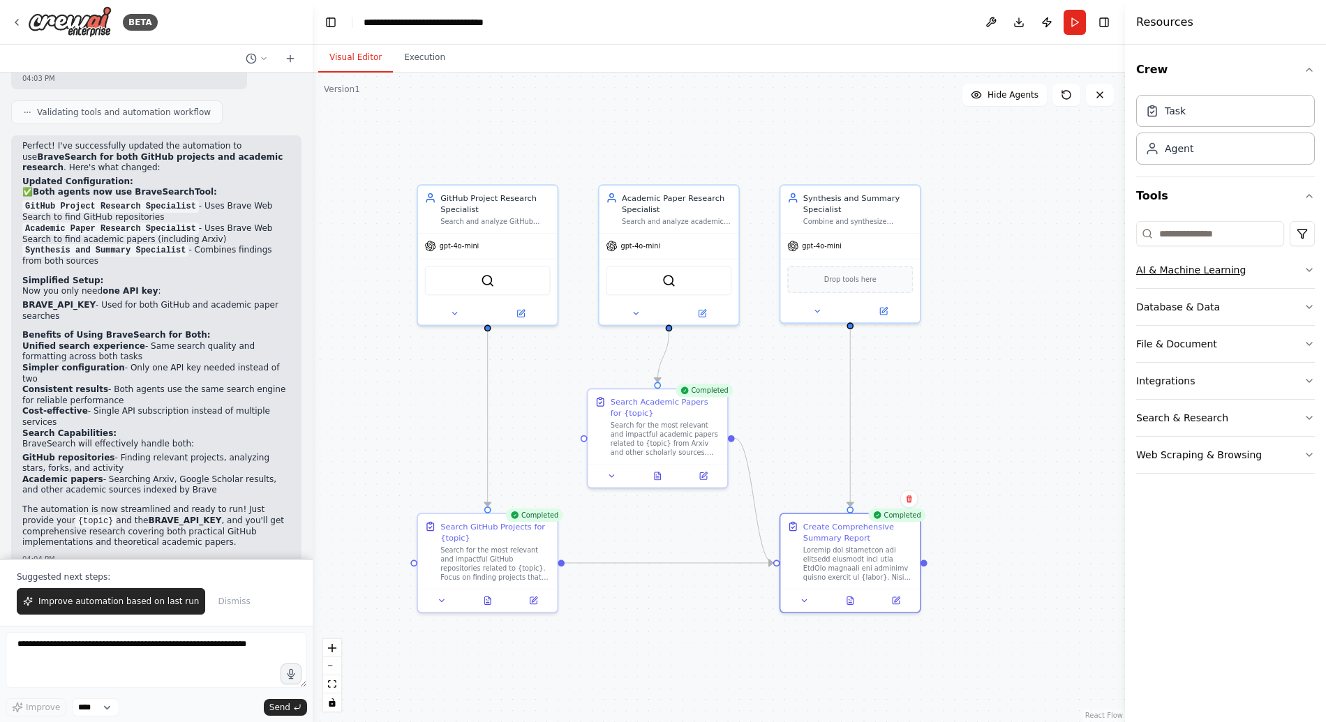
click at [1184, 261] on button "AI & Machine Learning" at bounding box center [1225, 270] width 179 height 36
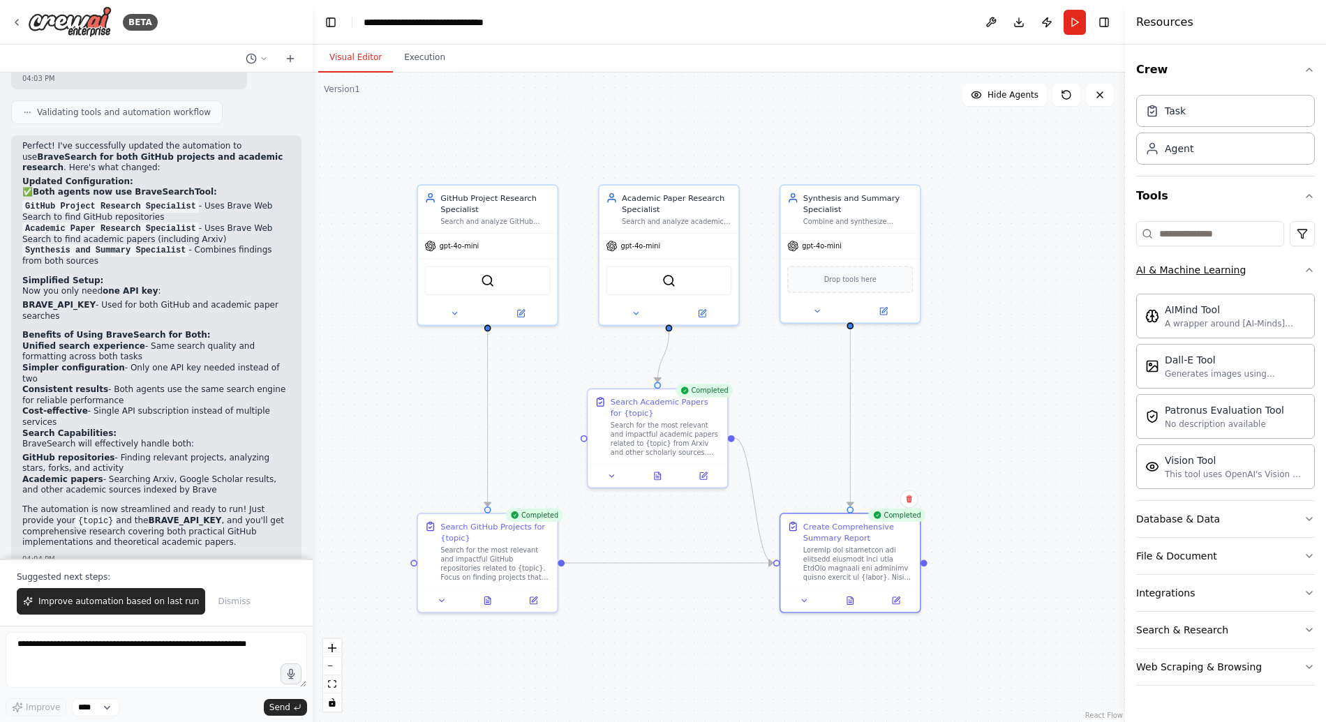
click at [1186, 268] on div "AI & Machine Learning" at bounding box center [1191, 270] width 110 height 14
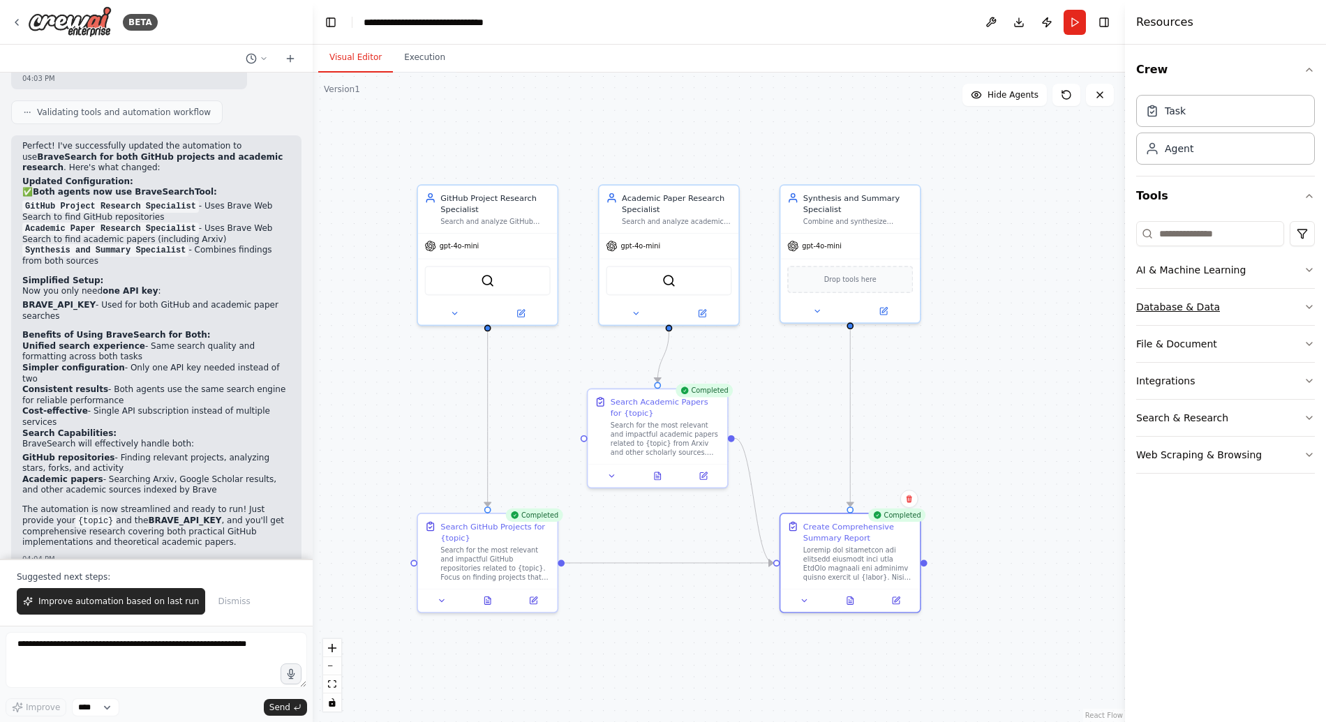
click at [1197, 313] on div "Database & Data" at bounding box center [1178, 307] width 84 height 14
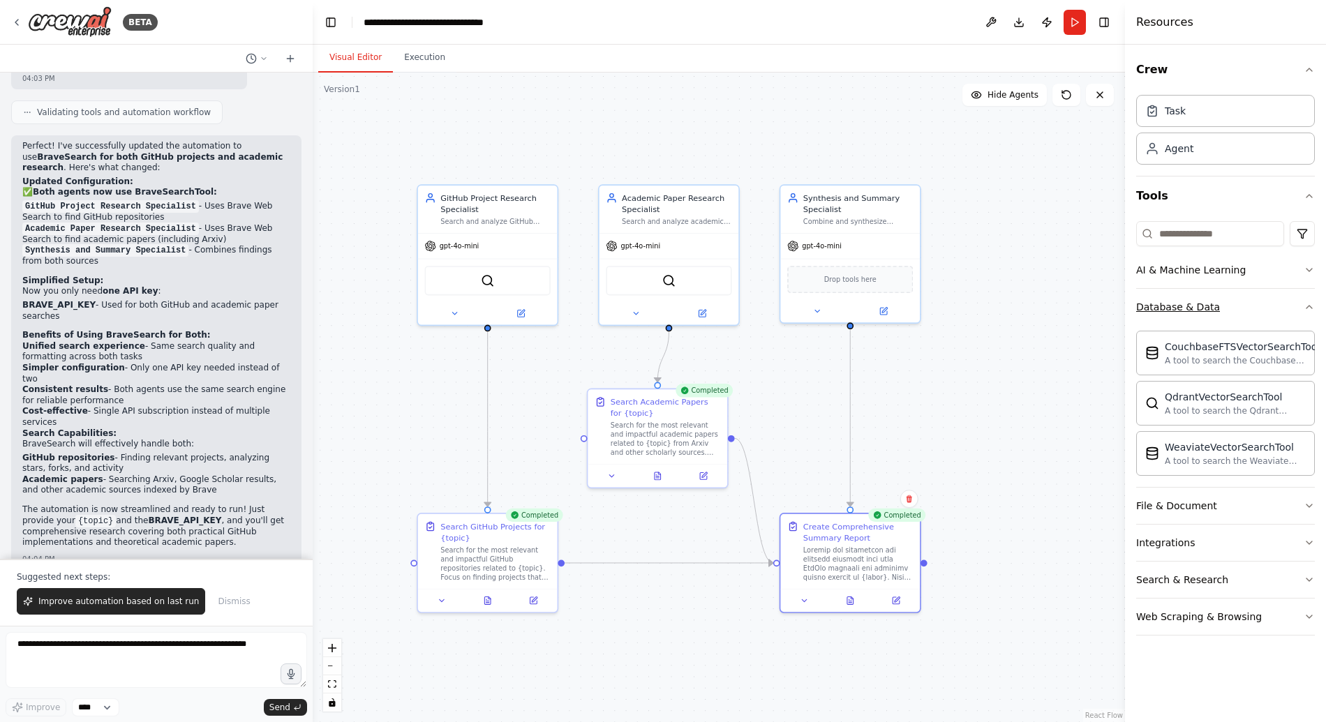
click at [1197, 308] on div "Database & Data" at bounding box center [1178, 307] width 84 height 14
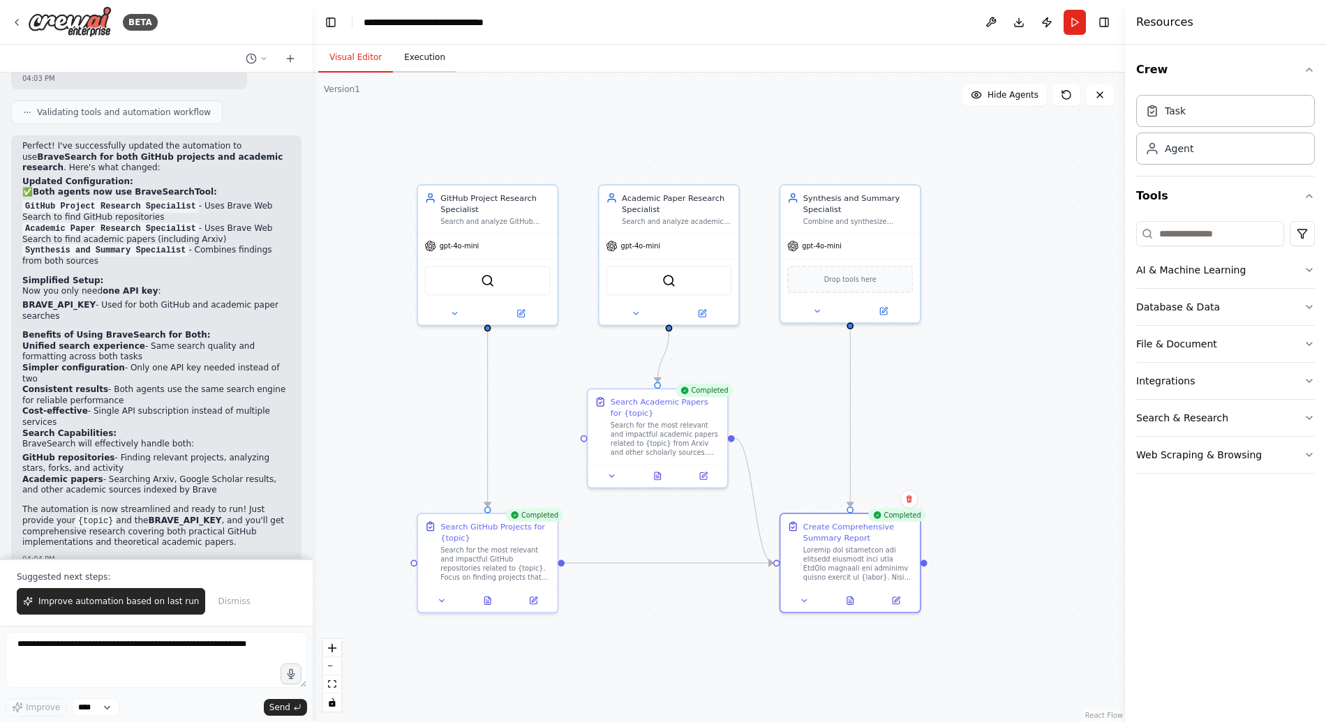
click at [424, 60] on button "Execution" at bounding box center [424, 57] width 63 height 29
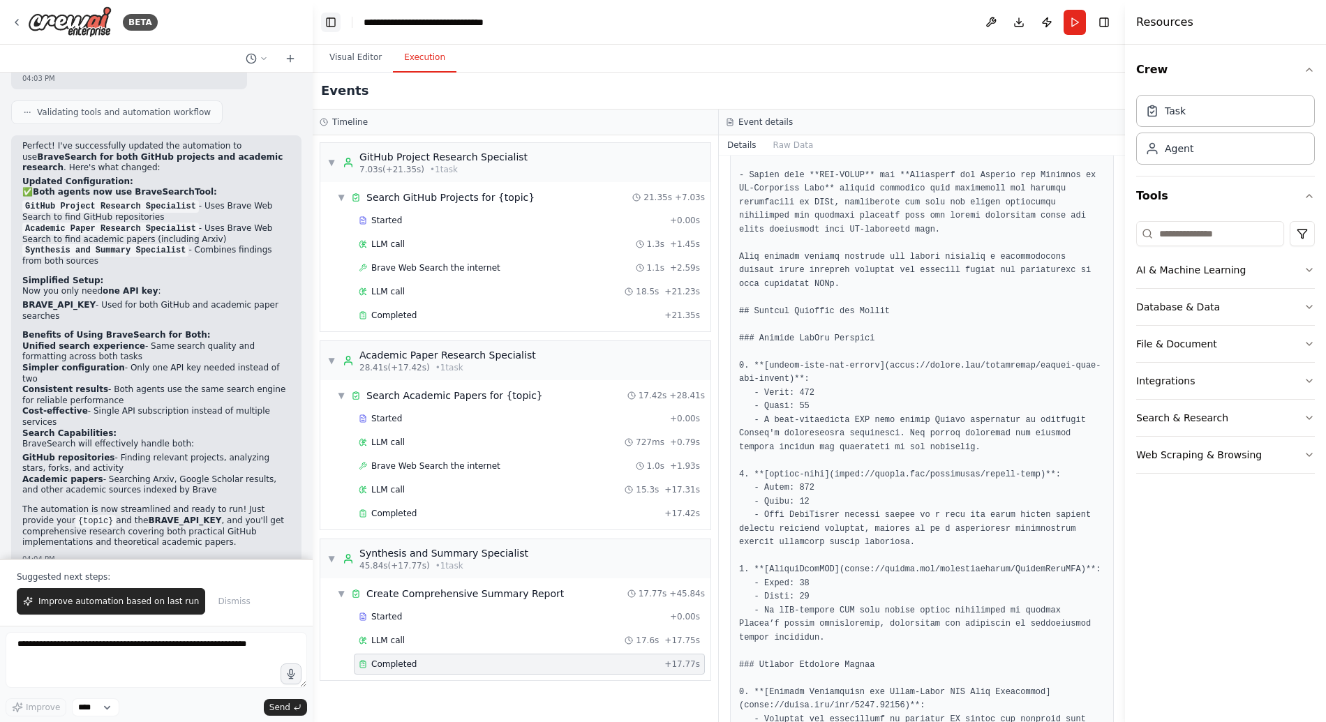
click at [336, 26] on button "Toggle Left Sidebar" at bounding box center [331, 23] width 20 height 20
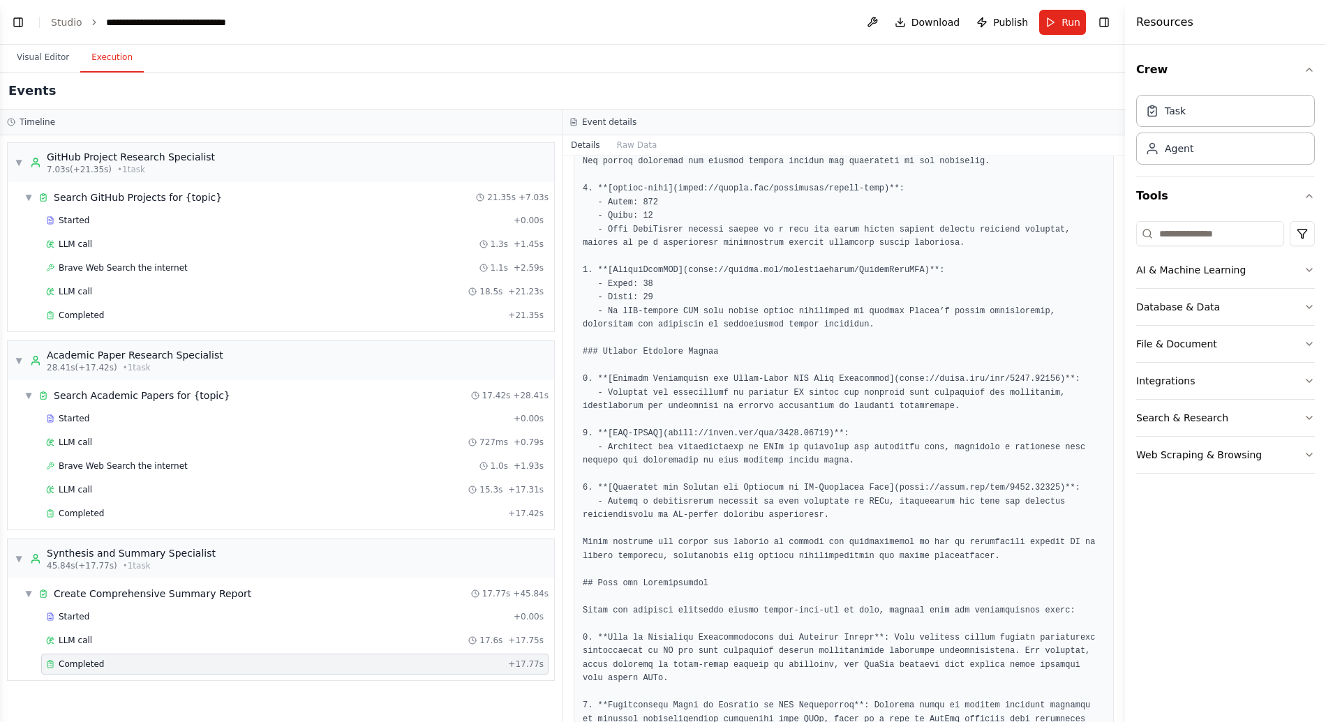
click at [22, 32] on header "**********" at bounding box center [562, 22] width 1125 height 45
click at [22, 27] on button "Toggle Left Sidebar" at bounding box center [18, 23] width 20 height 20
